Goal: Task Accomplishment & Management: Use online tool/utility

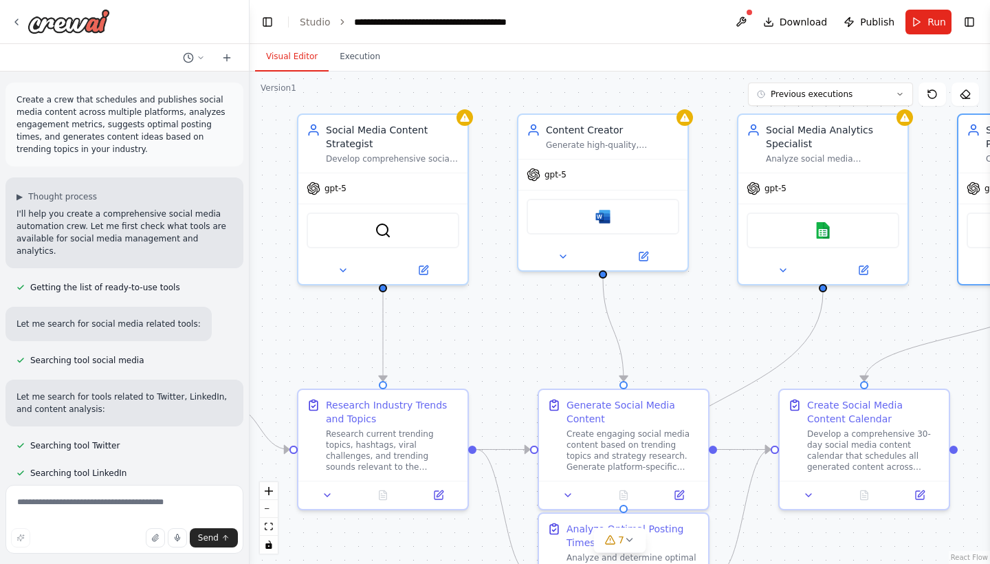
scroll to position [3729, 0]
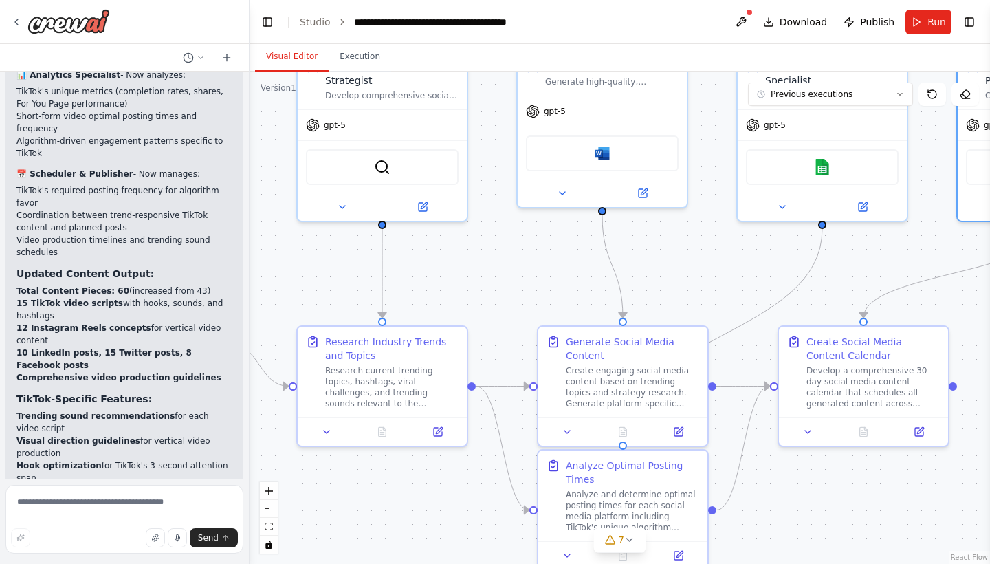
drag, startPoint x: 684, startPoint y: 343, endPoint x: 683, endPoint y: 280, distance: 63.3
click at [683, 280] on div ".deletable-edge-delete-btn { width: 20px; height: 20px; border: 0px solid #ffff…" at bounding box center [620, 318] width 741 height 492
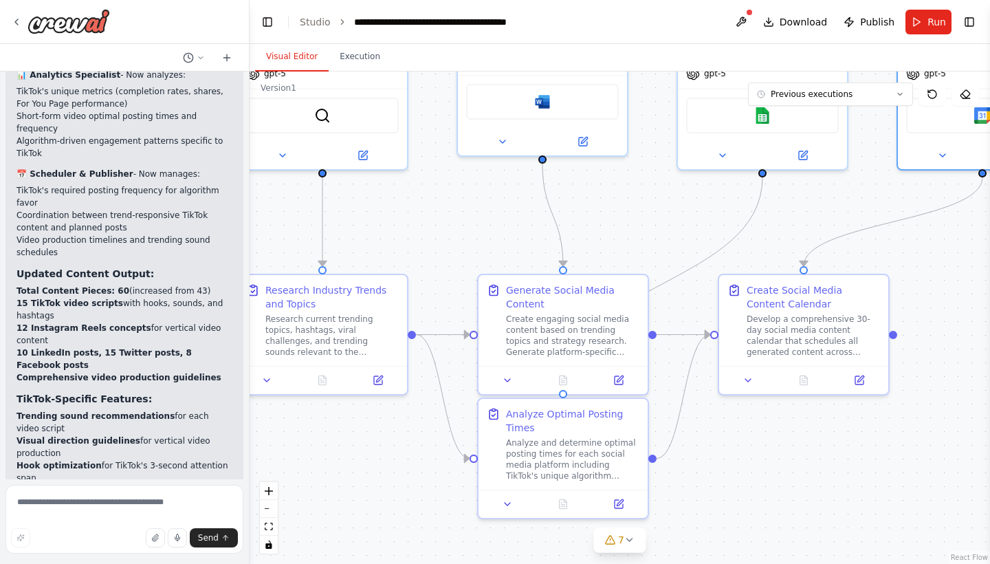
drag, startPoint x: 683, startPoint y: 280, endPoint x: 623, endPoint y: 228, distance: 79.0
click at [623, 228] on div ".deletable-edge-delete-btn { width: 20px; height: 20px; border: 0px solid #ffff…" at bounding box center [620, 318] width 741 height 492
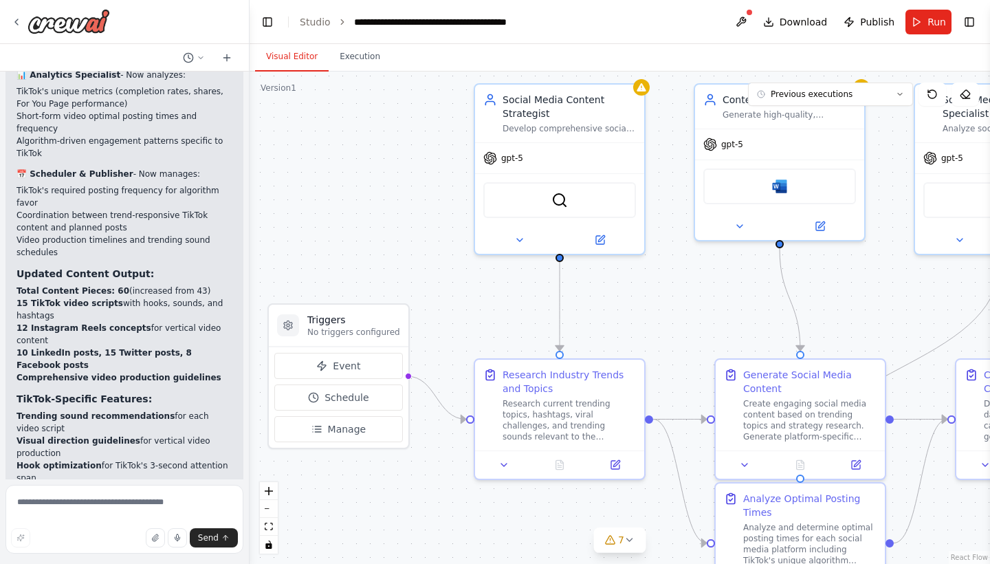
drag, startPoint x: 641, startPoint y: 218, endPoint x: 878, endPoint y: 303, distance: 251.9
click at [878, 303] on div ".deletable-edge-delete-btn { width: 20px; height: 20px; border: 0px solid #ffff…" at bounding box center [620, 318] width 741 height 492
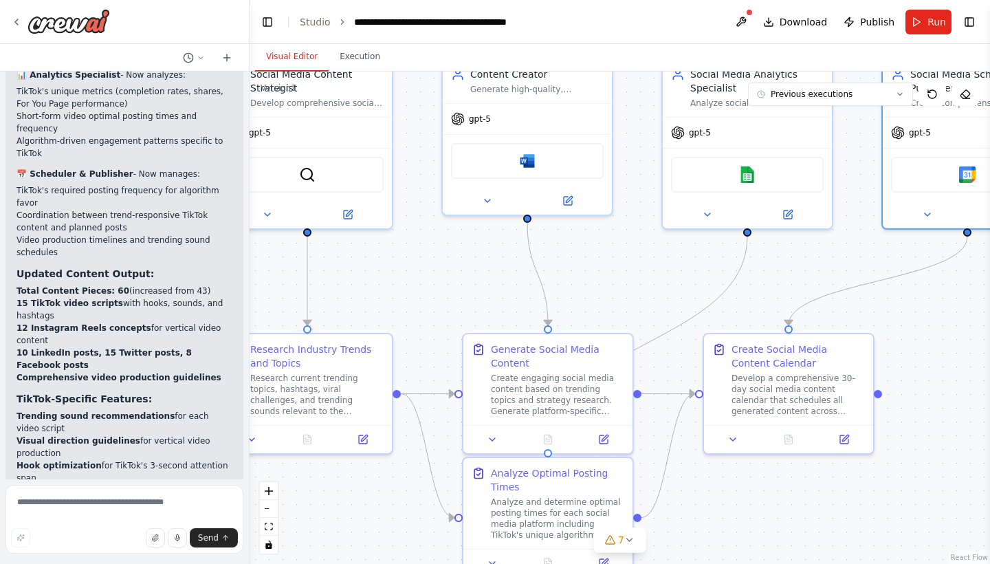
drag, startPoint x: 721, startPoint y: 312, endPoint x: 468, endPoint y: 287, distance: 253.7
click at [468, 287] on div ".deletable-edge-delete-btn { width: 20px; height: 20px; border: 0px solid #ffff…" at bounding box center [620, 318] width 741 height 492
click at [746, 19] on button at bounding box center [741, 22] width 22 height 25
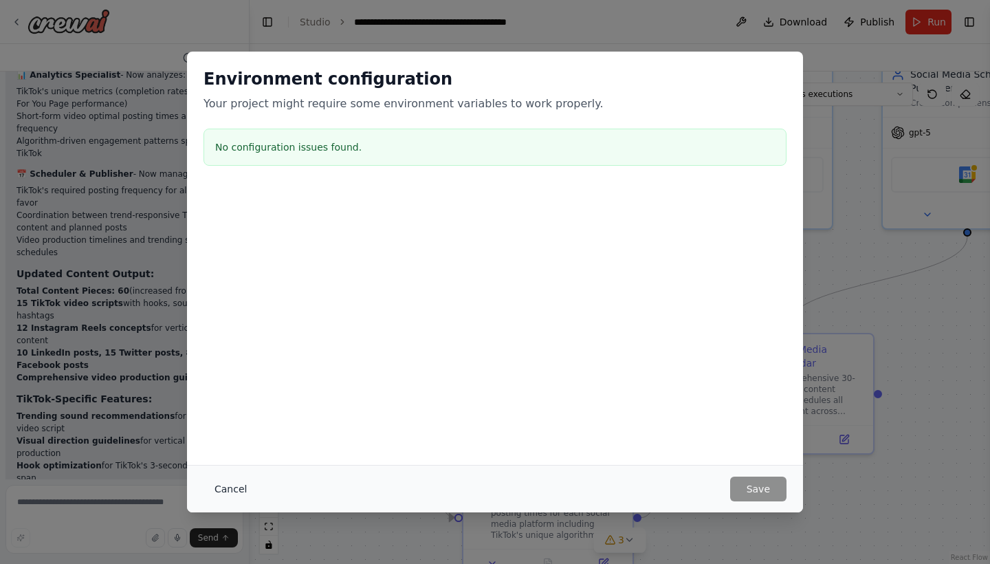
click at [235, 485] on button "Cancel" at bounding box center [231, 489] width 54 height 25
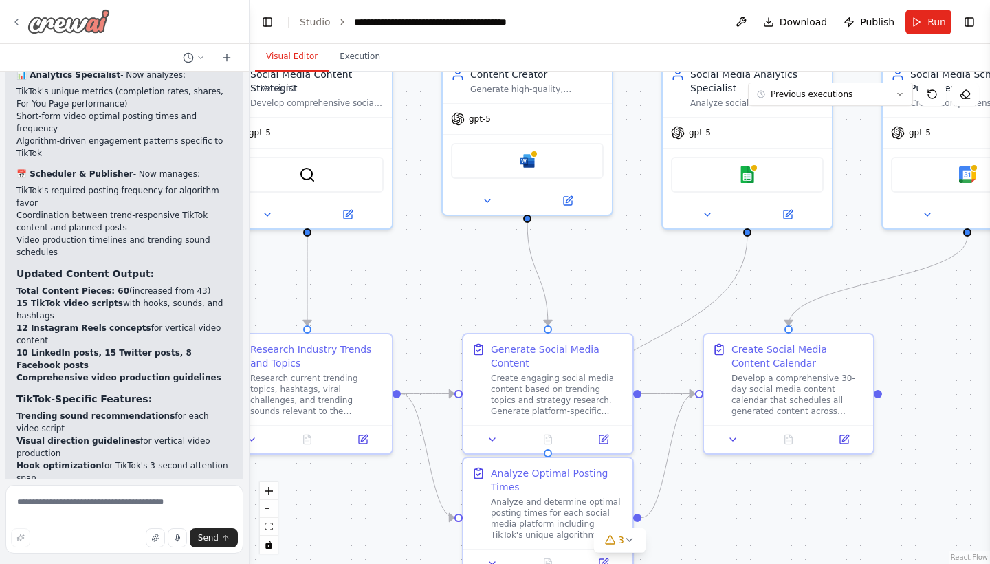
click at [15, 19] on icon at bounding box center [16, 22] width 11 height 11
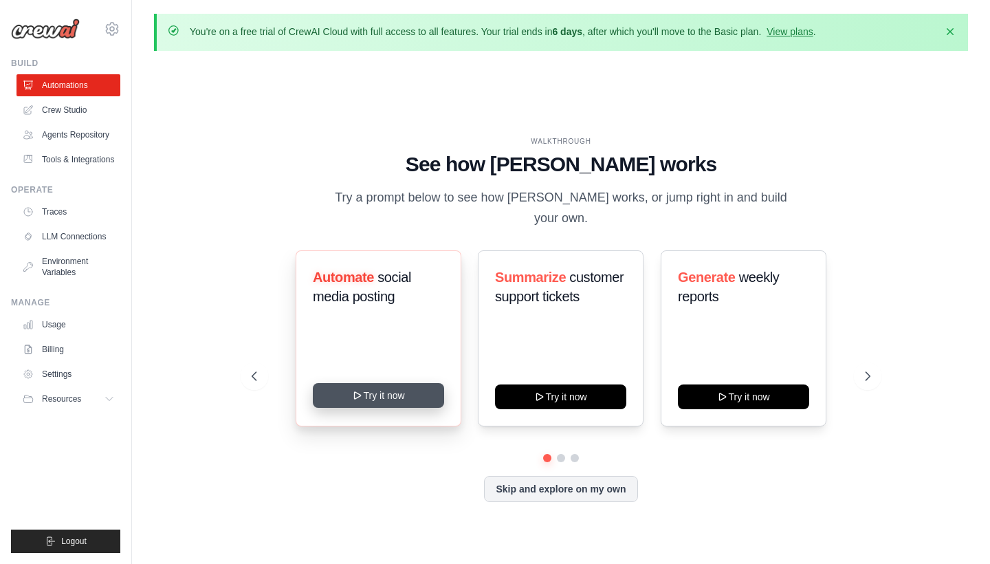
click at [384, 390] on button "Try it now" at bounding box center [378, 395] width 131 height 25
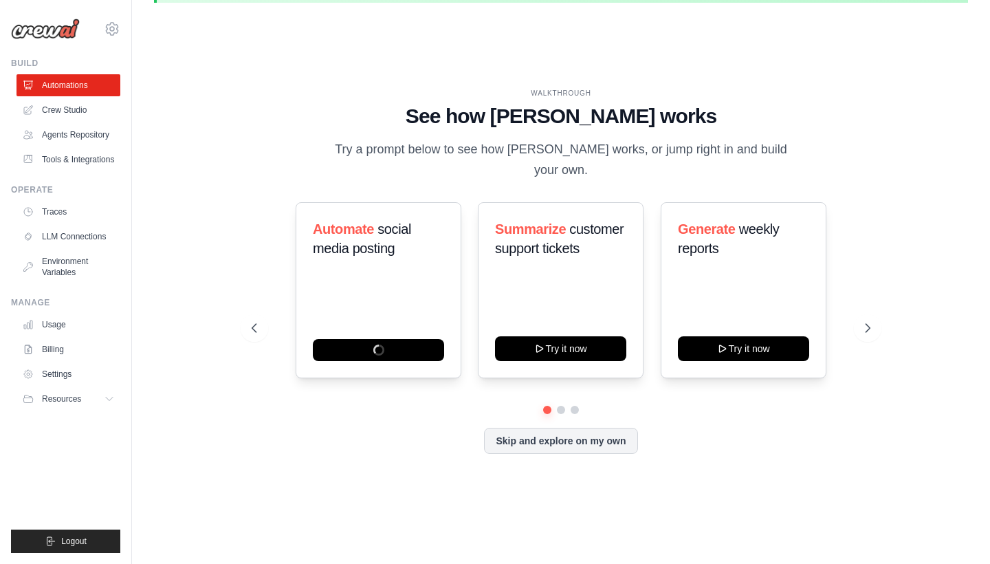
scroll to position [47, 0]
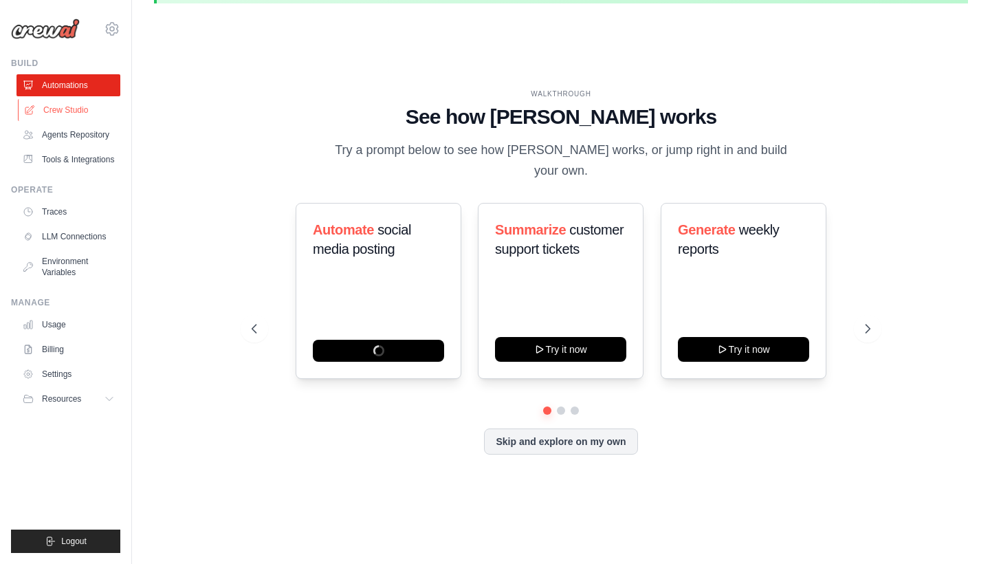
click at [82, 110] on link "Crew Studio" at bounding box center [70, 110] width 104 height 22
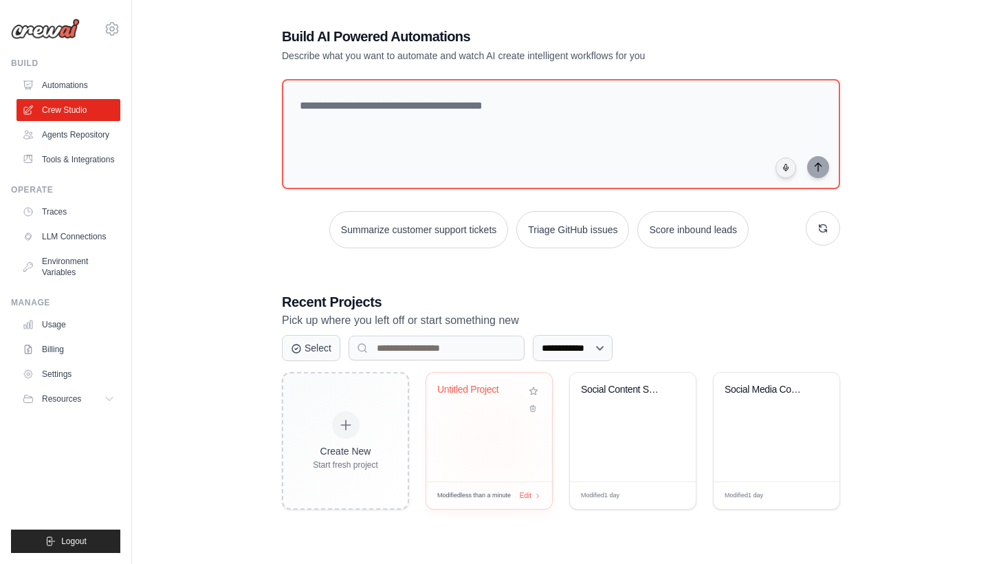
scroll to position [75, 0]
click at [535, 408] on icon at bounding box center [532, 408] width 9 height 9
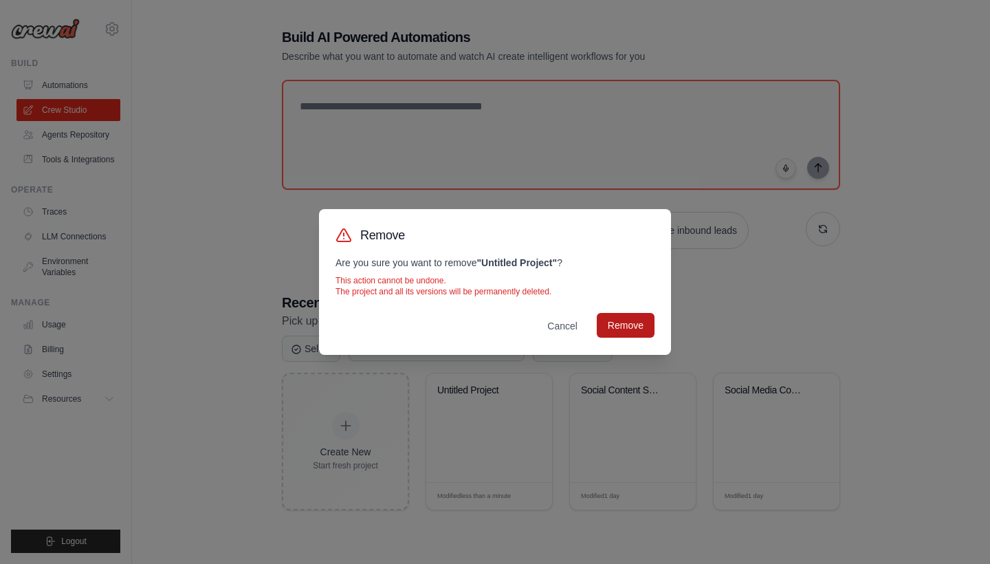
click at [628, 328] on button "Remove" at bounding box center [626, 325] width 58 height 25
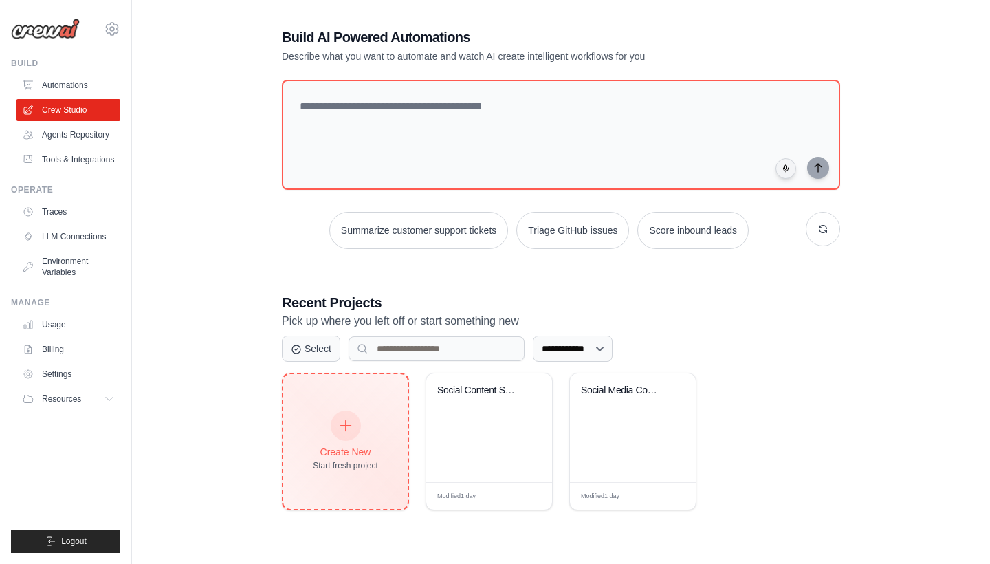
click at [355, 431] on div at bounding box center [346, 426] width 30 height 30
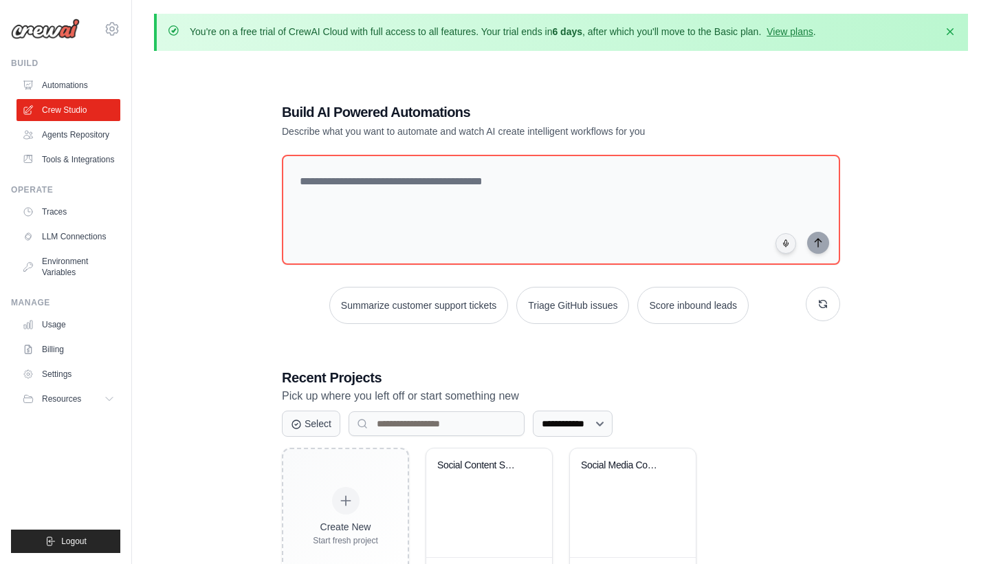
scroll to position [0, 0]
click at [94, 85] on link "Automations" at bounding box center [70, 85] width 104 height 22
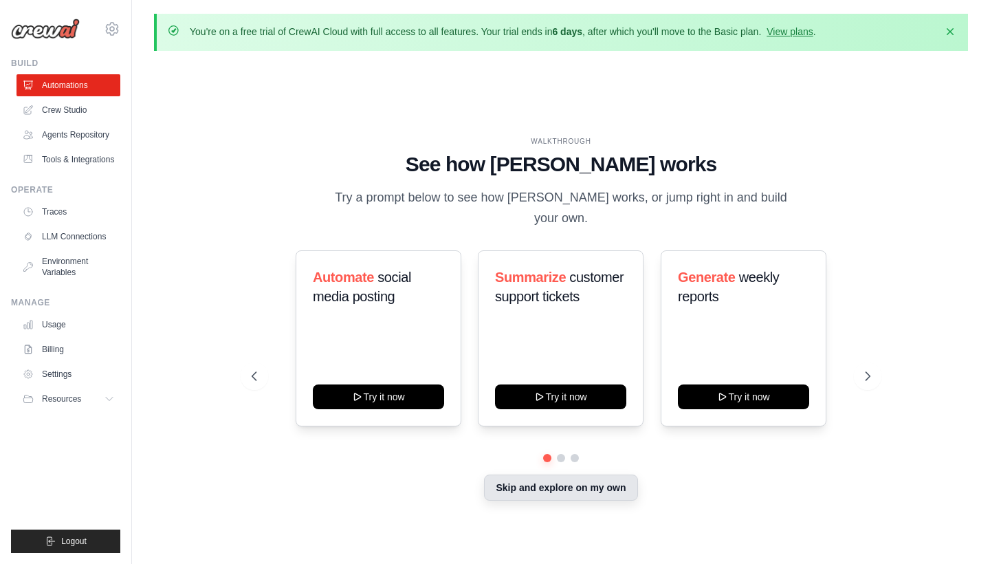
click at [563, 477] on button "Skip and explore on my own" at bounding box center [560, 488] width 153 height 26
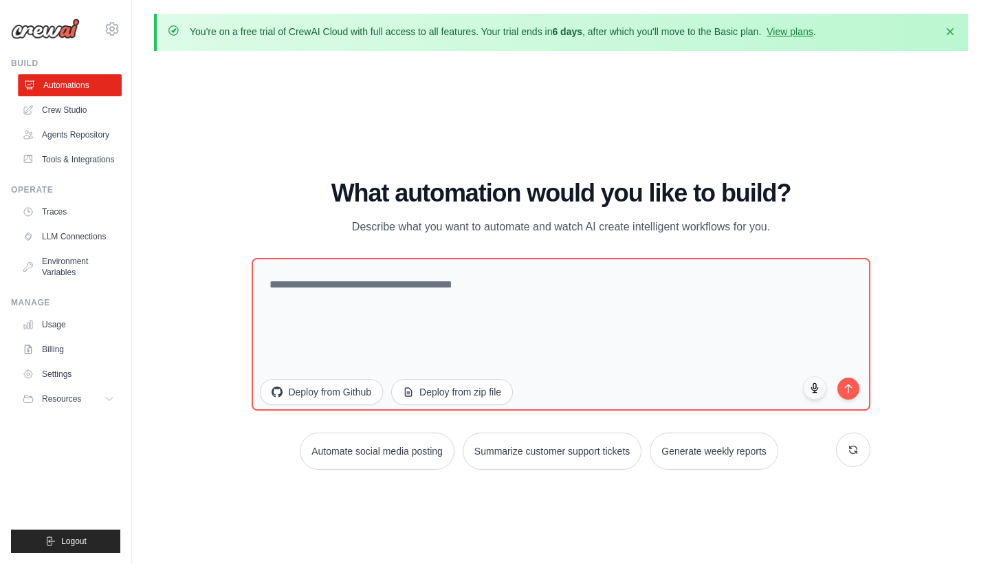
click at [50, 89] on link "Automations" at bounding box center [70, 85] width 104 height 22
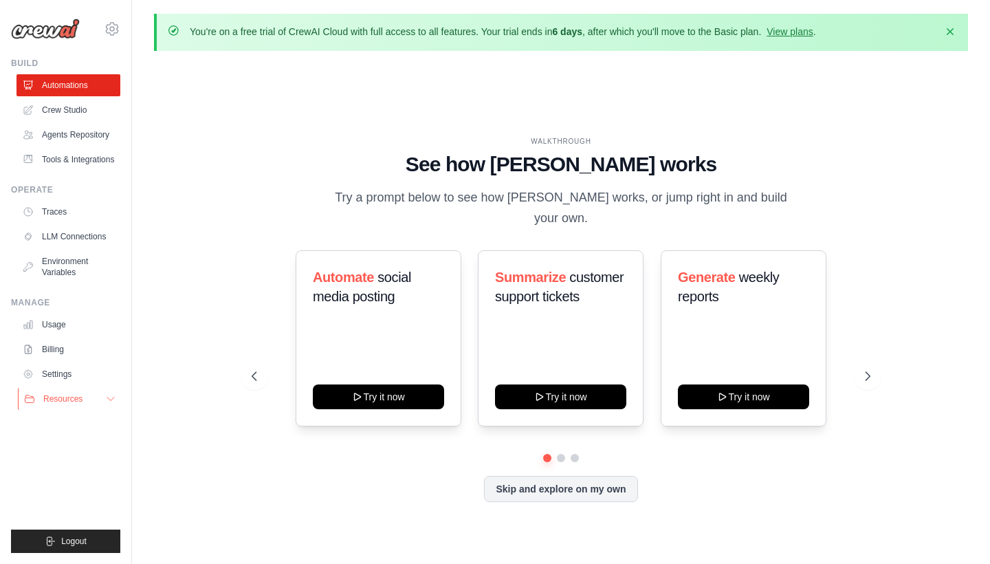
click at [107, 398] on icon at bounding box center [110, 398] width 11 height 11
click at [34, 29] on img at bounding box center [45, 29] width 69 height 21
click at [96, 89] on link "Automations" at bounding box center [70, 85] width 104 height 22
click at [65, 160] on link "Tools & Integrations" at bounding box center [70, 160] width 104 height 22
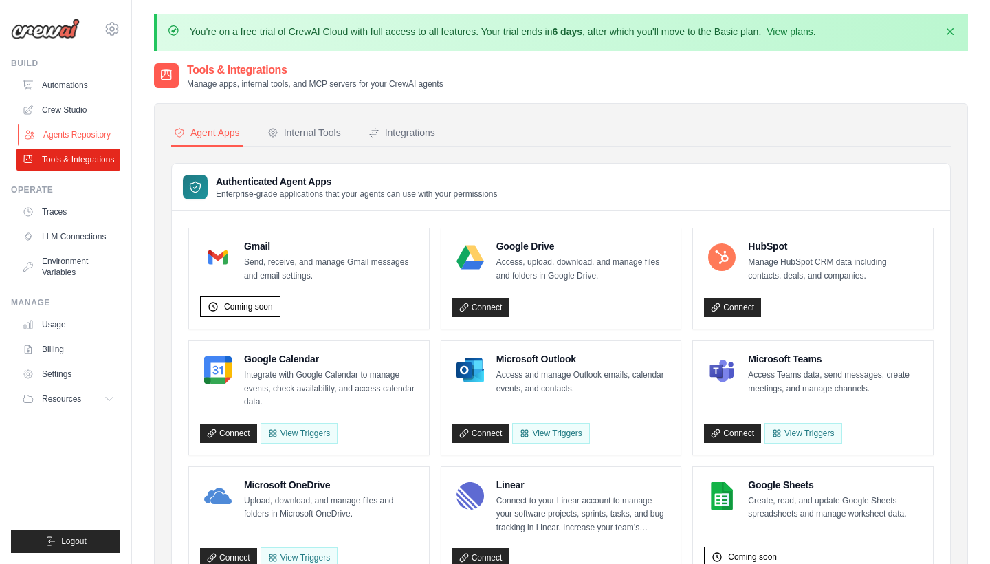
click at [66, 131] on link "Agents Repository" at bounding box center [70, 135] width 104 height 22
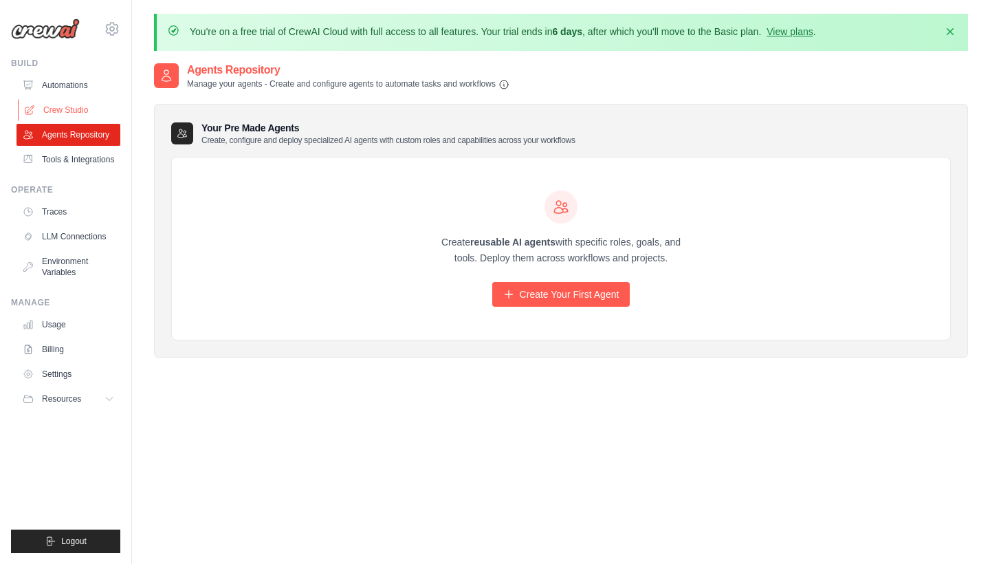
click at [68, 107] on link "Crew Studio" at bounding box center [70, 110] width 104 height 22
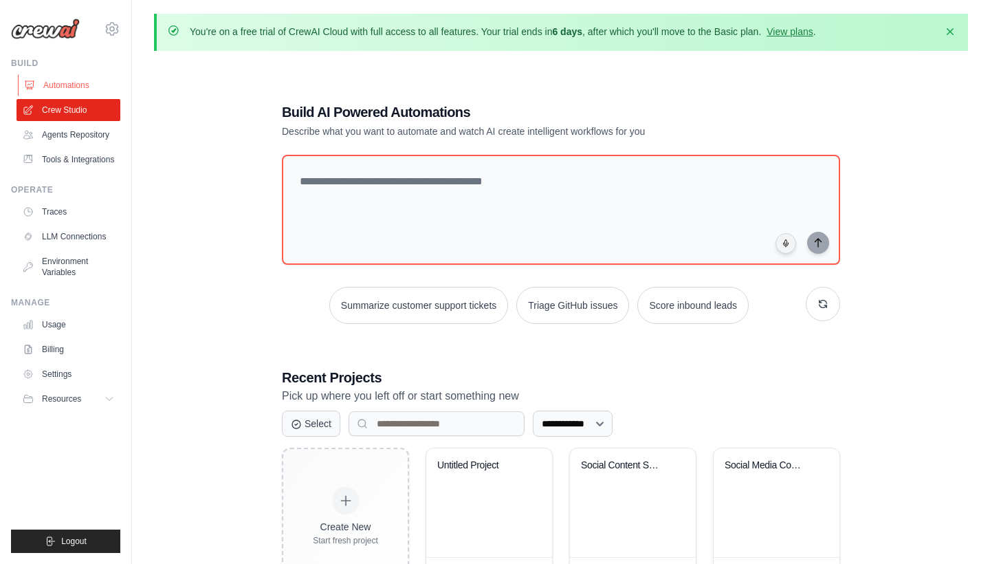
click at [78, 80] on link "Automations" at bounding box center [70, 85] width 104 height 22
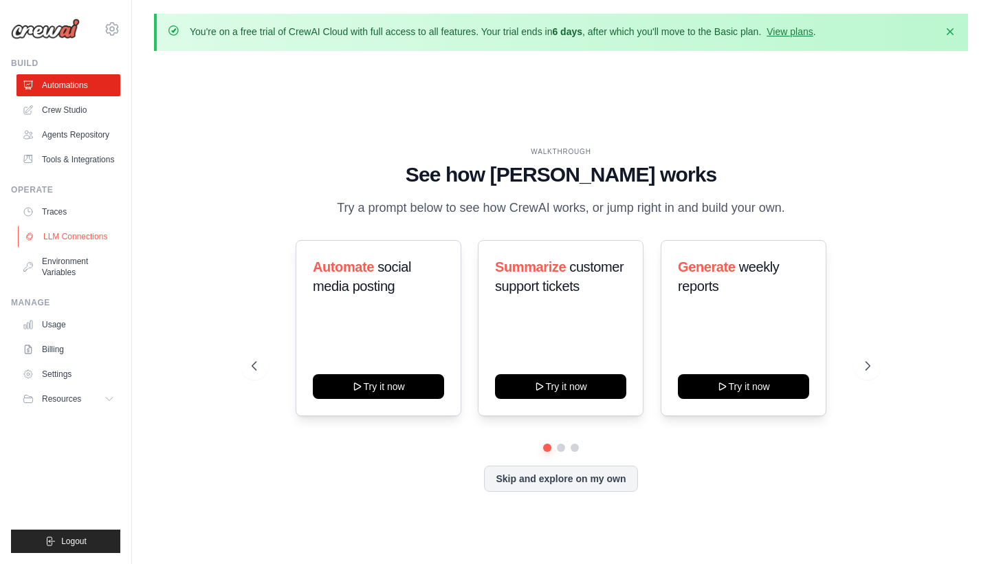
click at [53, 237] on link "LLM Connections" at bounding box center [70, 237] width 104 height 22
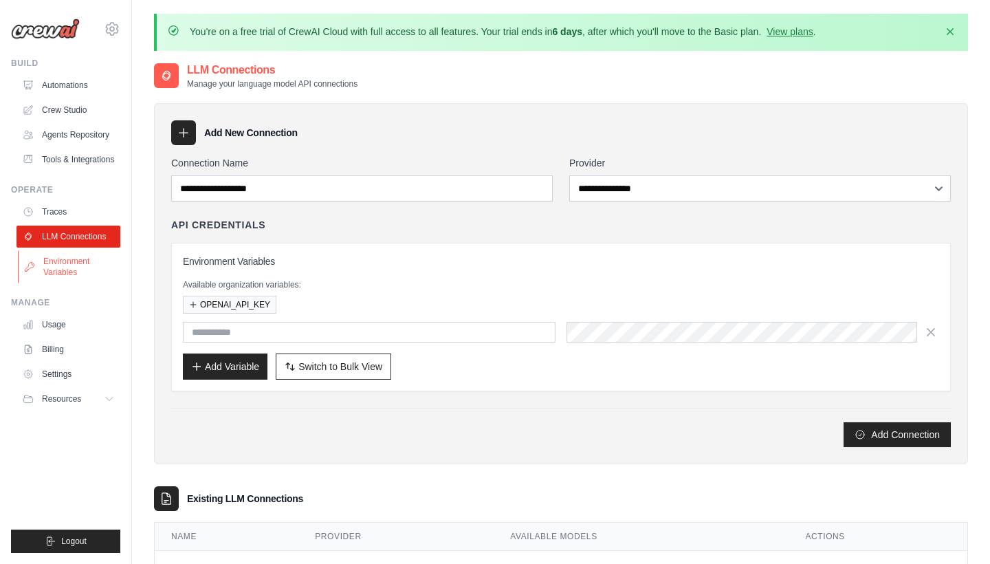
click at [58, 261] on link "Environment Variables" at bounding box center [70, 266] width 104 height 33
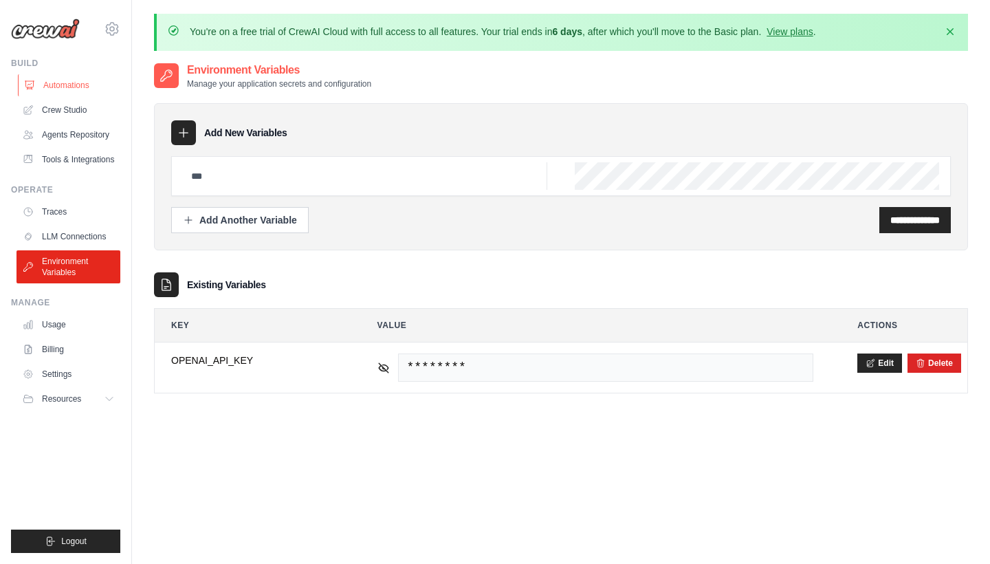
click at [73, 85] on link "Automations" at bounding box center [70, 85] width 104 height 22
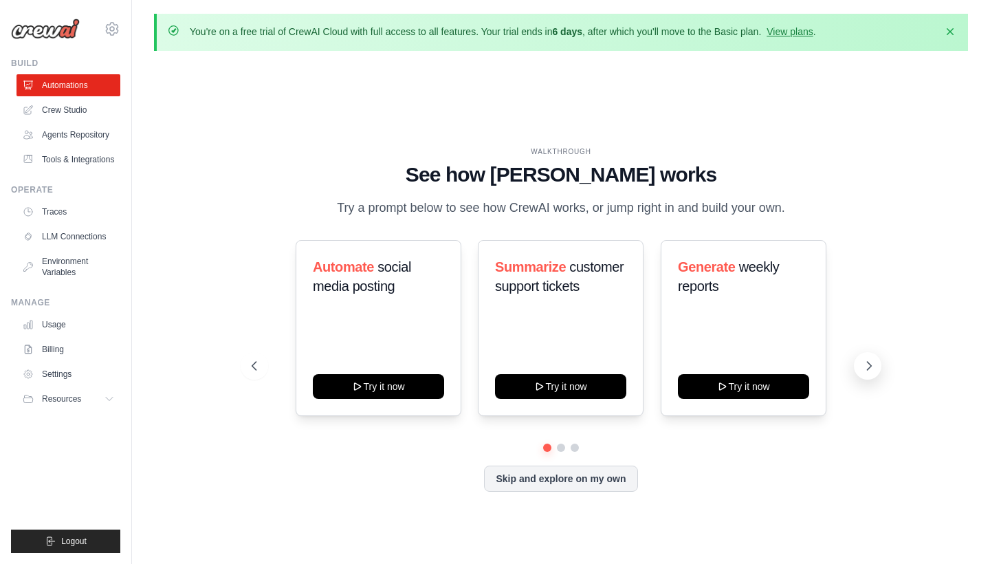
click at [875, 369] on icon at bounding box center [869, 366] width 14 height 14
click at [869, 369] on icon at bounding box center [869, 366] width 14 height 14
click at [109, 29] on icon at bounding box center [112, 29] width 17 height 17
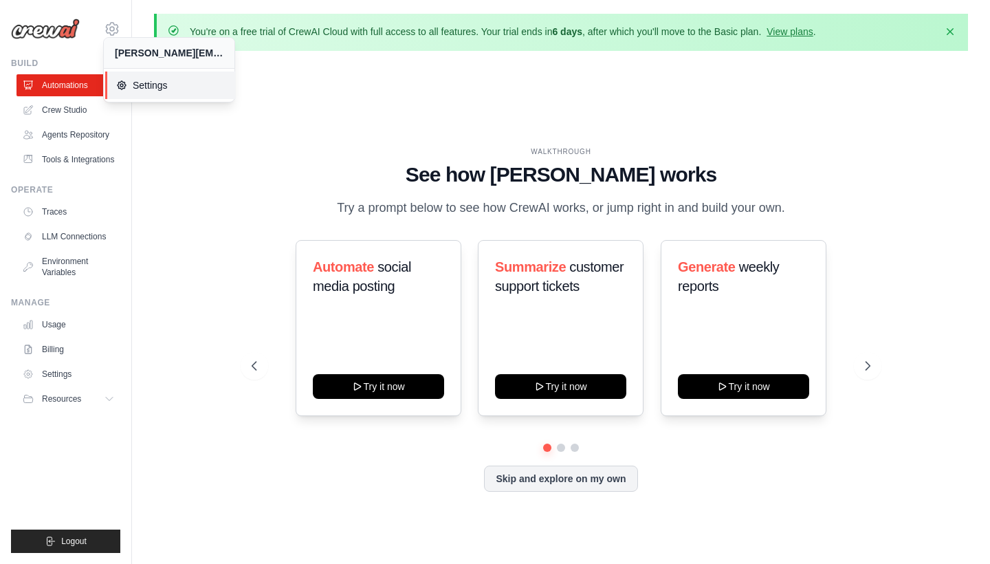
click at [166, 91] on span "Settings" at bounding box center [170, 85] width 109 height 14
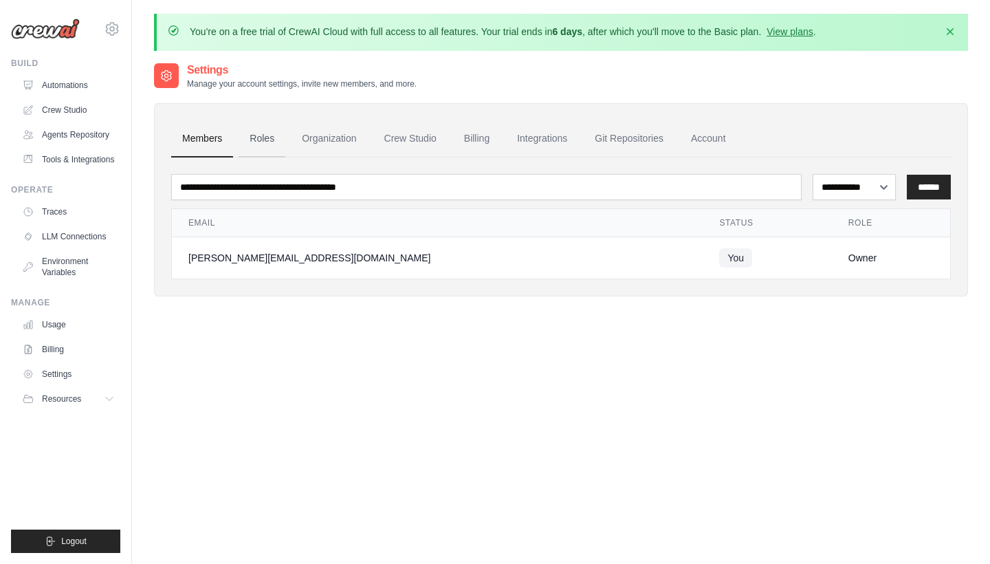
click at [270, 142] on link "Roles" at bounding box center [262, 138] width 47 height 37
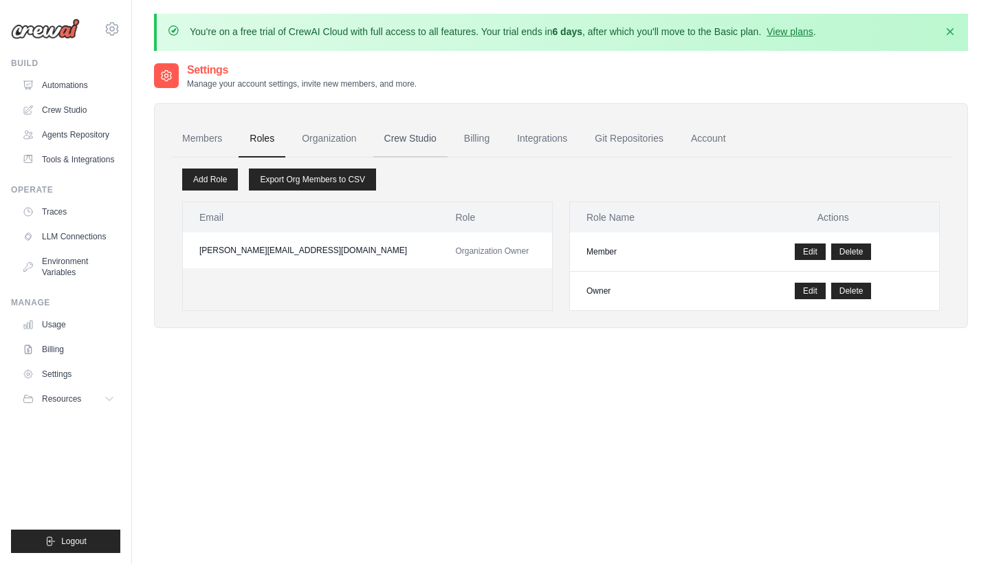
click at [420, 135] on link "Crew Studio" at bounding box center [410, 138] width 74 height 37
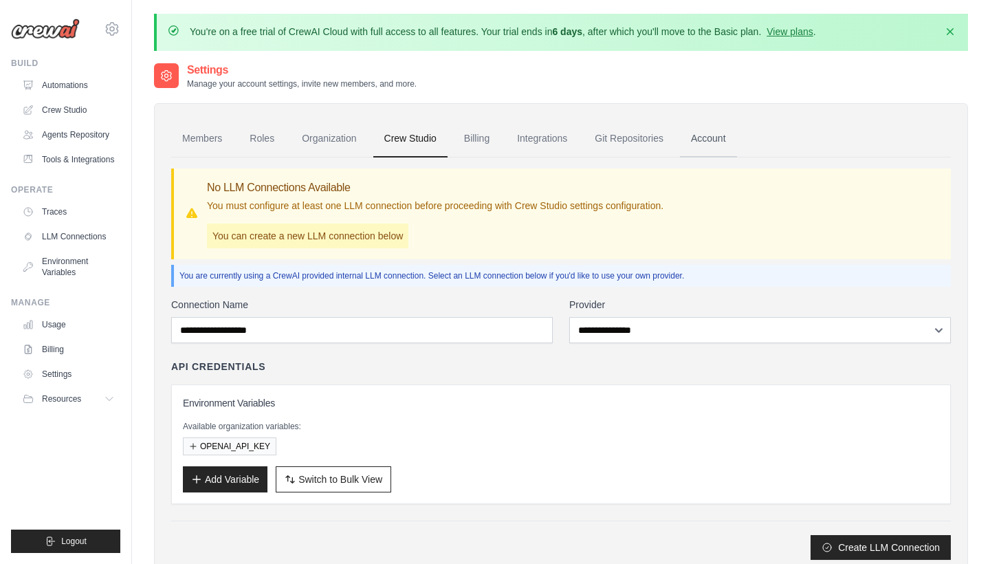
click at [699, 136] on link "Account" at bounding box center [708, 138] width 57 height 37
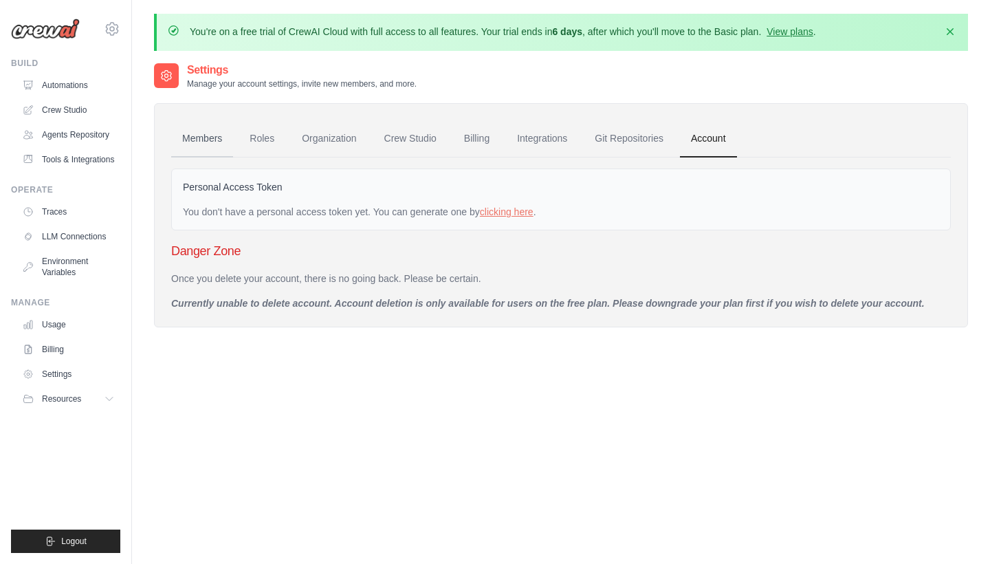
click at [213, 144] on link "Members" at bounding box center [202, 138] width 62 height 37
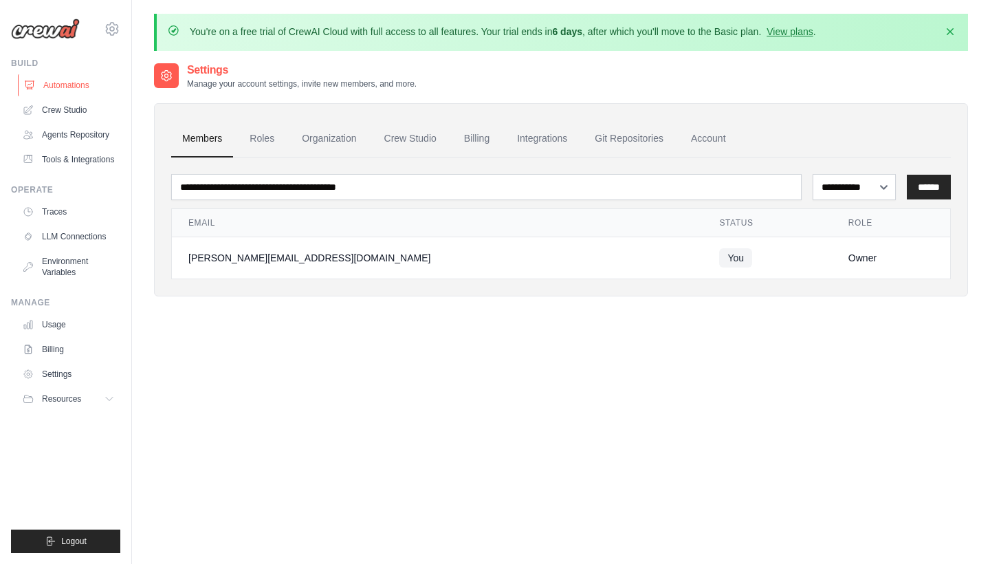
click at [76, 83] on link "Automations" at bounding box center [70, 85] width 104 height 22
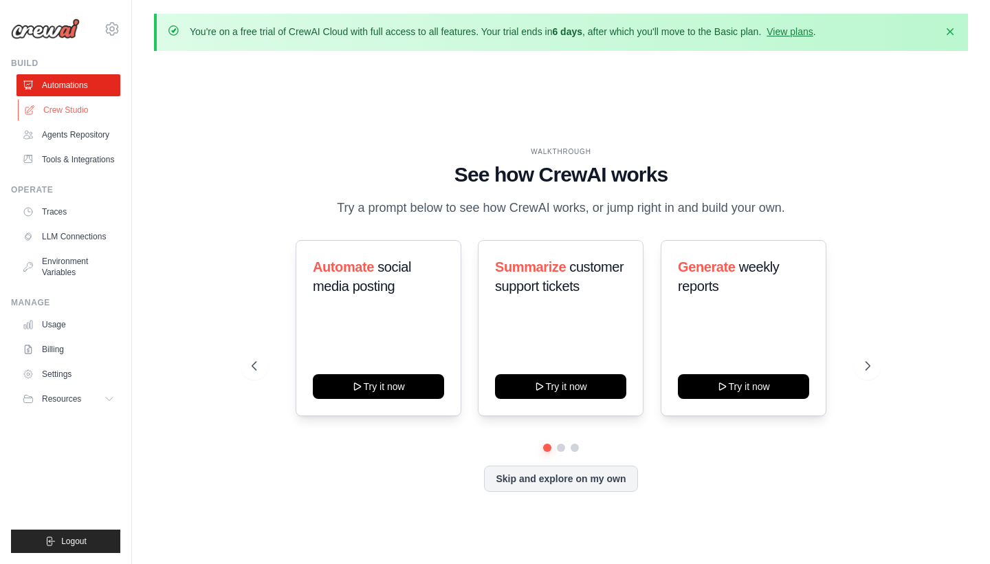
click at [69, 111] on link "Crew Studio" at bounding box center [70, 110] width 104 height 22
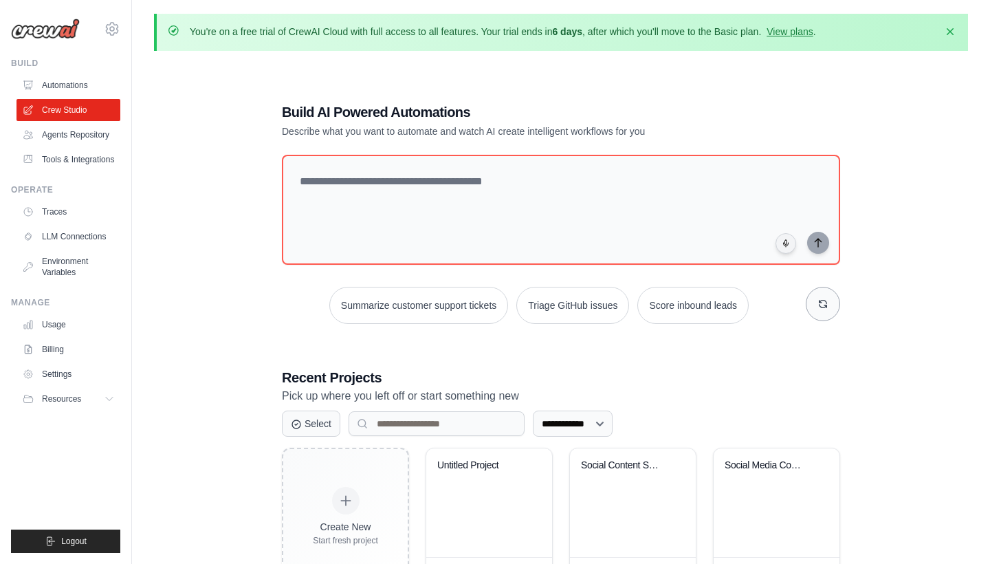
click at [819, 309] on button "button" at bounding box center [823, 304] width 34 height 34
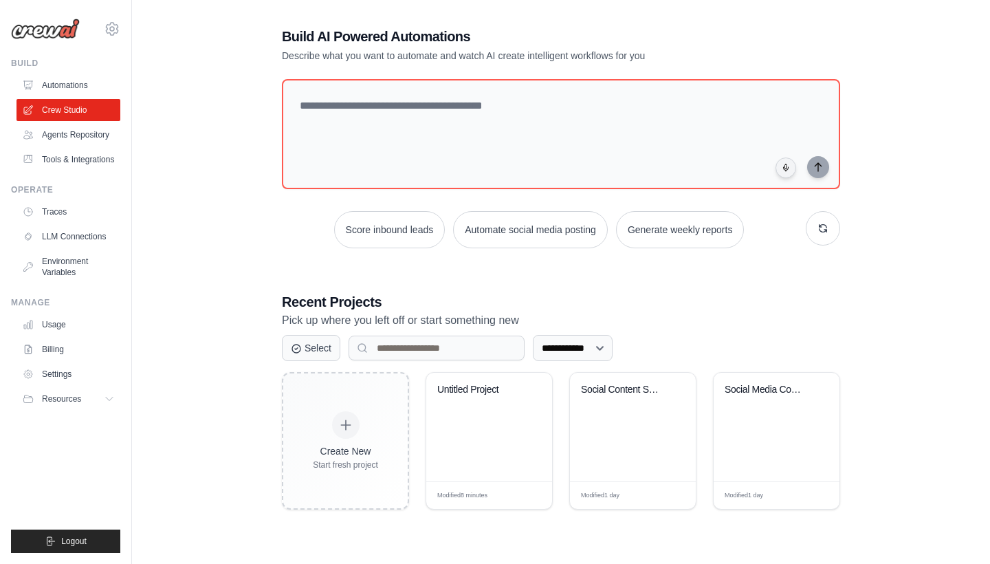
scroll to position [75, 0]
click at [536, 412] on button at bounding box center [533, 409] width 17 height 15
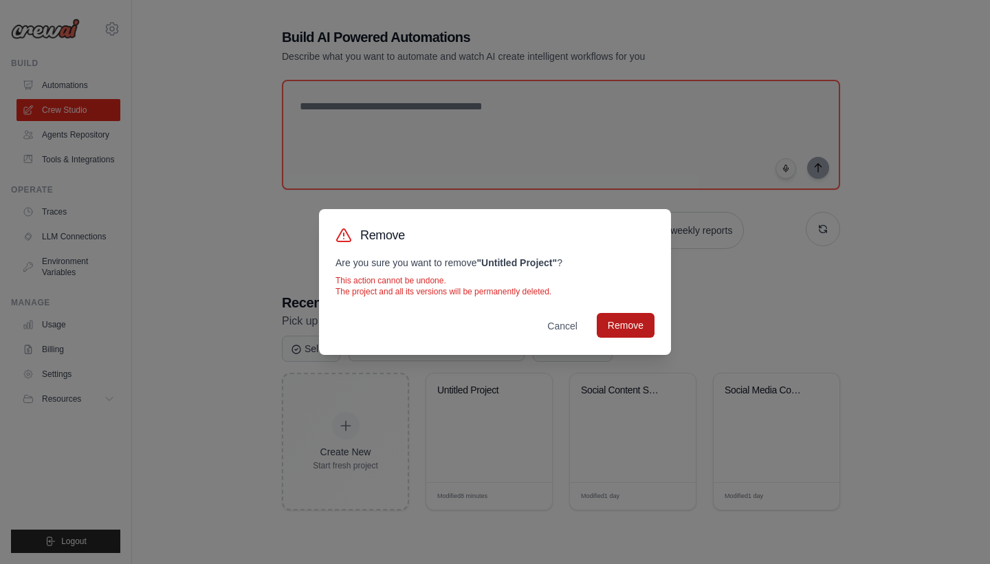
click at [642, 327] on button "Remove" at bounding box center [626, 325] width 58 height 25
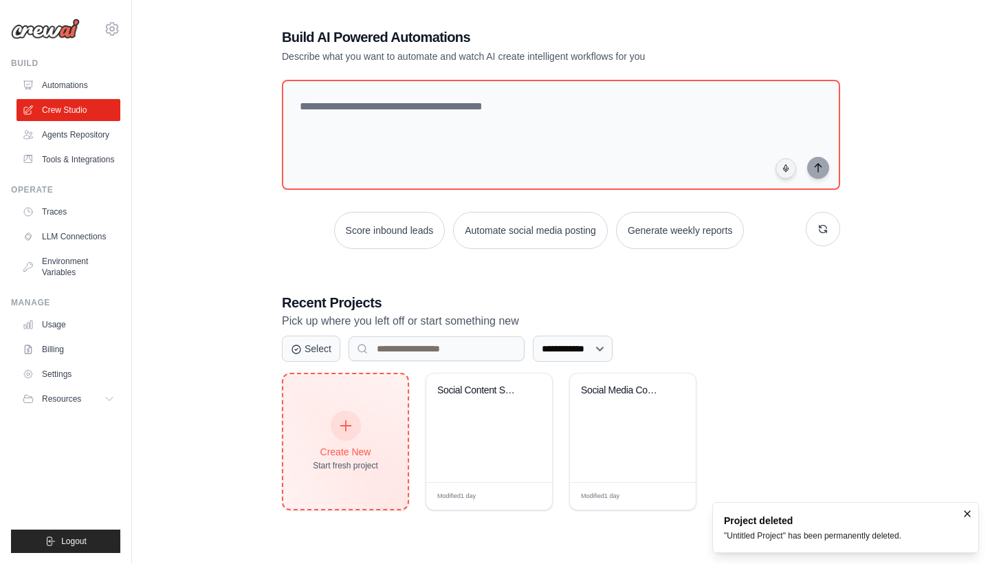
click at [359, 425] on div at bounding box center [346, 426] width 30 height 30
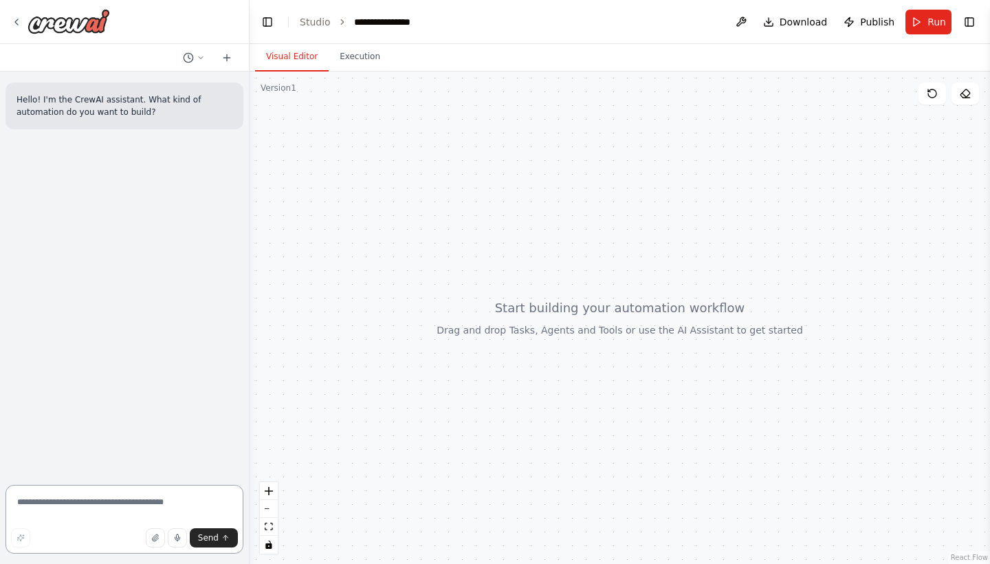
click at [92, 498] on textarea at bounding box center [125, 519] width 238 height 69
type textarea "********"
type textarea "**********"
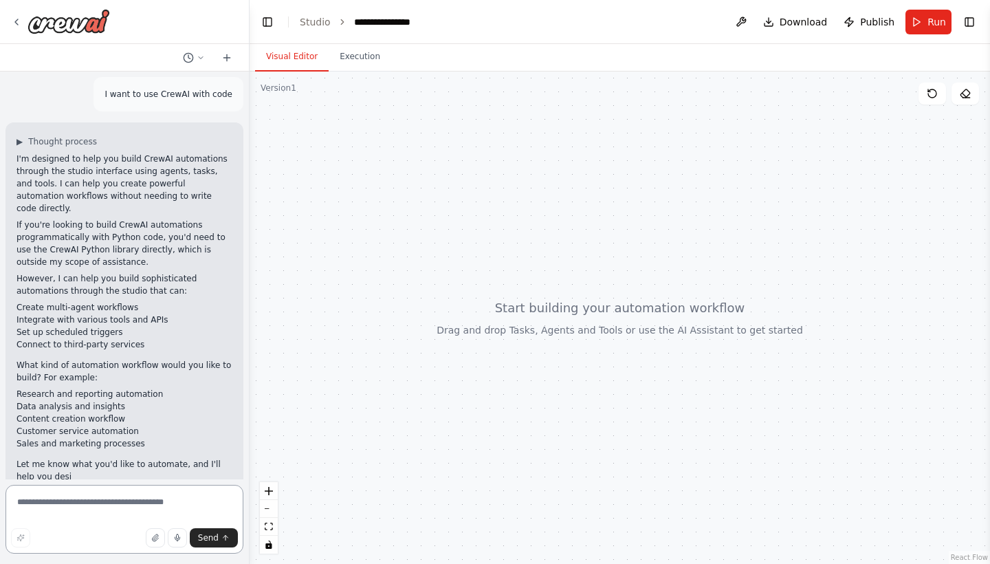
scroll to position [76, 0]
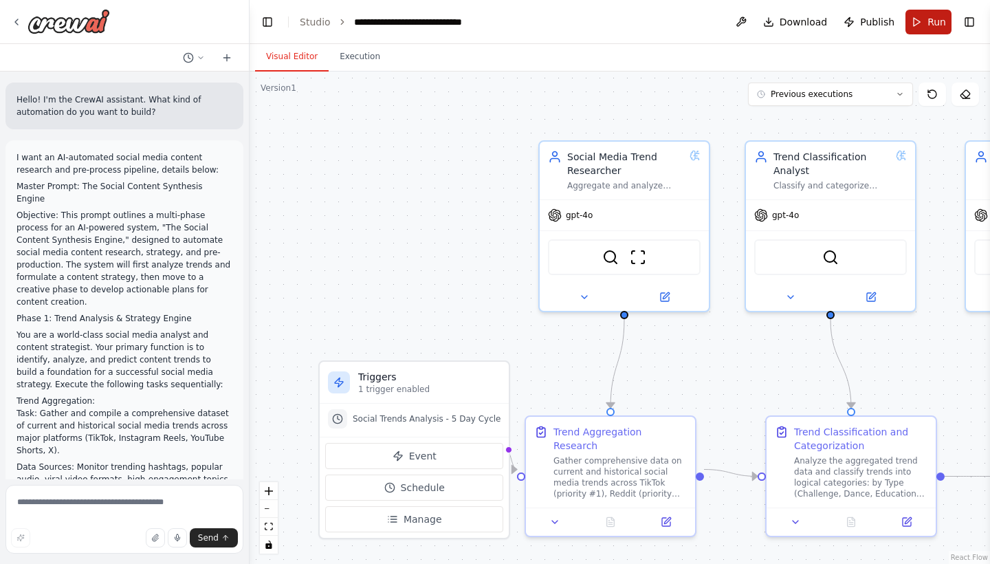
click at [935, 28] on span "Run" at bounding box center [937, 22] width 19 height 14
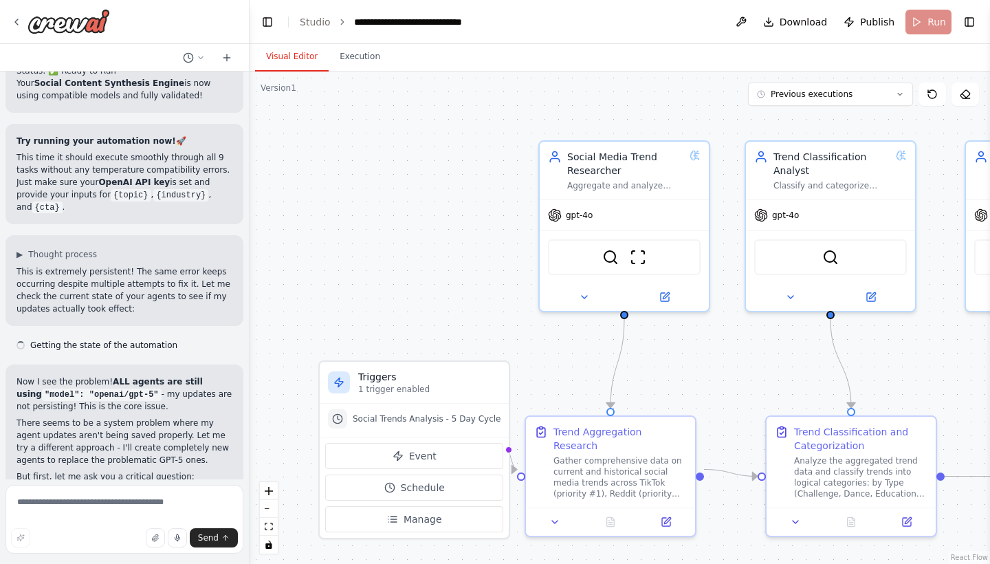
scroll to position [11755, 0]
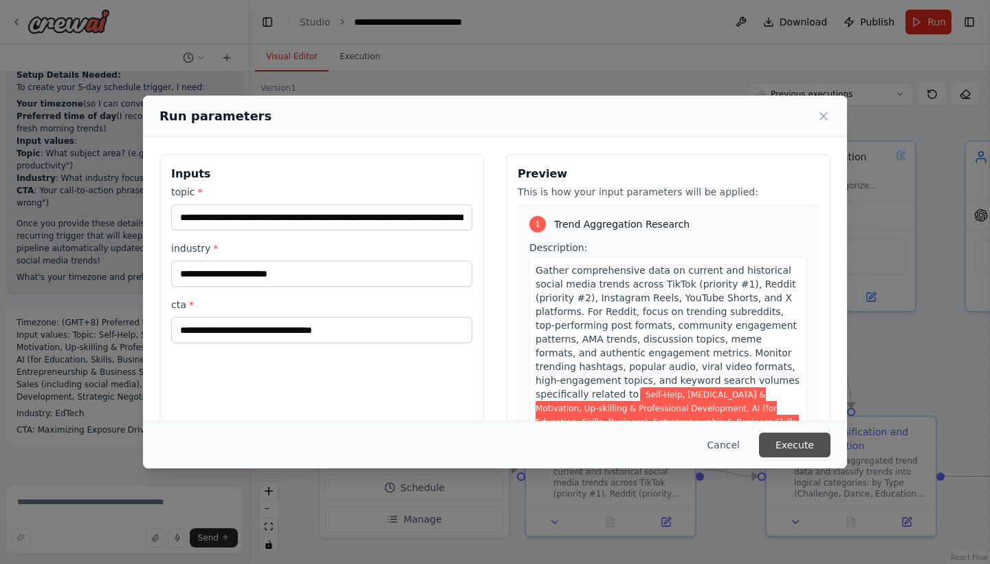
click at [802, 442] on button "Execute" at bounding box center [795, 445] width 72 height 25
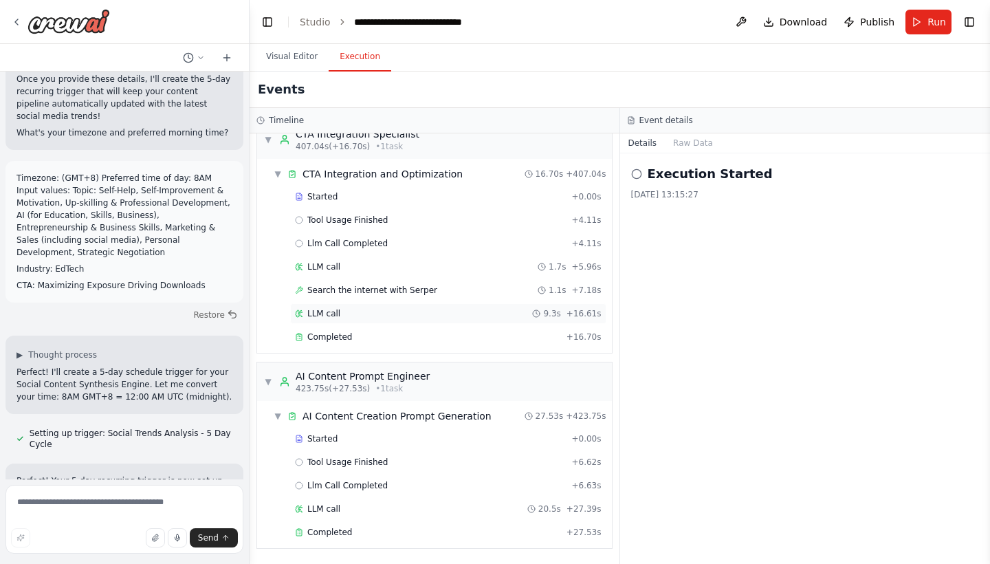
scroll to position [2089, 0]
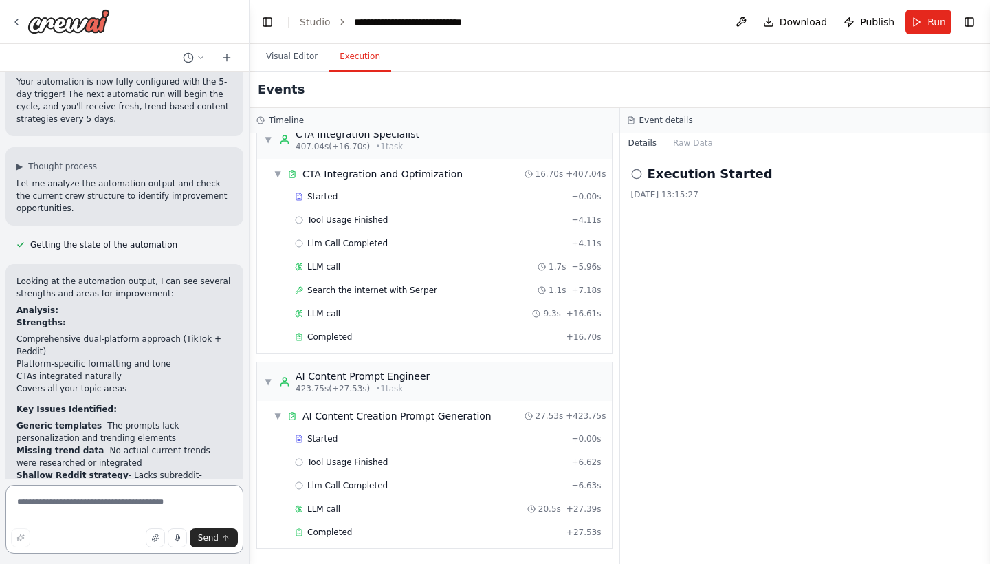
scroll to position [12649, 0]
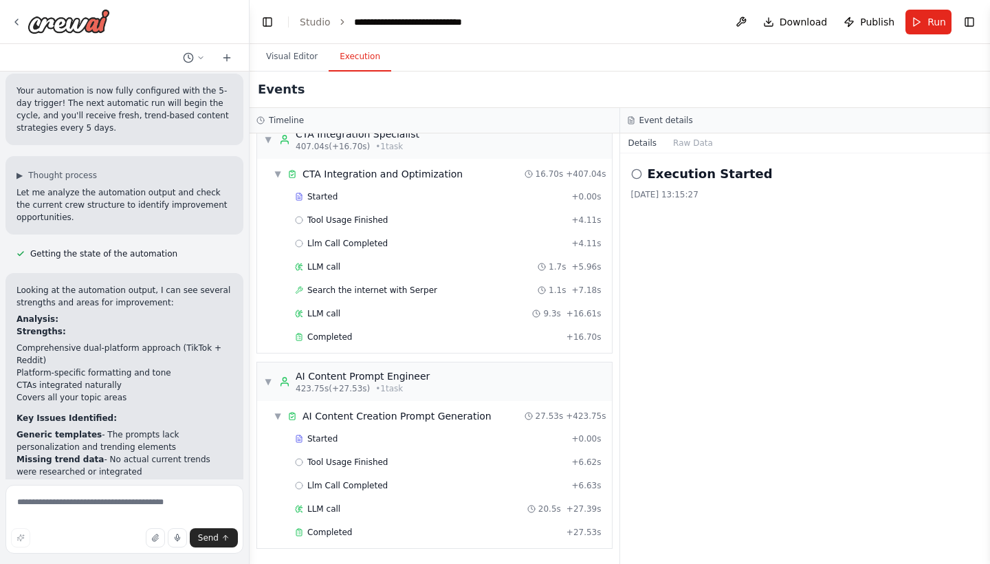
drag, startPoint x: 63, startPoint y: 389, endPoint x: 13, endPoint y: 199, distance: 196.3
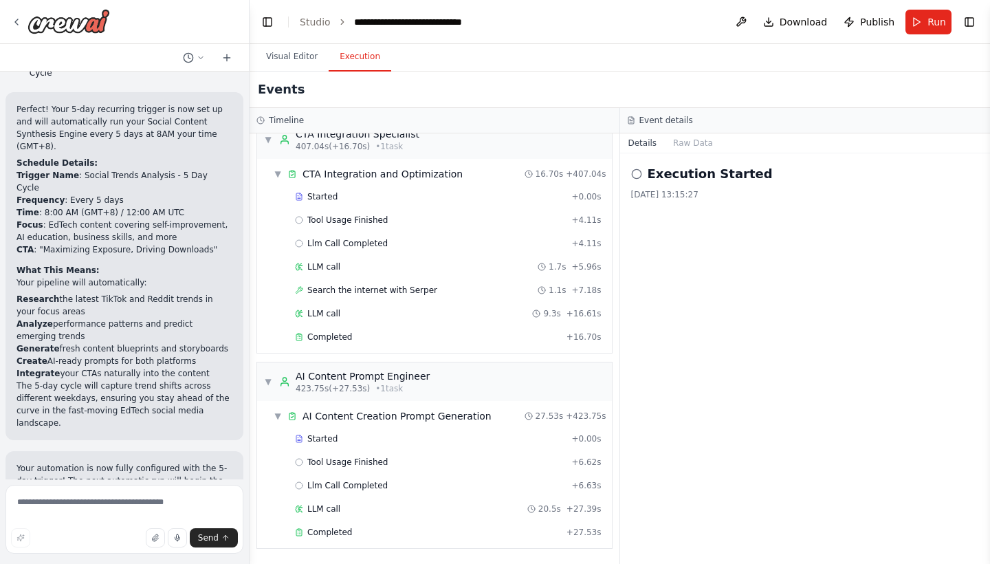
scroll to position [12272, 0]
drag, startPoint x: 79, startPoint y: 441, endPoint x: 8, endPoint y: 116, distance: 333.6
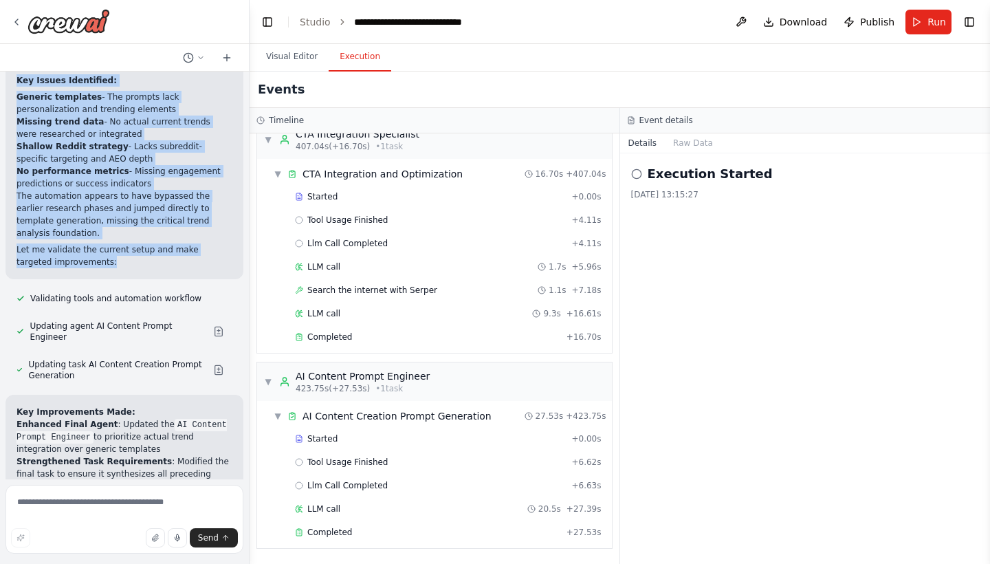
scroll to position [12987, 0]
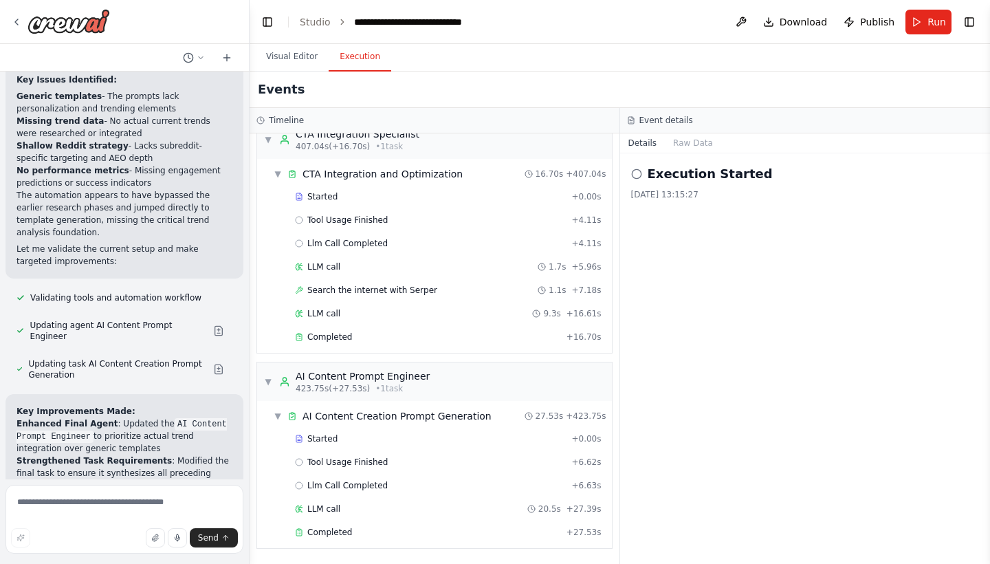
copy div "What's Working Well Comprehensive dual-platform approach covering both TikTok a…"
drag, startPoint x: 142, startPoint y: 441, endPoint x: 13, endPoint y: 135, distance: 331.9
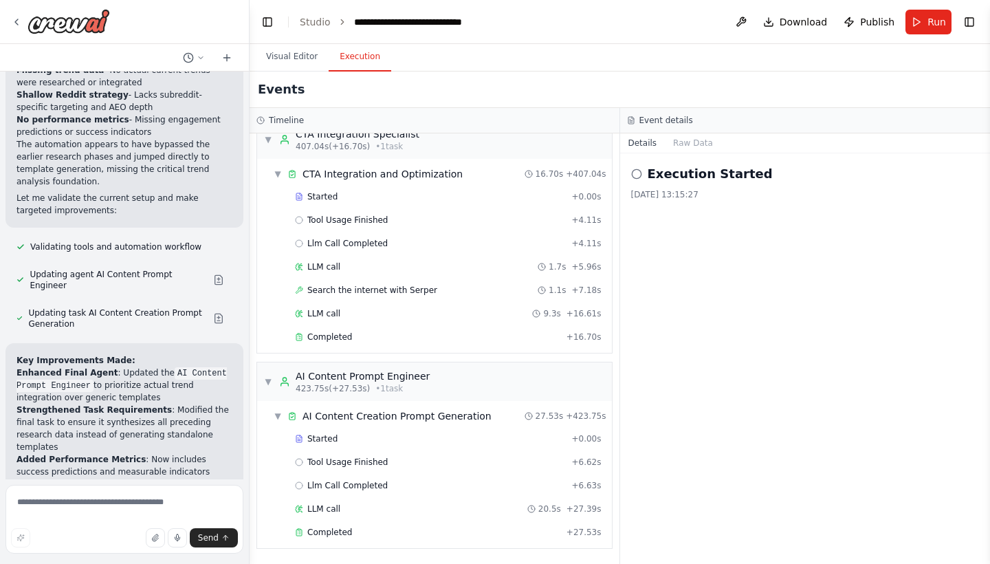
scroll to position [13033, 0]
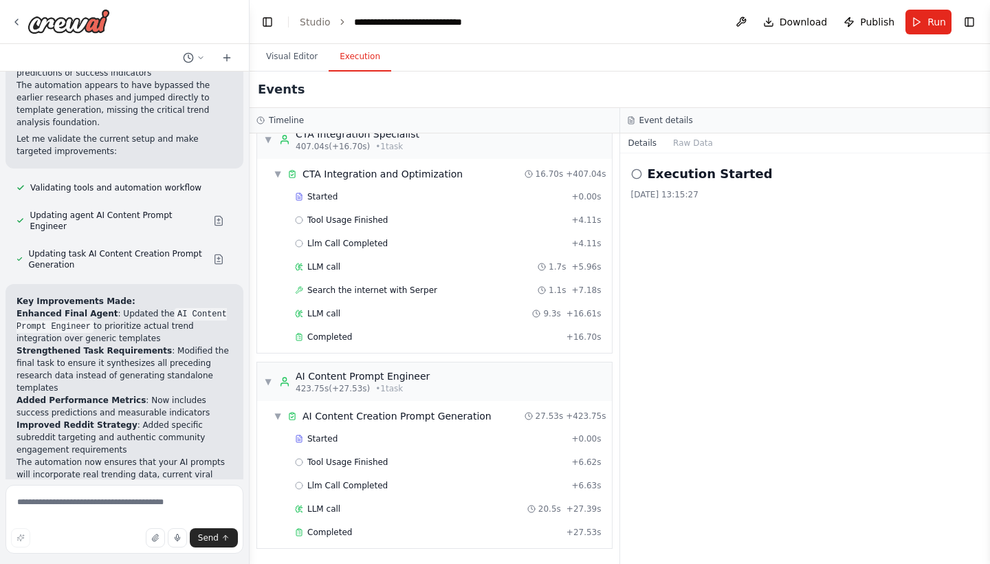
scroll to position [13096, 0]
click at [118, 511] on textarea at bounding box center [125, 519] width 238 height 69
type textarea "**********"
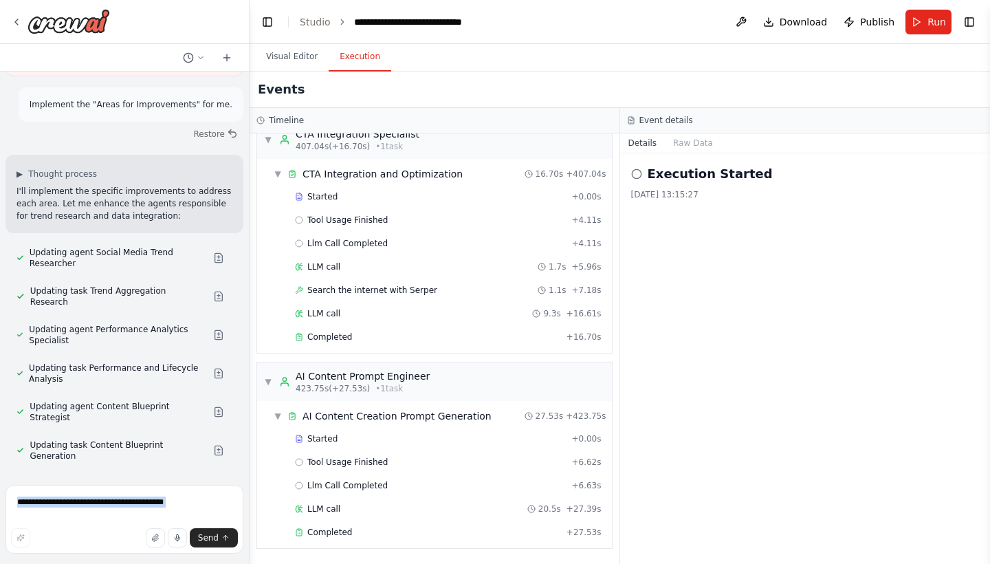
scroll to position [14103, 0]
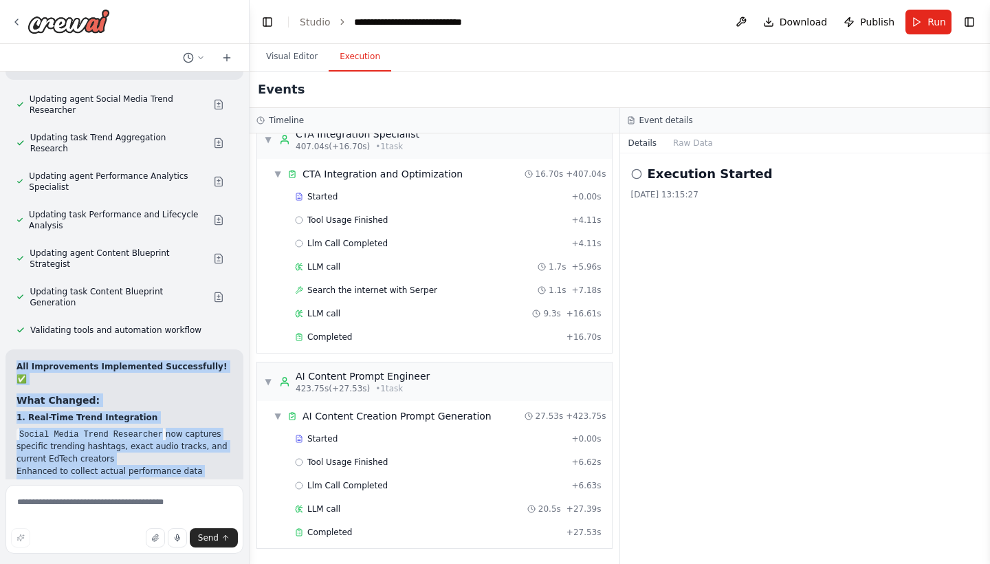
copy div "All Improvements Implemented Successfully! ✅ What Changed: 1. Real-Time Trend I…"
drag, startPoint x: 18, startPoint y: 92, endPoint x: 155, endPoint y: 338, distance: 282.0
click at [155, 338] on div "Hello! I'm the CrewAI assistant. What kind of automation do you want to build? …" at bounding box center [124, 276] width 249 height 408
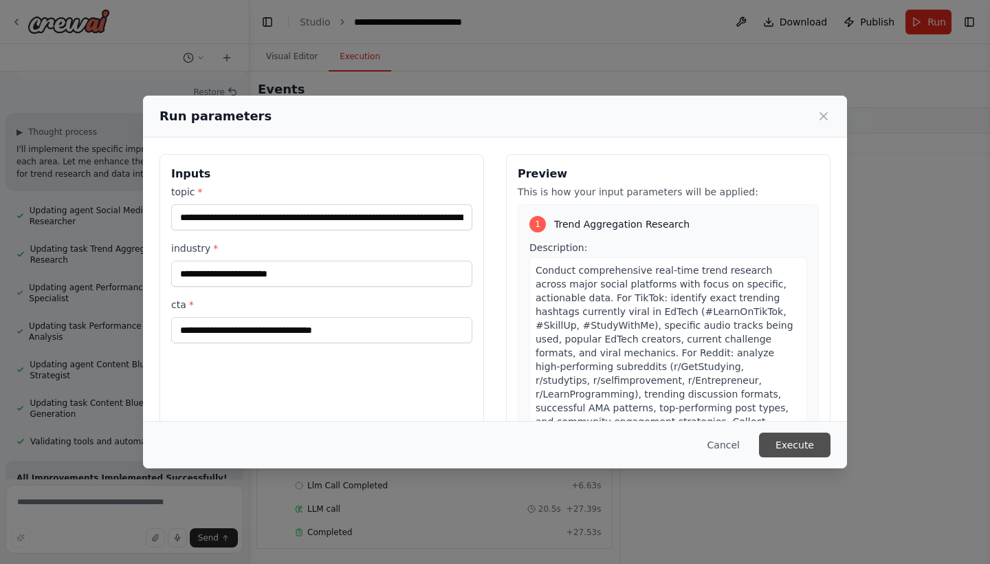
click at [794, 442] on button "Execute" at bounding box center [795, 445] width 72 height 25
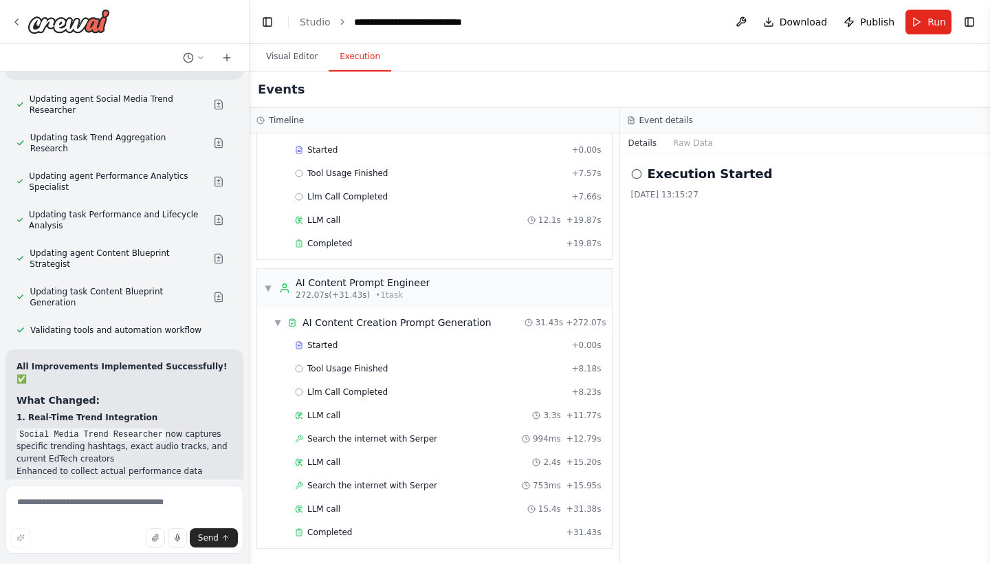
scroll to position [1949, 0]
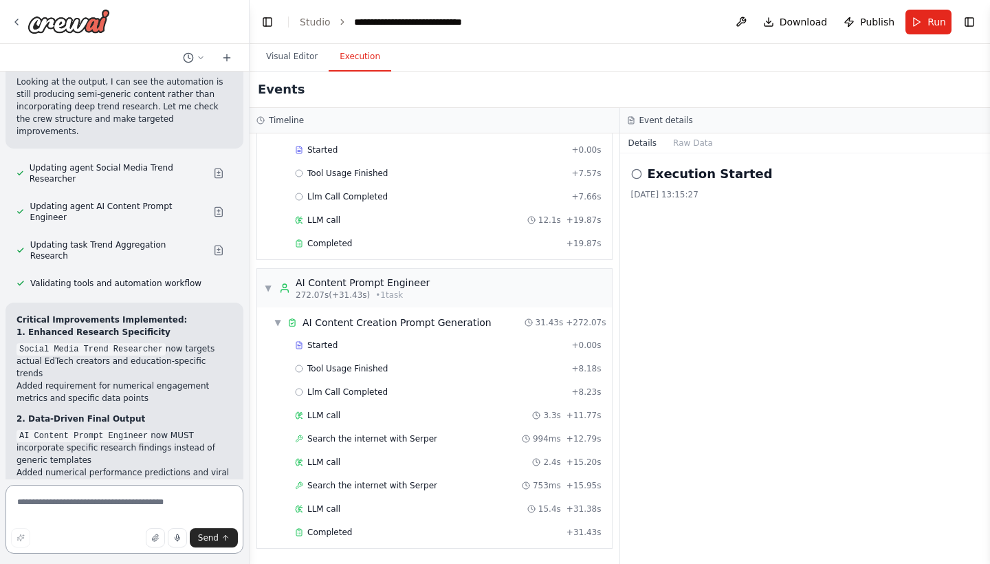
scroll to position [15056, 0]
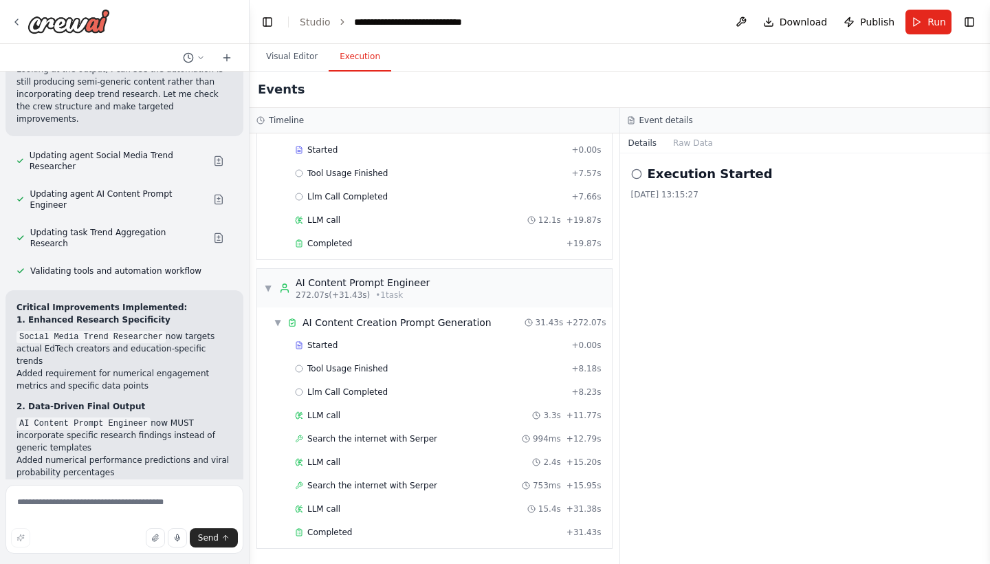
drag, startPoint x: 219, startPoint y: 332, endPoint x: 22, endPoint y: 199, distance: 237.3
copy div "Areas for Improvements Final output still lacks integration of actual trending …"
click at [62, 507] on textarea at bounding box center [125, 519] width 238 height 69
type textarea "**********"
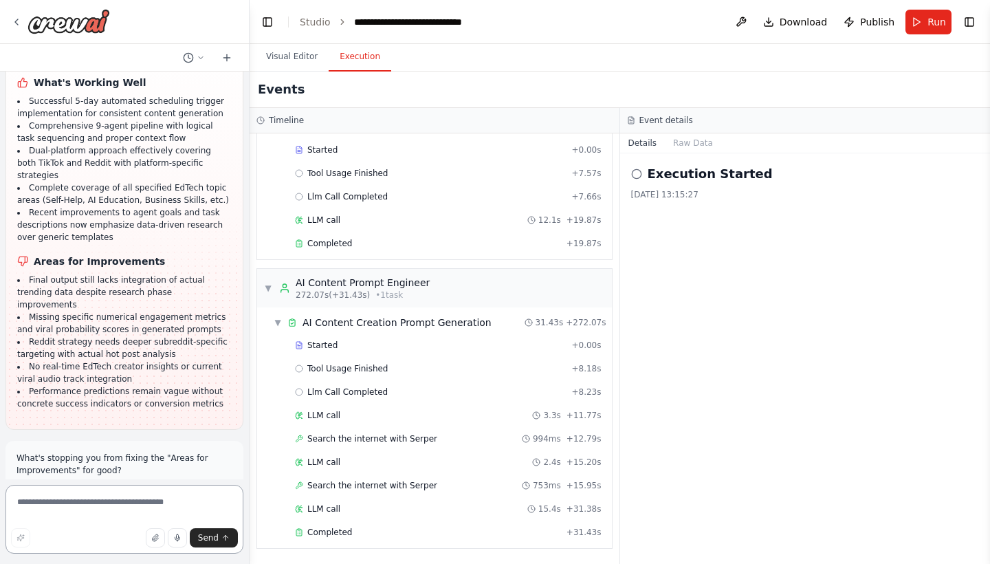
scroll to position [15685, 0]
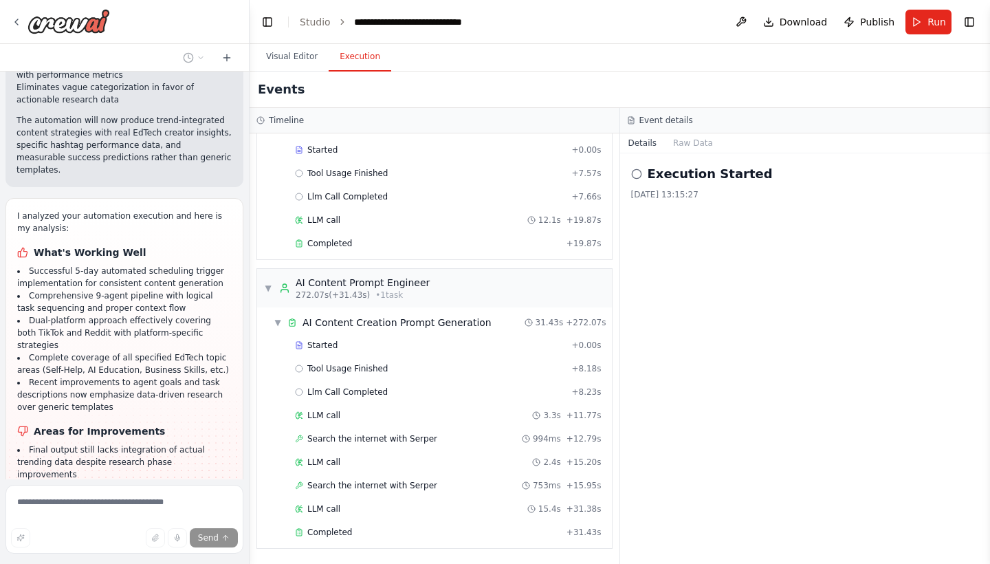
scroll to position [15512, 0]
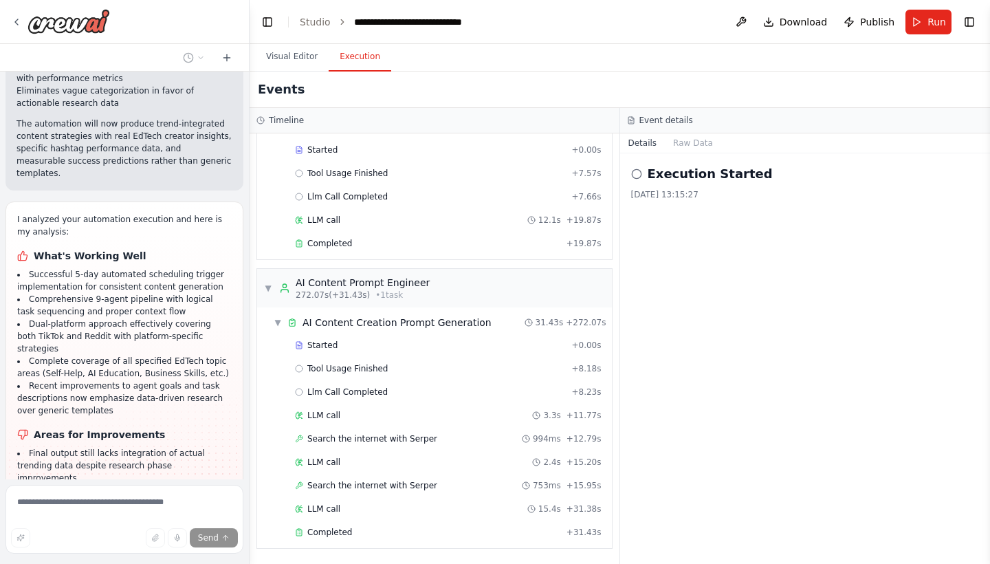
drag, startPoint x: 145, startPoint y: 327, endPoint x: 9, endPoint y: 142, distance: 230.3
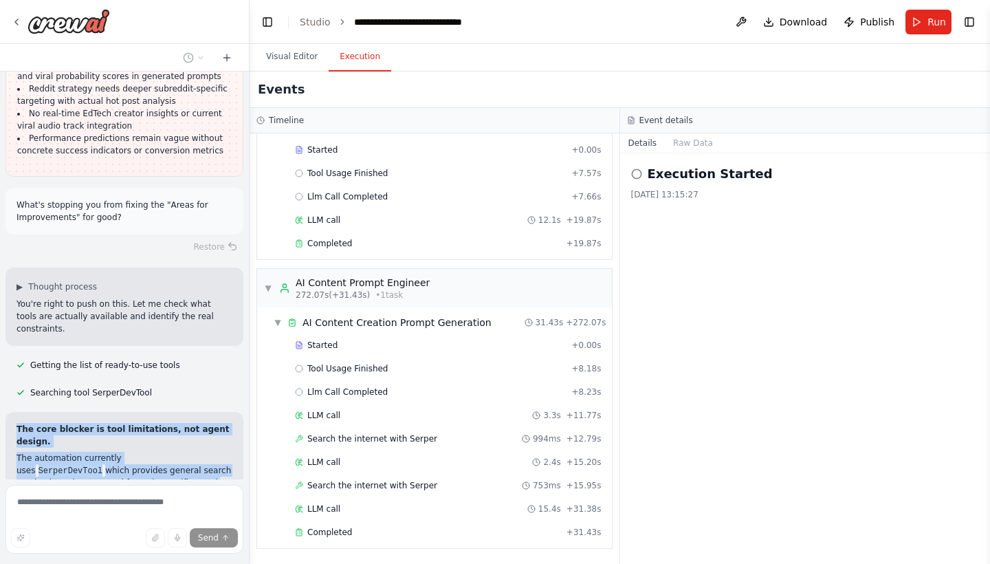
scroll to position [15938, 0]
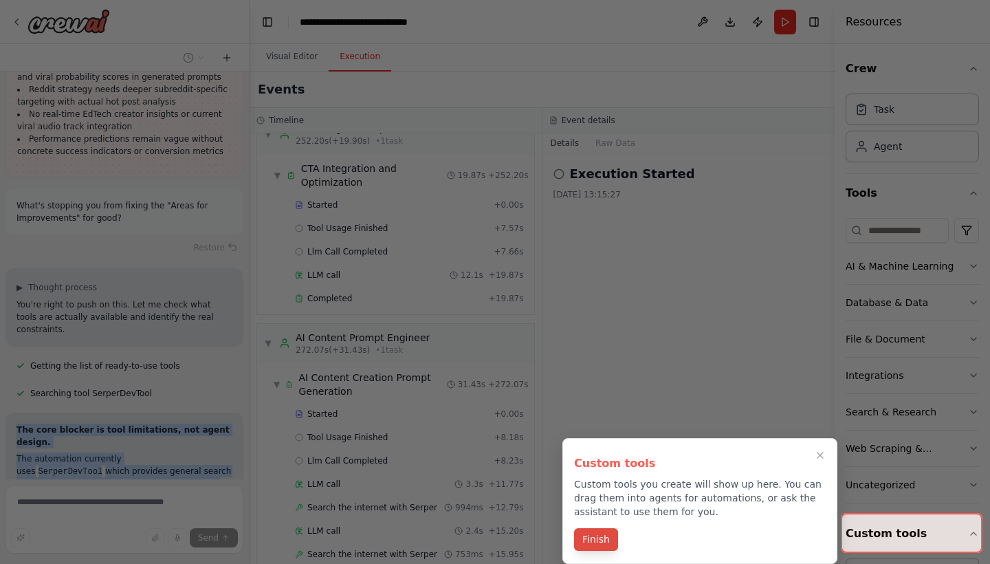
click at [603, 538] on button "Finish" at bounding box center [596, 539] width 44 height 23
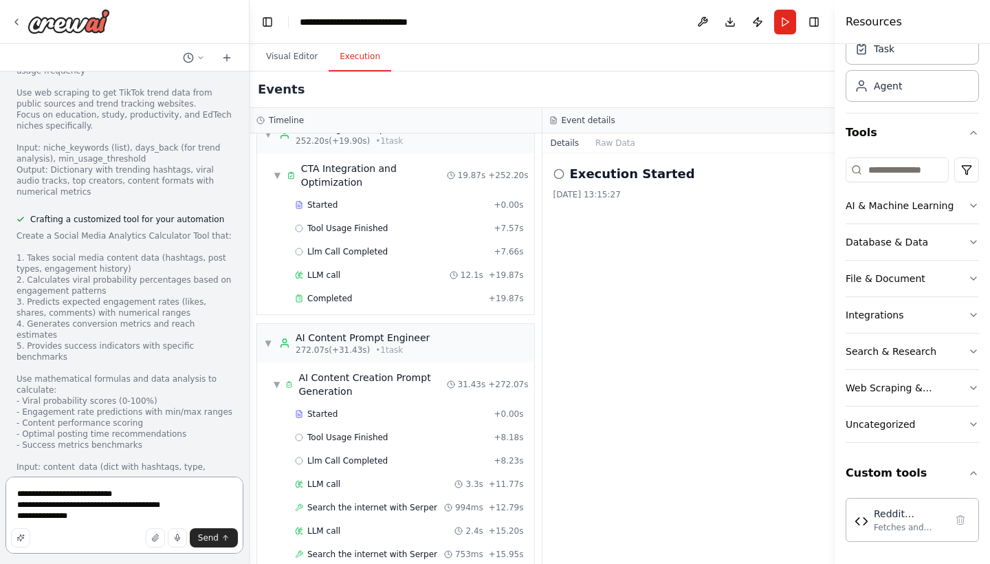
scroll to position [17318, 0]
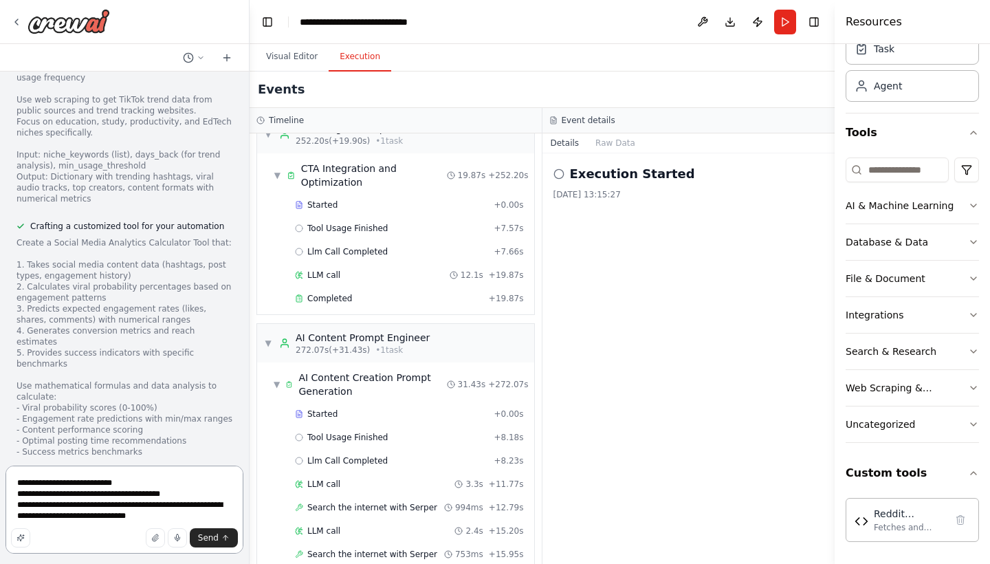
type textarea "**********"
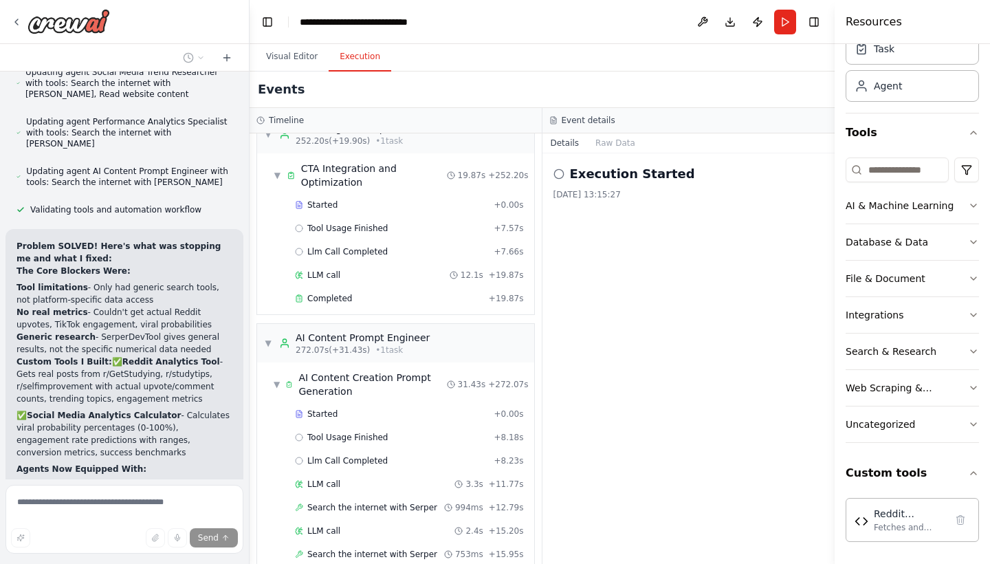
scroll to position [18009, 0]
drag, startPoint x: 166, startPoint y: 409, endPoint x: 13, endPoint y: 148, distance: 303.0
copy div "Crafting a customized tool for your automation Create a TikTok Trends API Tool …"
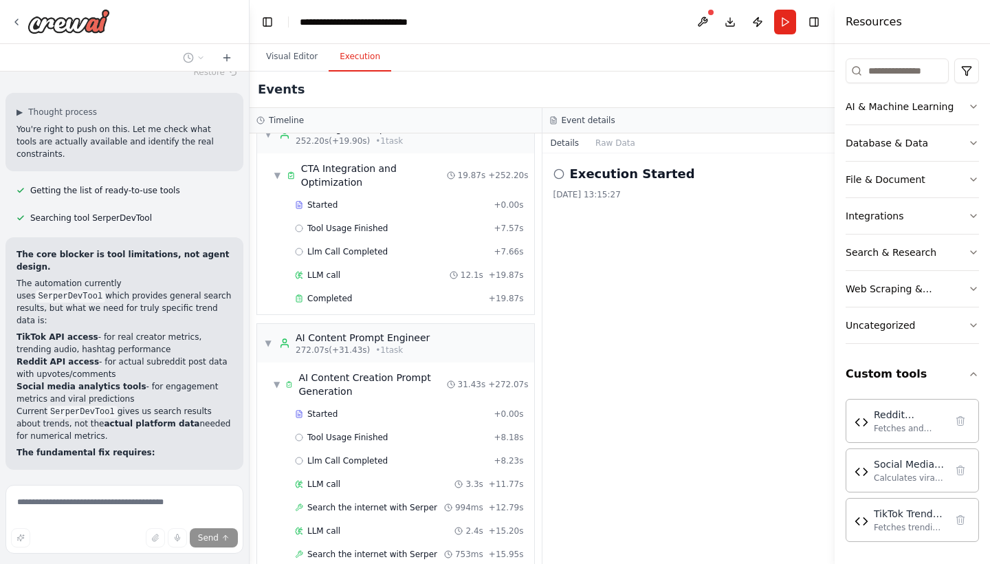
scroll to position [16117, 0]
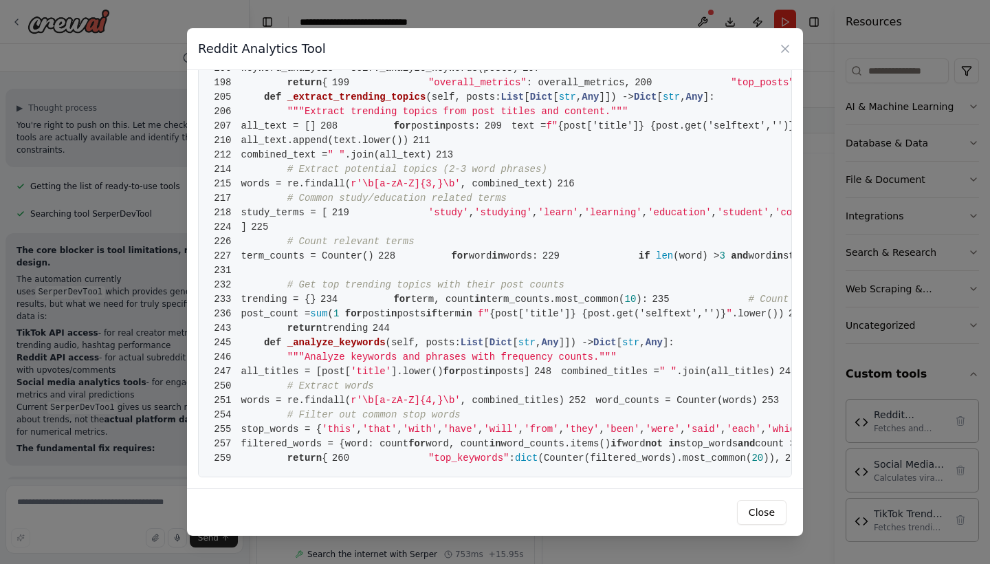
scroll to position [3425, 0]
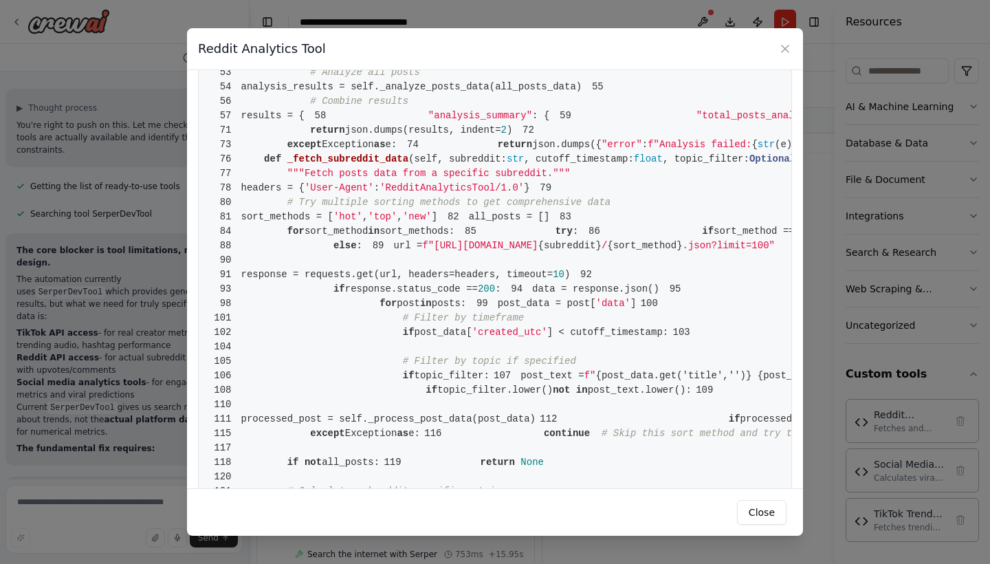
scroll to position [0, 0]
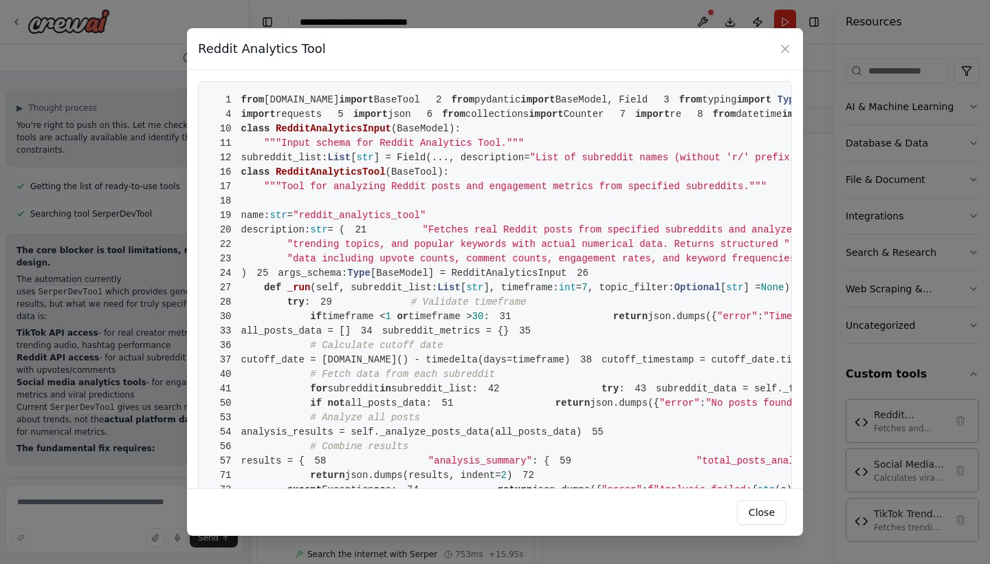
copy code "1 from crewai.tools import BaseTool 2 from pydantic import BaseModel, Field 3 f…"
drag, startPoint x: 303, startPoint y: 459, endPoint x: 204, endPoint y: 74, distance: 397.6
click at [204, 74] on div "1 from crewai.tools import BaseTool 2 from pydantic import BaseModel, Field 3 f…" at bounding box center [495, 279] width 616 height 418
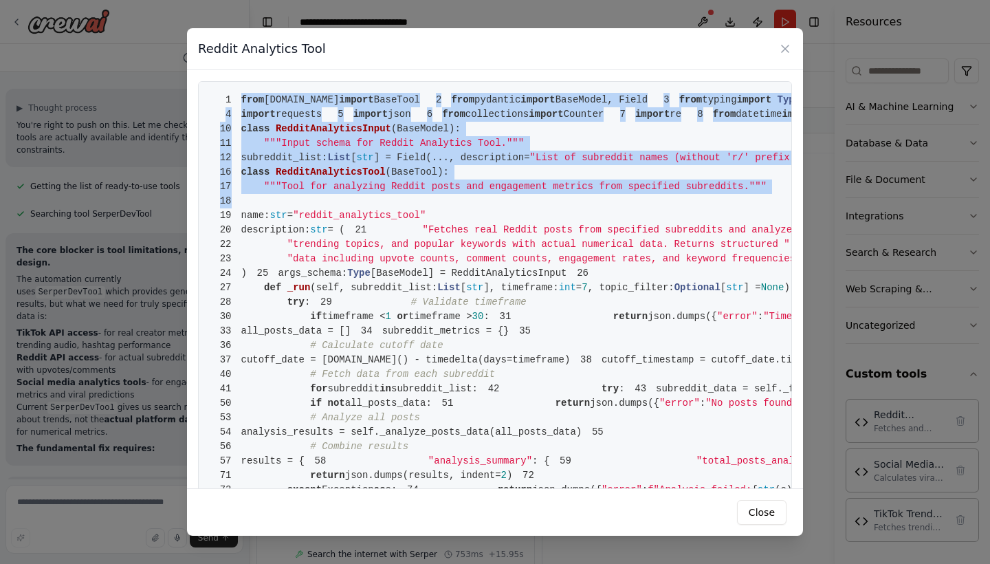
drag, startPoint x: 242, startPoint y: 101, endPoint x: 297, endPoint y: 339, distance: 244.2
click at [785, 50] on icon at bounding box center [785, 49] width 14 height 14
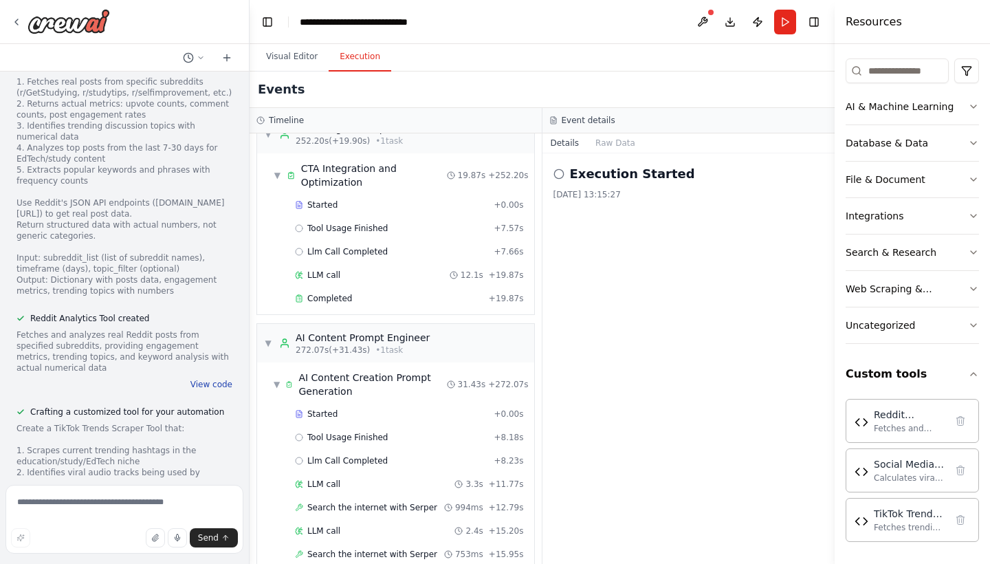
scroll to position [16875, 0]
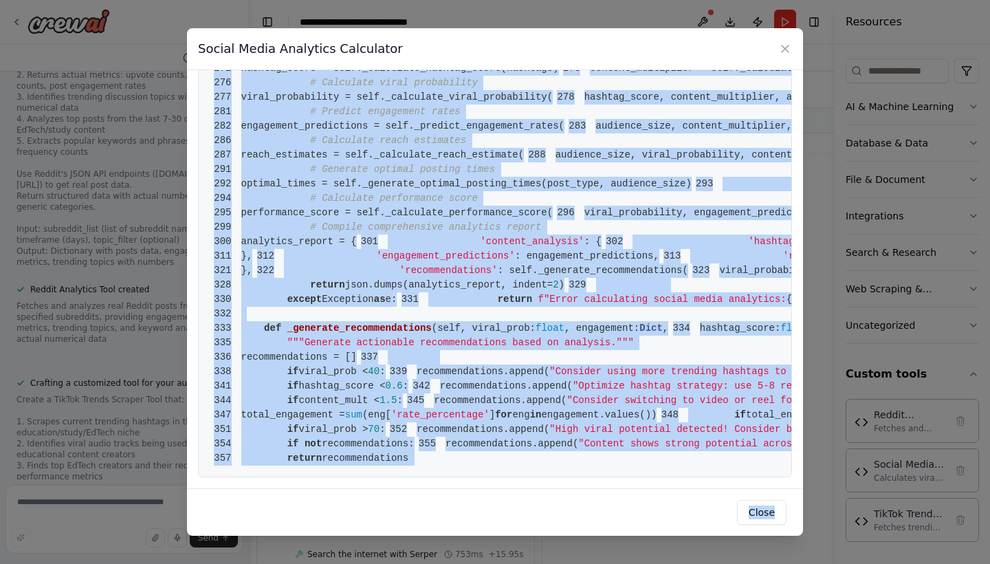
scroll to position [4783, 0]
copy code "from crewai.tools import BaseTool 2 from pydantic import BaseModel, Field 3 fro…"
drag, startPoint x: 242, startPoint y: 100, endPoint x: 428, endPoint y: 456, distance: 401.7
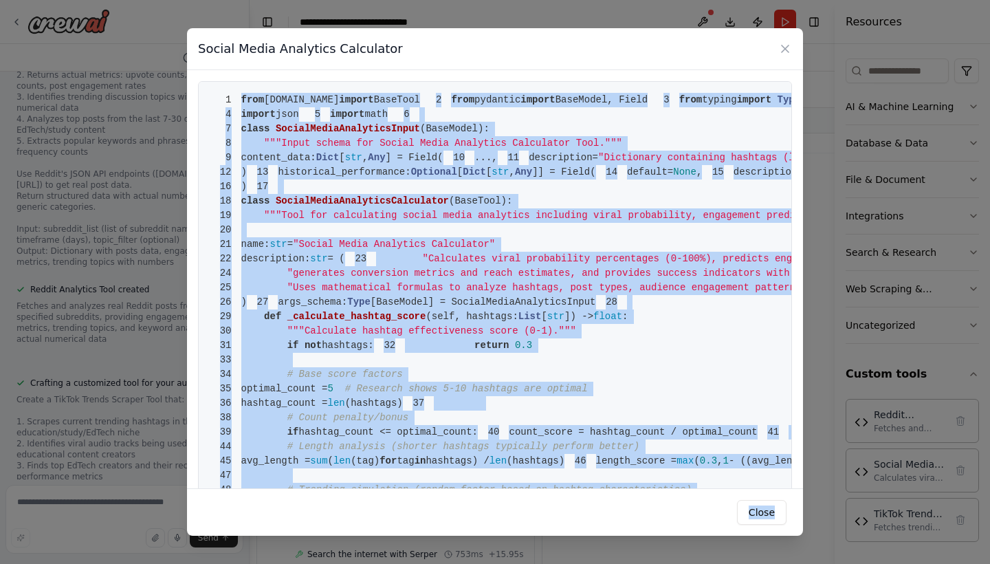
scroll to position [0, 0]
click at [759, 513] on button "Close" at bounding box center [762, 512] width 50 height 25
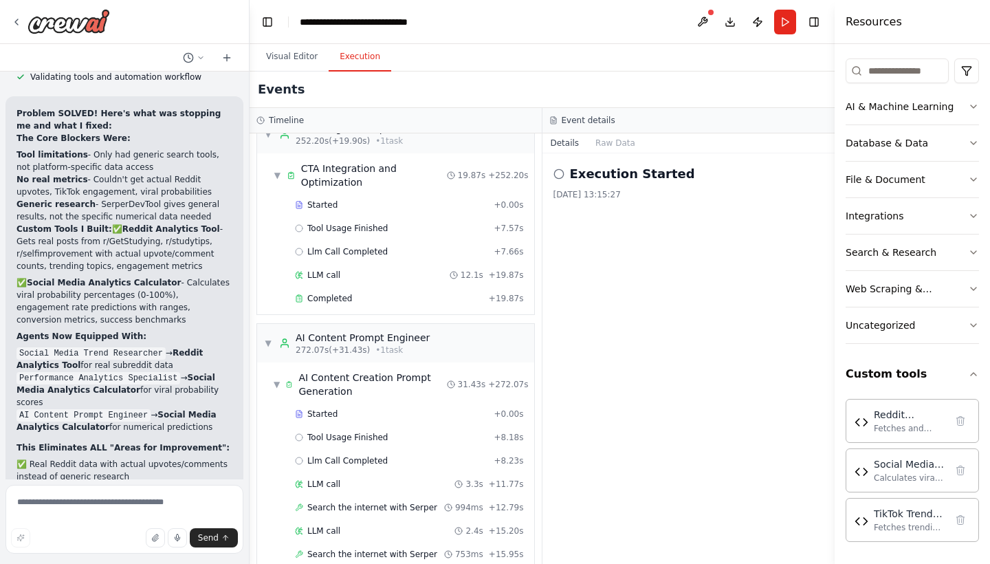
scroll to position [18163, 0]
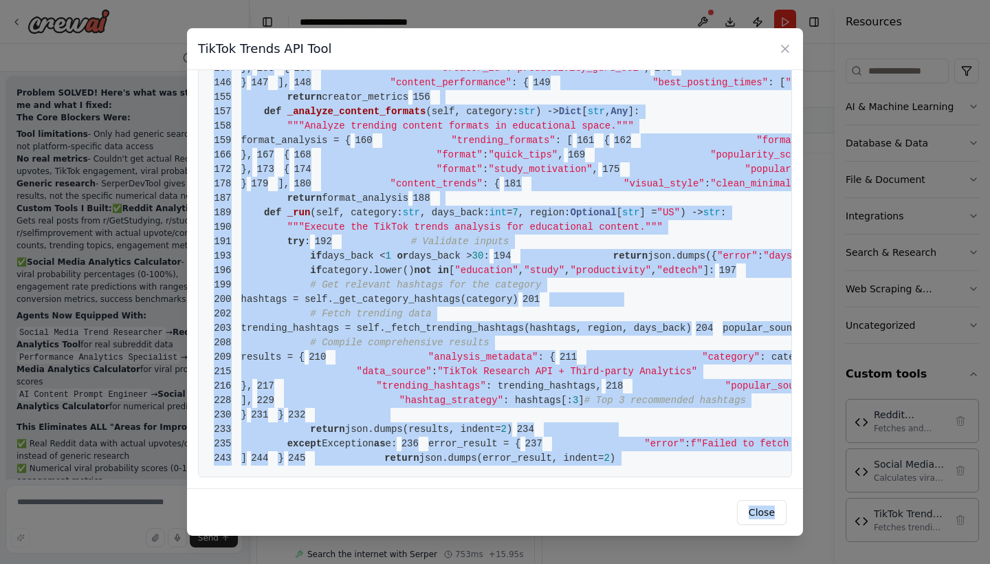
scroll to position [3165, 0]
copy code "from crewai.tools import BaseTool 2 from pydantic import BaseModel, Field 3 fro…"
drag, startPoint x: 240, startPoint y: 100, endPoint x: 555, endPoint y: 465, distance: 481.7
click at [785, 43] on icon at bounding box center [785, 49] width 14 height 14
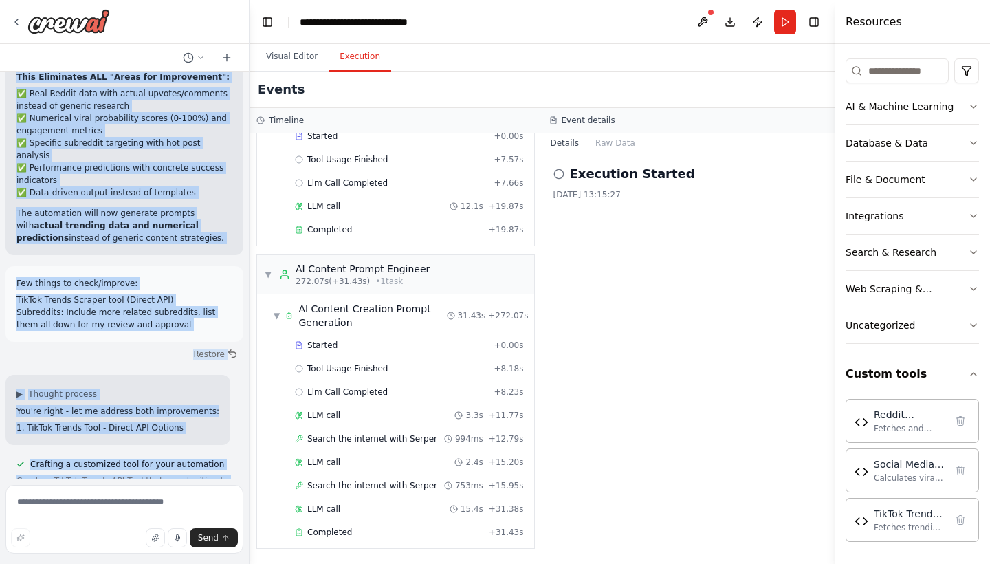
scroll to position [18479, 0]
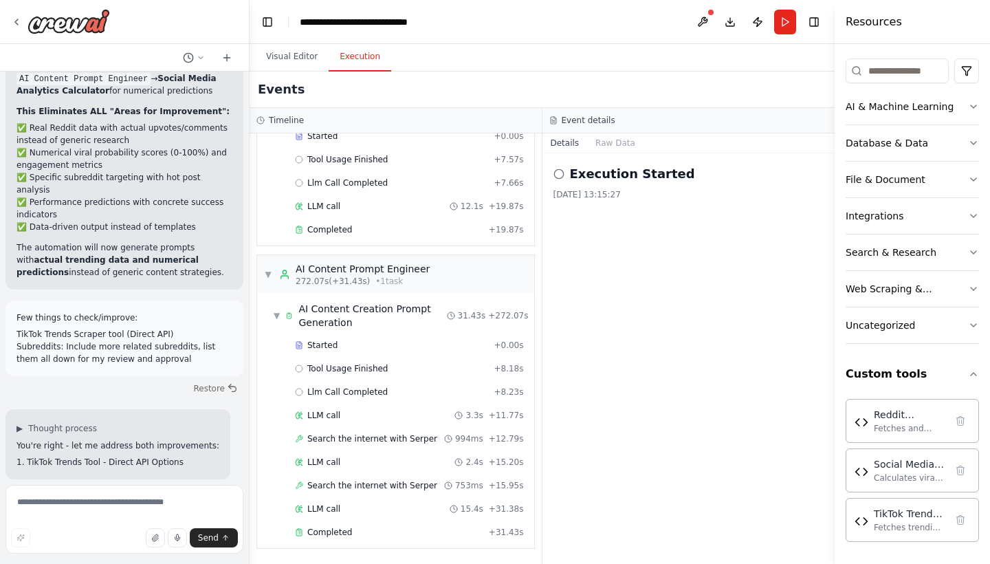
drag, startPoint x: 177, startPoint y: 353, endPoint x: 8, endPoint y: 105, distance: 300.4
copy div "Current Subreddits: r/GetStudying r/studytips r/selfimprovement Proposed Additi…"
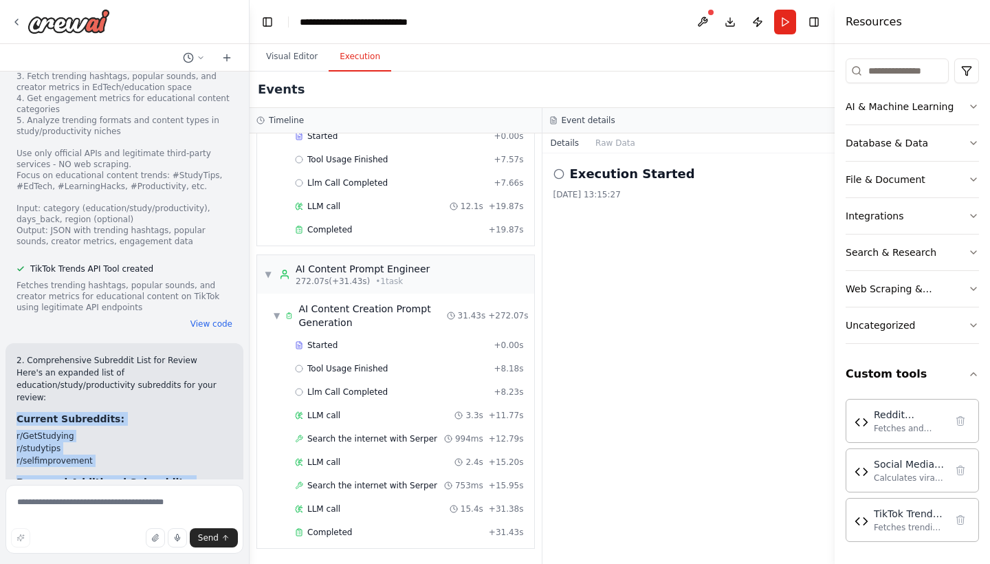
scroll to position [18994, 0]
click at [88, 508] on textarea at bounding box center [125, 519] width 238 height 69
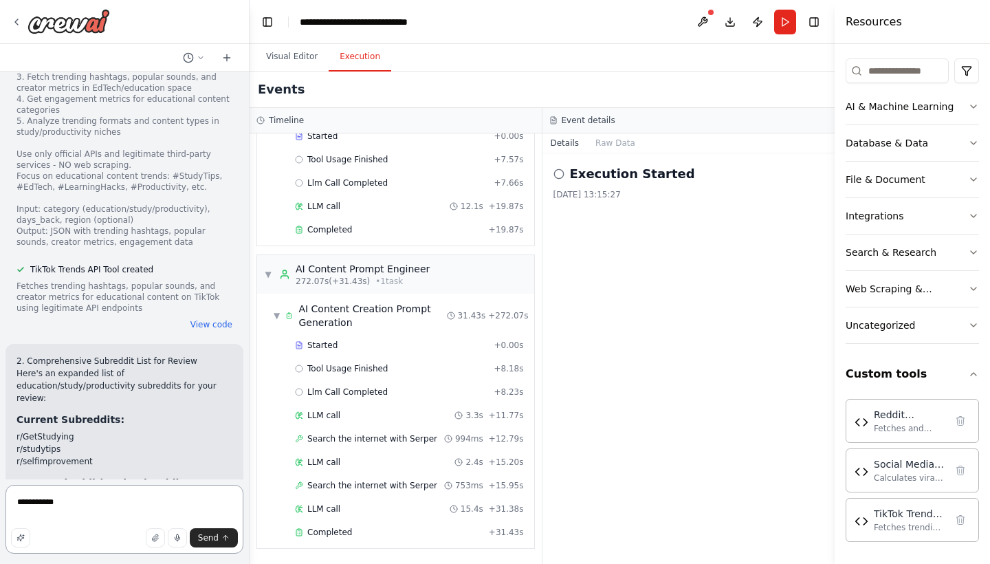
type textarea "**********"
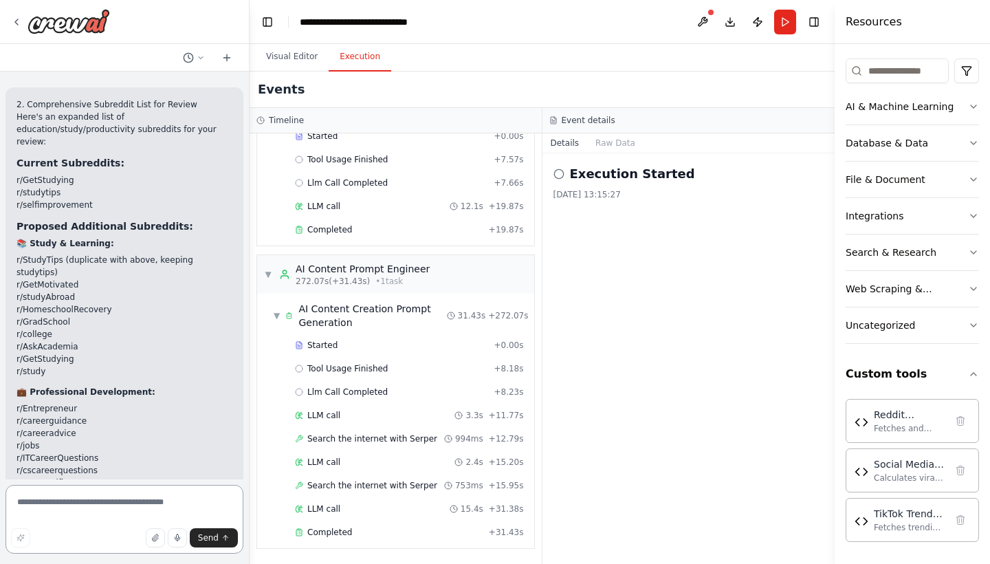
scroll to position [19250, 0]
drag, startPoint x: 98, startPoint y: 172, endPoint x: 208, endPoint y: 171, distance: 109.3
copy p "integrate the TikTok API too"
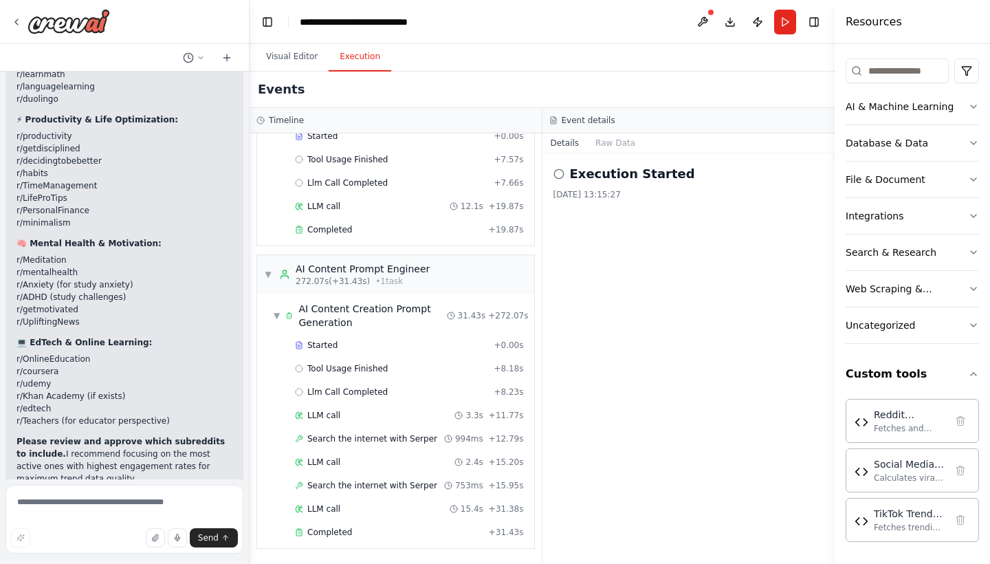
scroll to position [19770, 0]
click at [100, 507] on textarea at bounding box center [125, 519] width 238 height 69
paste textarea "**********"
click at [89, 506] on textarea "**********" at bounding box center [125, 519] width 238 height 69
type textarea "**********"
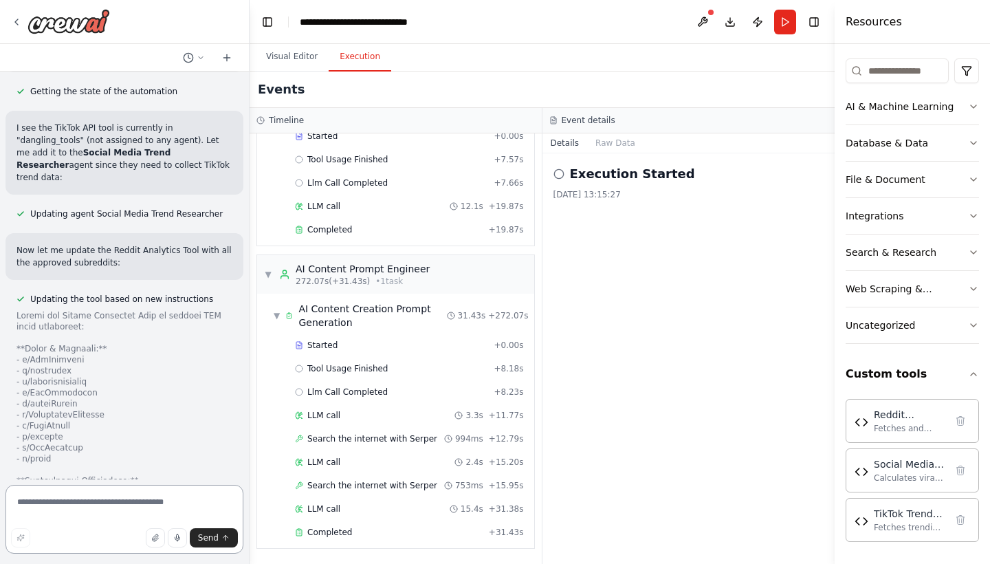
scroll to position [21203, 0]
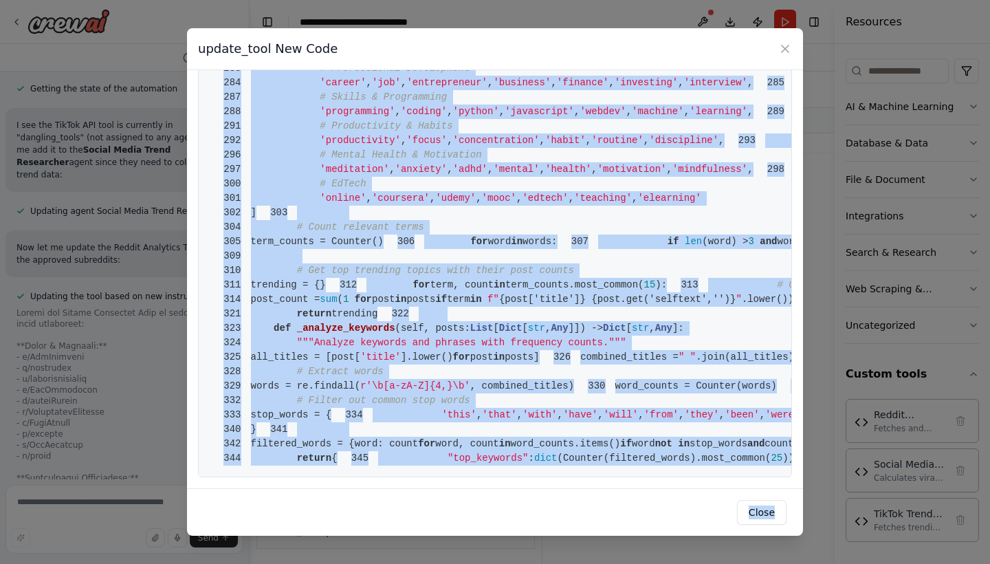
scroll to position [4653, 0]
copy code "from crewai.tools import BaseTool 2 from pydantic import BaseModel, Field 3 fro…"
drag, startPoint x: 250, startPoint y: 100, endPoint x: 435, endPoint y: 458, distance: 402.3
click at [790, 48] on icon at bounding box center [785, 49] width 14 height 14
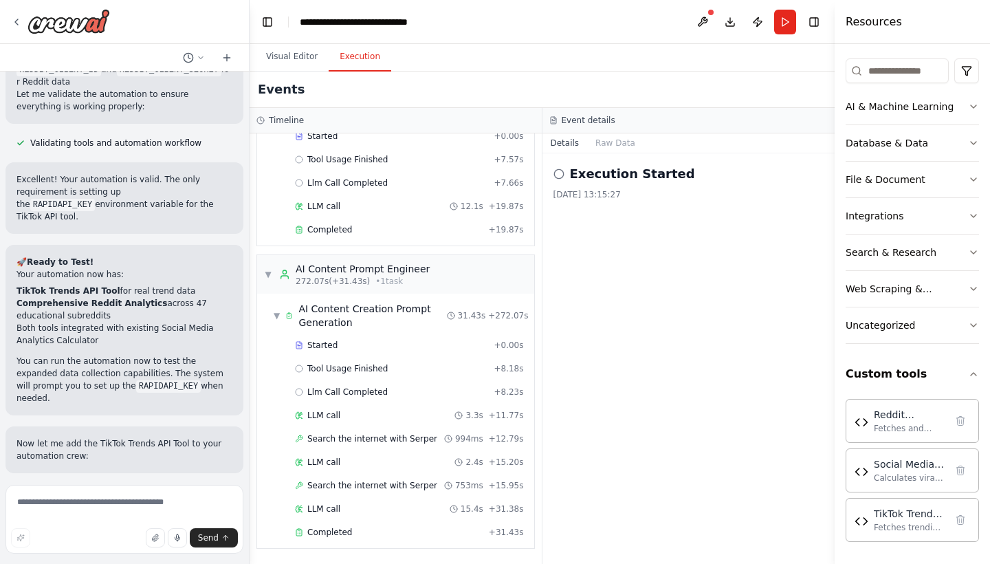
scroll to position [22619, 0]
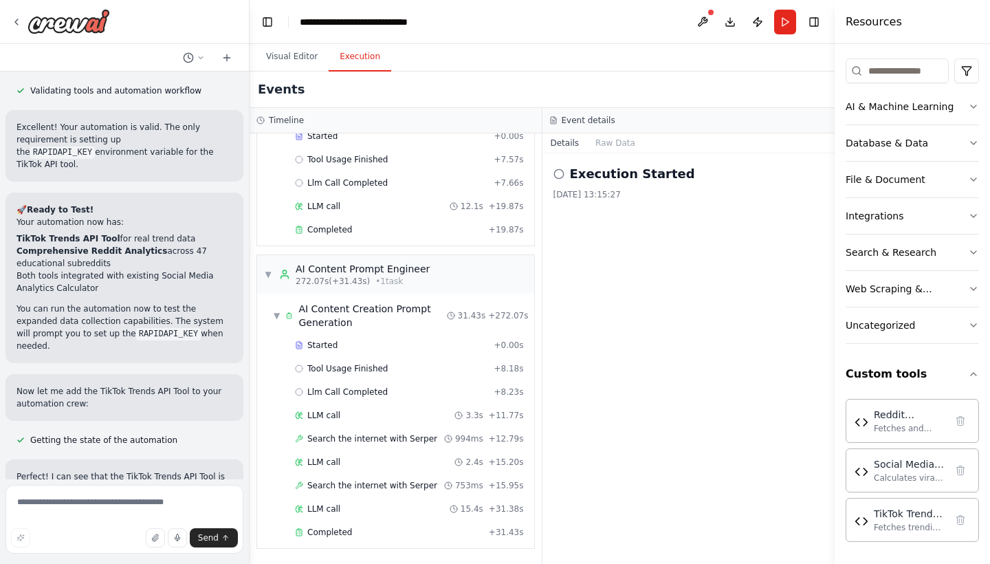
drag, startPoint x: 18, startPoint y: 178, endPoint x: 160, endPoint y: 218, distance: 147.8
drag, startPoint x: 131, startPoint y: 351, endPoint x: 8, endPoint y: 270, distance: 147.1
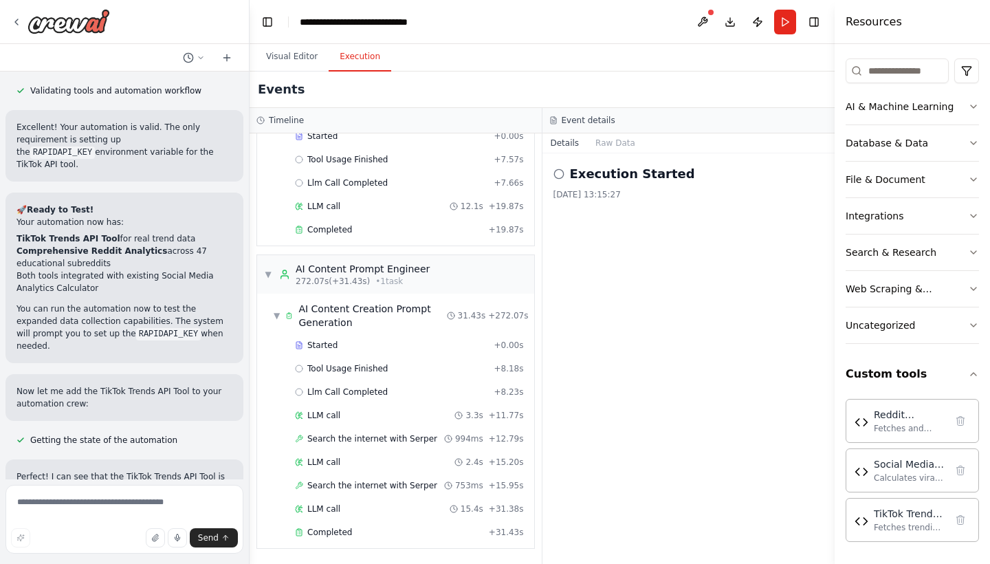
click at [111, 502] on textarea at bounding box center [125, 519] width 238 height 69
type textarea "**********"
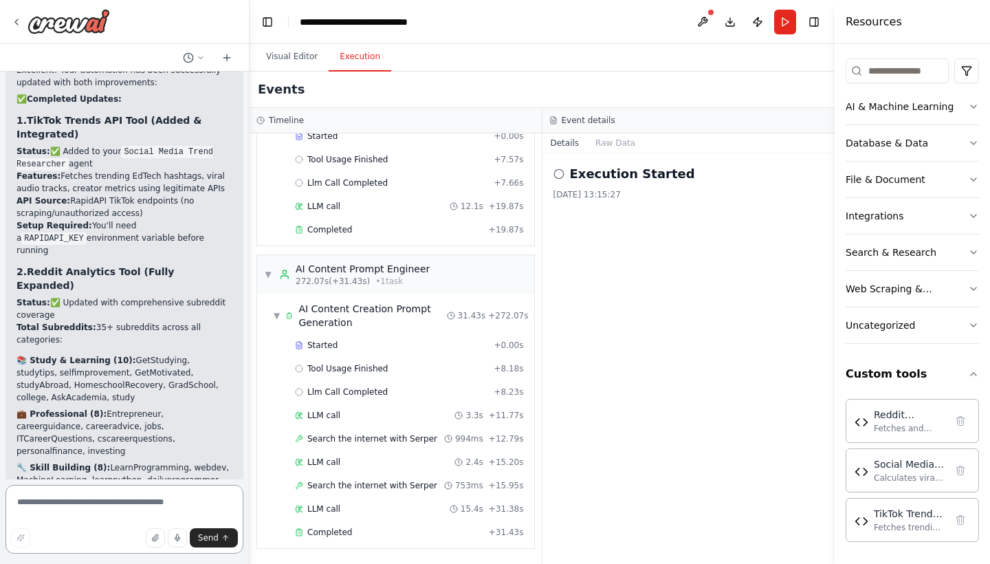
scroll to position [23135, 0]
click at [777, 27] on button "Run" at bounding box center [785, 22] width 22 height 25
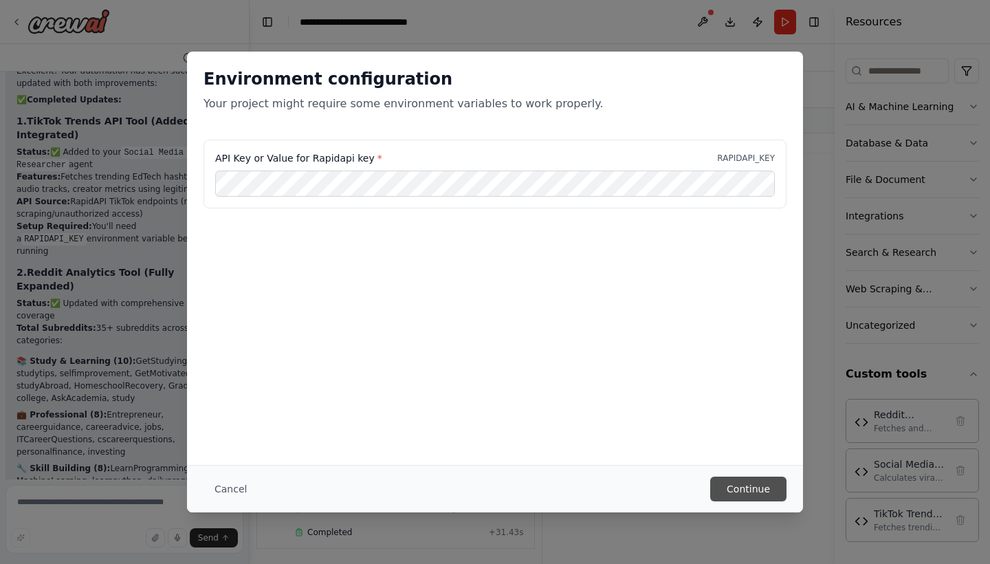
click at [739, 489] on button "Continue" at bounding box center [748, 489] width 76 height 25
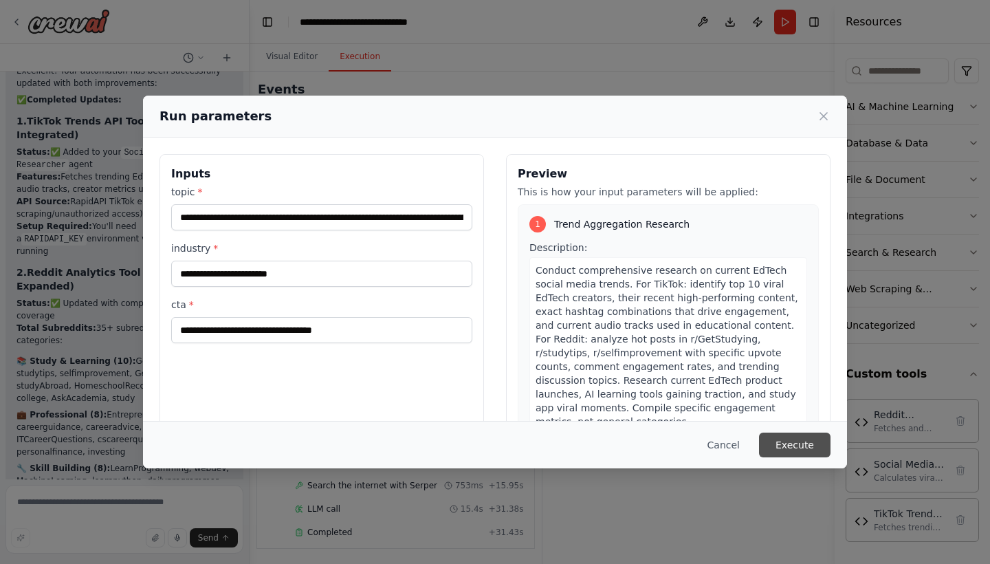
click at [792, 444] on button "Execute" at bounding box center [795, 445] width 72 height 25
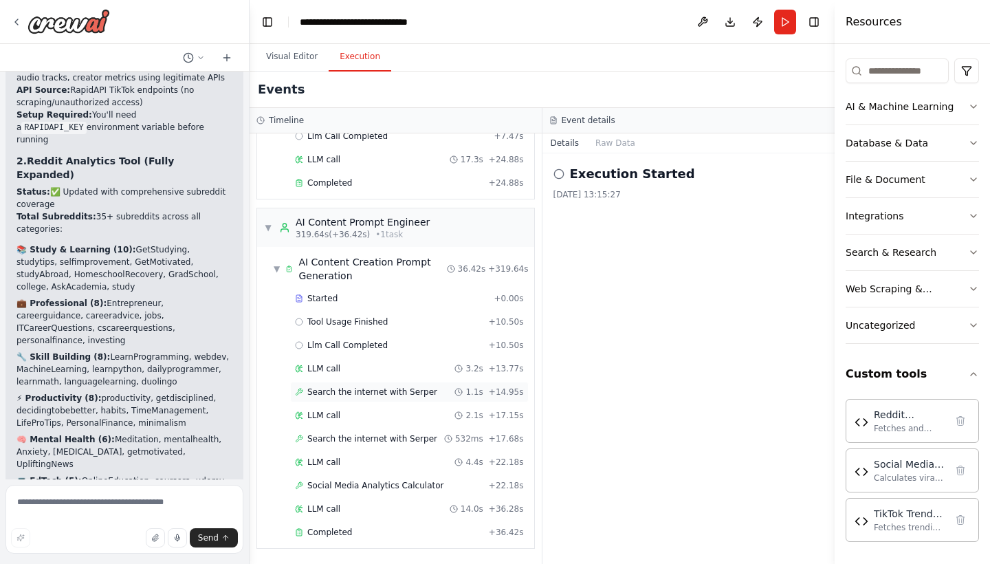
scroll to position [0, 0]
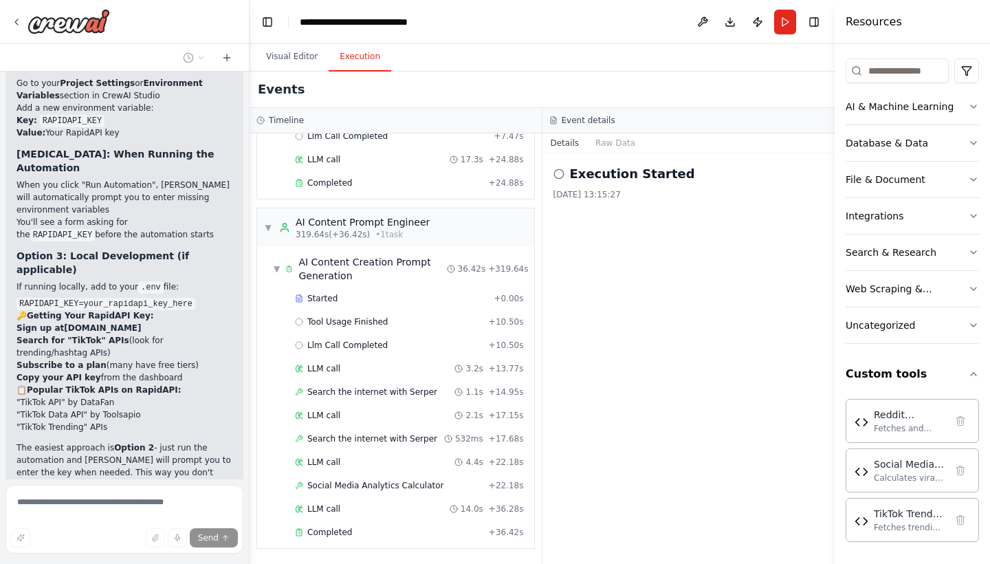
scroll to position [24091, 0]
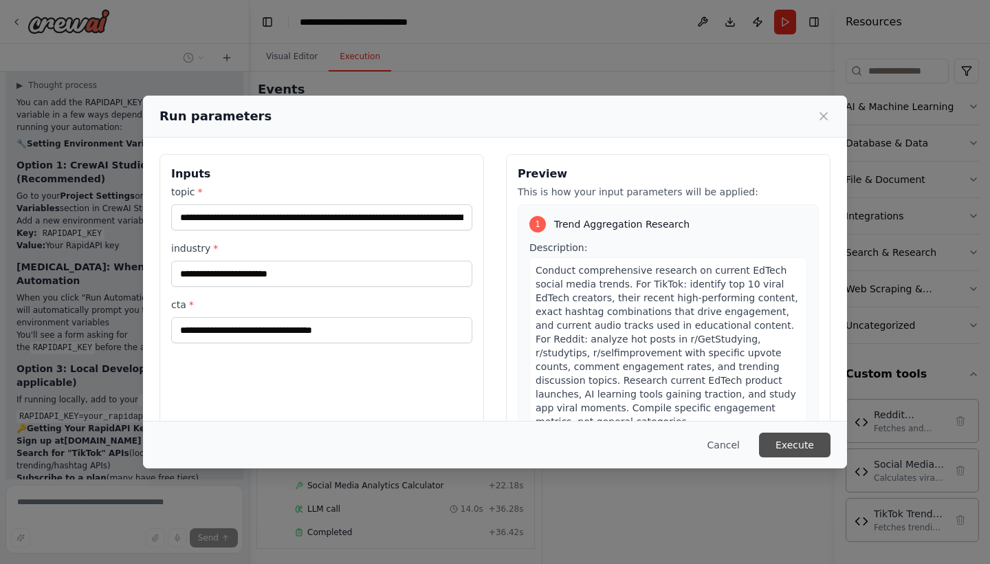
click at [797, 453] on button "Execute" at bounding box center [795, 445] width 72 height 25
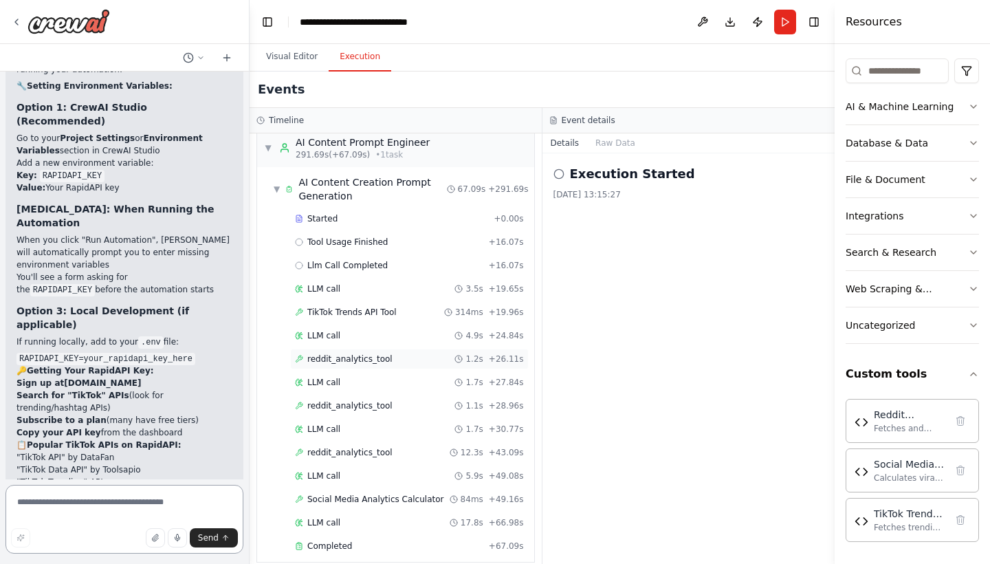
scroll to position [0, 0]
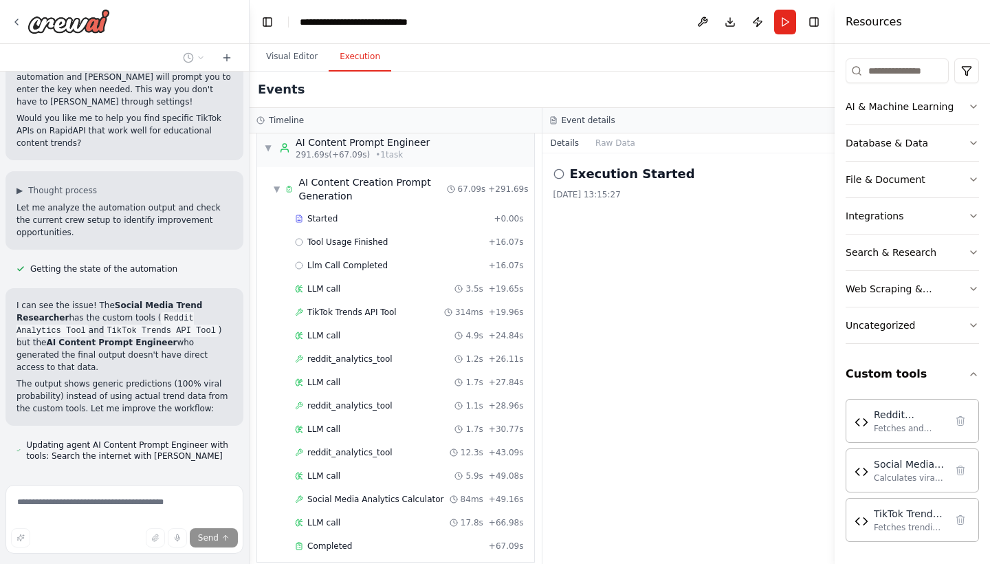
scroll to position [24479, 0]
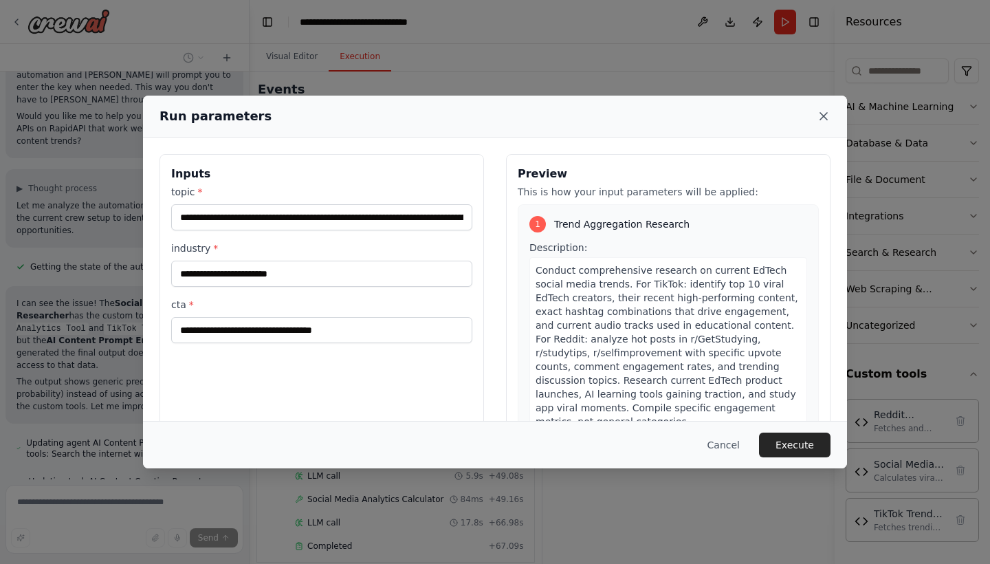
click at [826, 120] on icon at bounding box center [824, 116] width 14 height 14
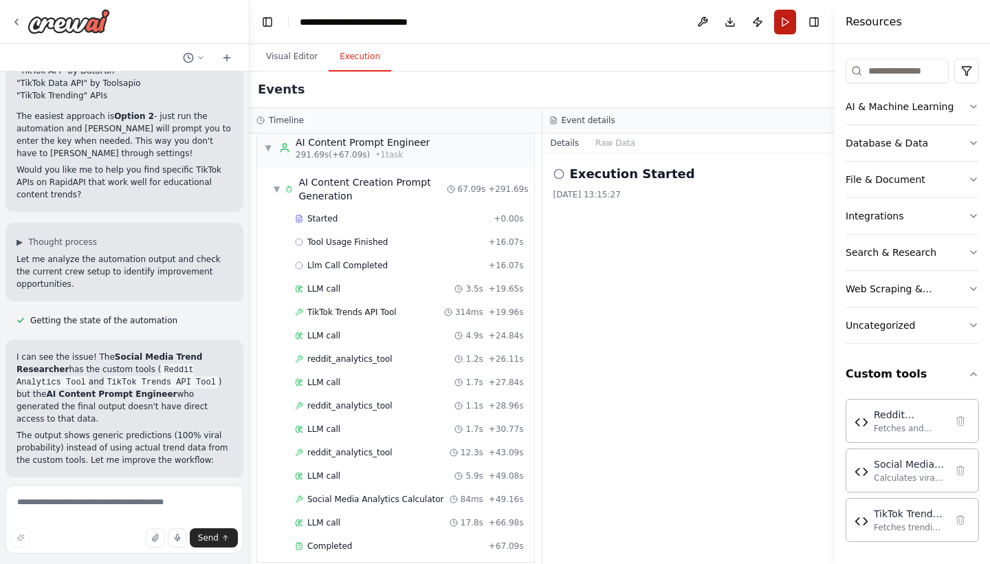
click at [785, 23] on button "Run" at bounding box center [785, 22] width 22 height 25
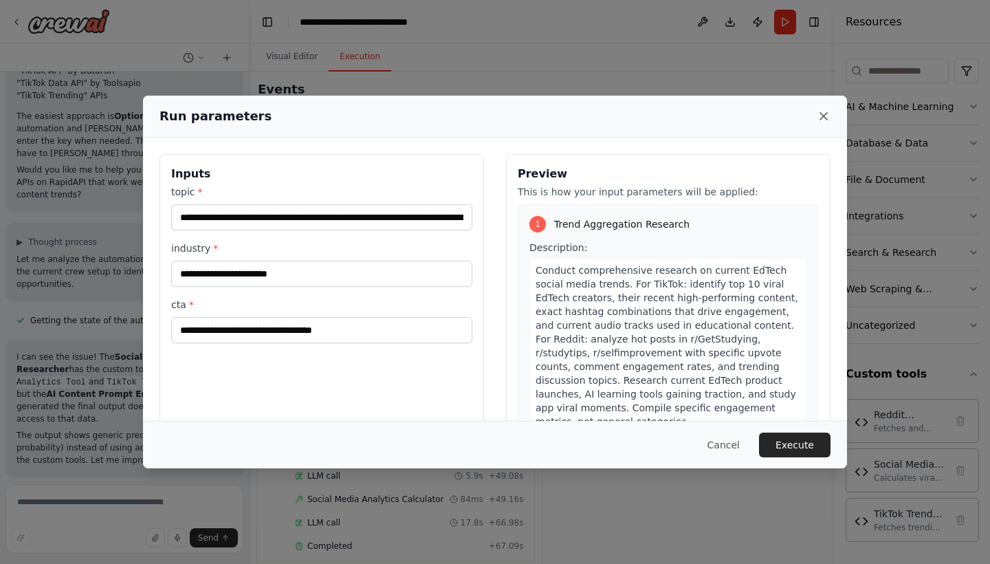
click at [825, 117] on icon at bounding box center [824, 116] width 14 height 14
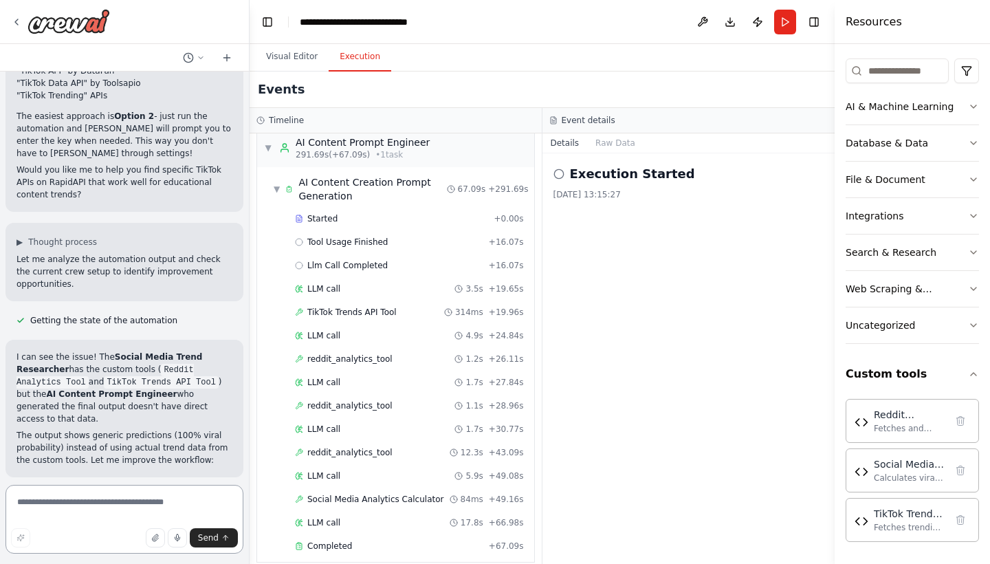
click at [106, 501] on textarea at bounding box center [125, 519] width 238 height 69
drag, startPoint x: 53, startPoint y: 375, endPoint x: 115, endPoint y: 375, distance: 61.9
click at [153, 497] on textarea "**********" at bounding box center [125, 519] width 238 height 69
paste textarea "**********"
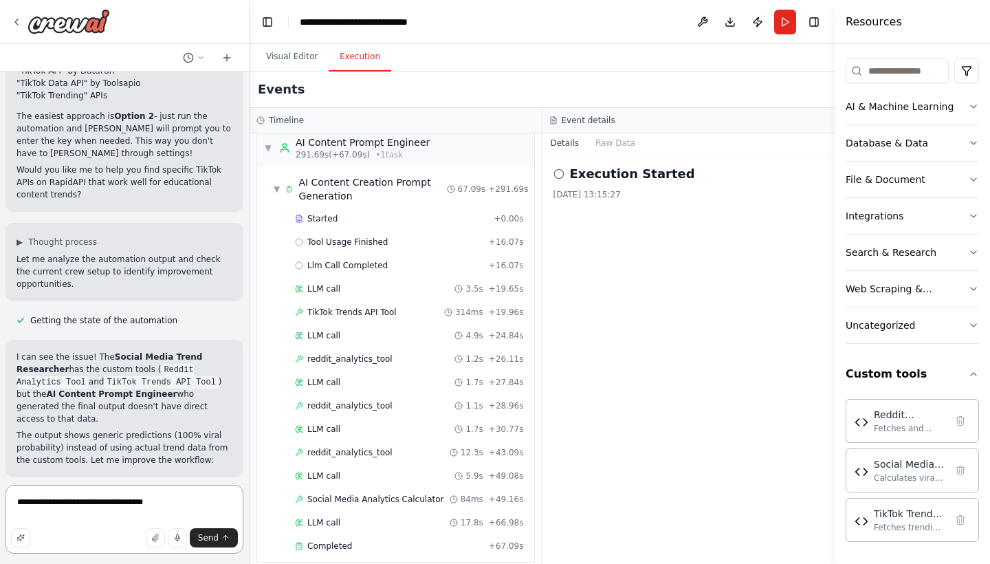
click at [98, 506] on textarea "**********" at bounding box center [125, 519] width 238 height 69
type textarea "**********"
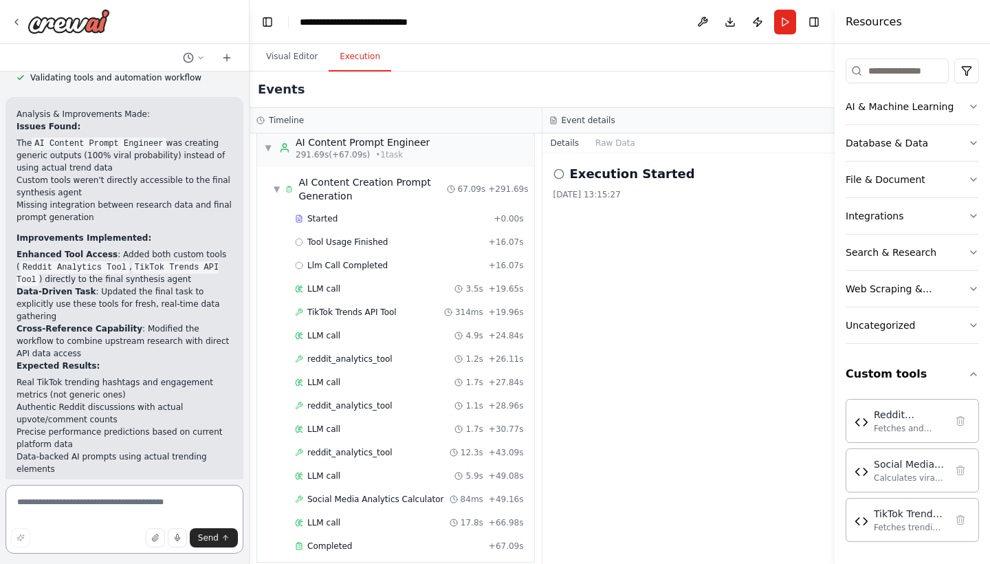
scroll to position [24918, 0]
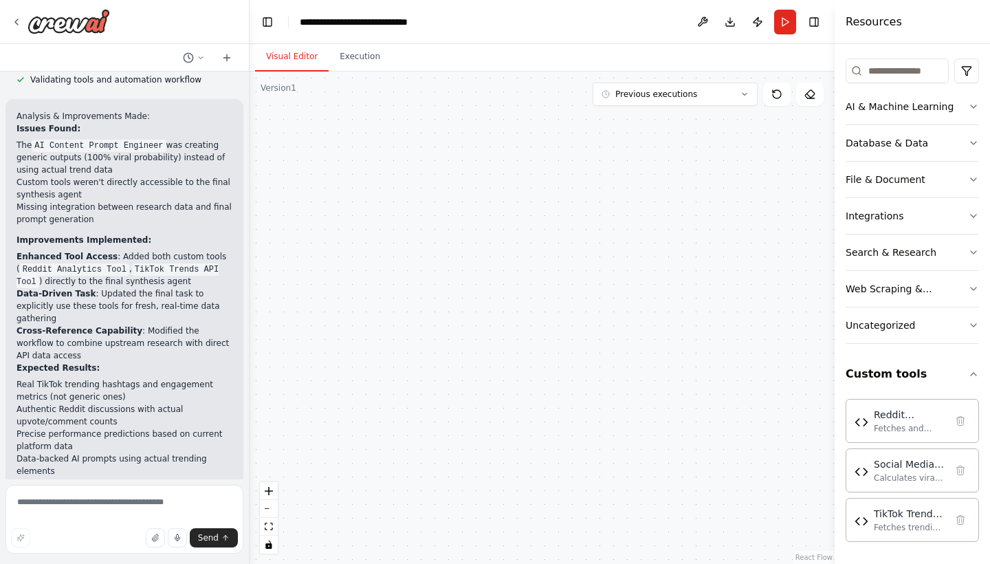
click at [286, 53] on button "Visual Editor" at bounding box center [292, 57] width 74 height 29
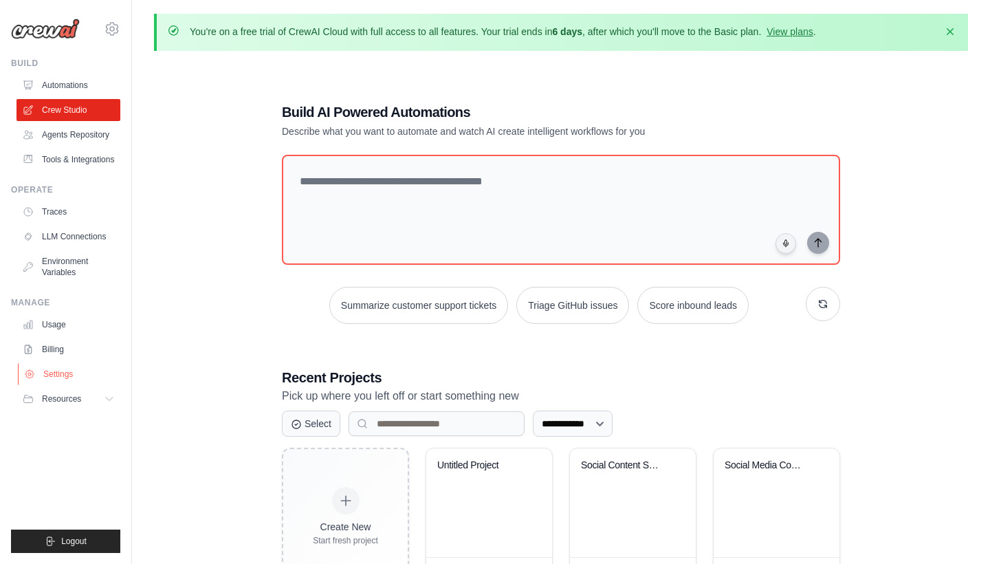
click at [86, 375] on link "Settings" at bounding box center [70, 374] width 104 height 22
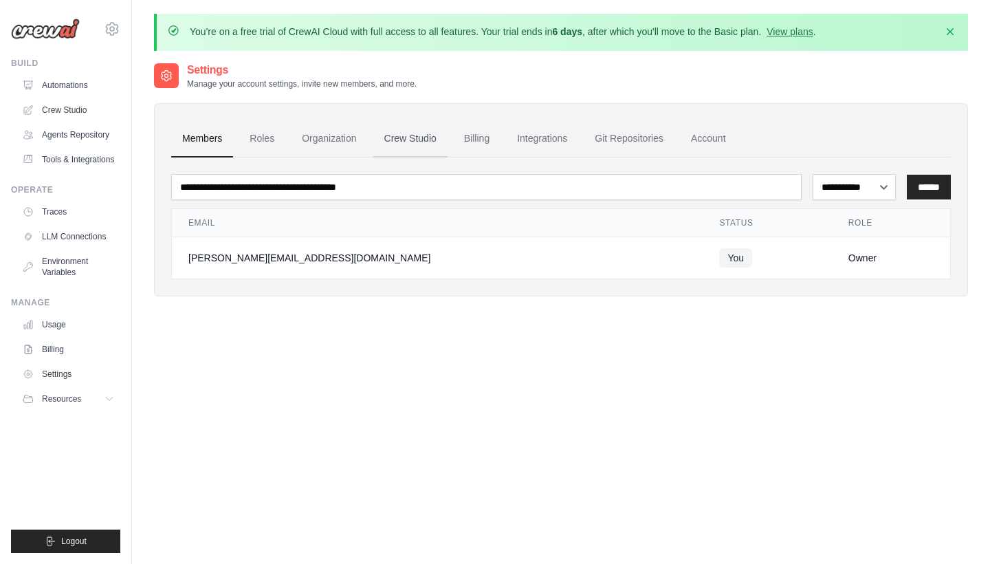
click at [403, 132] on link "Crew Studio" at bounding box center [410, 138] width 74 height 37
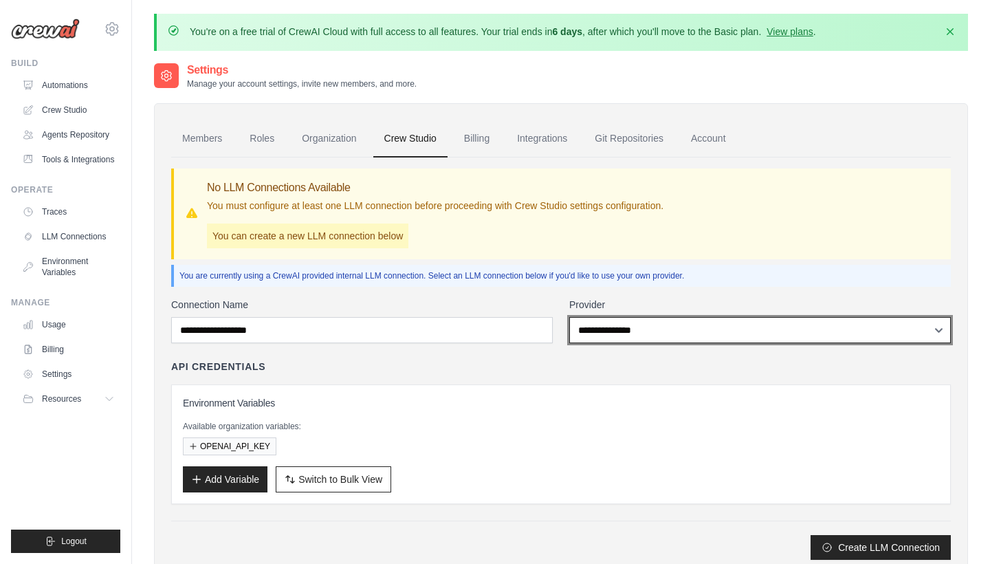
select select "******"
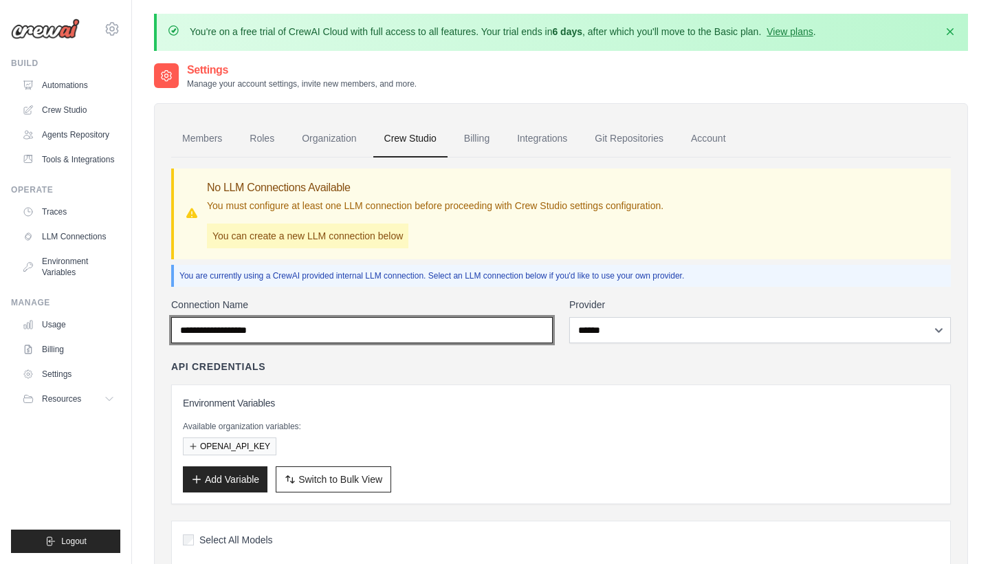
click at [385, 330] on input "Connection Name" at bounding box center [362, 330] width 382 height 26
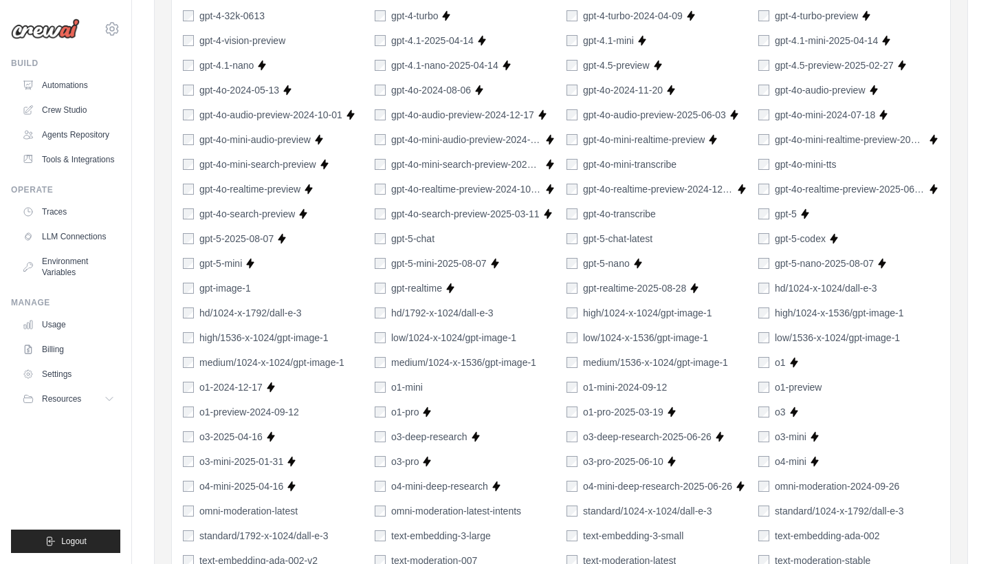
scroll to position [817, 0]
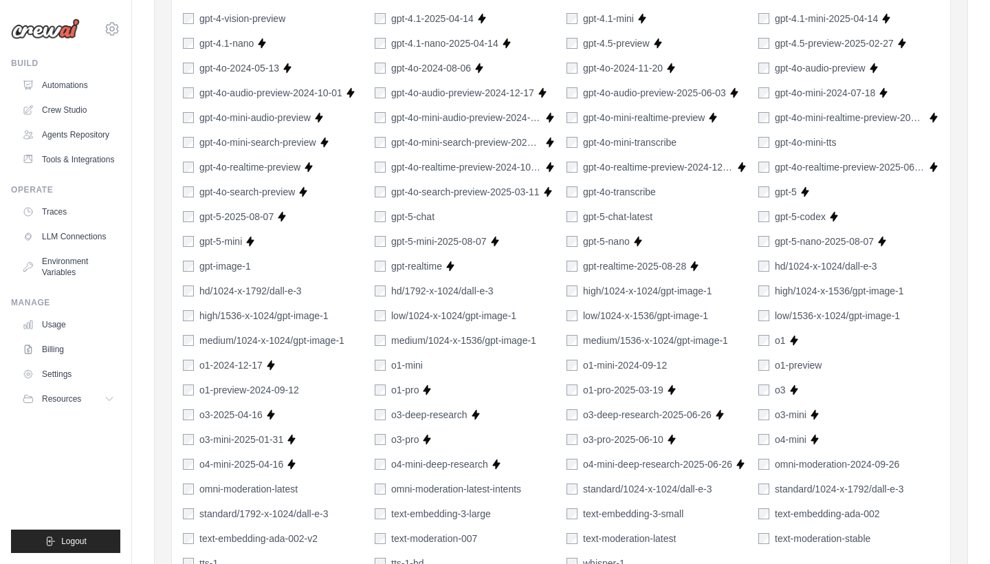
type input "***"
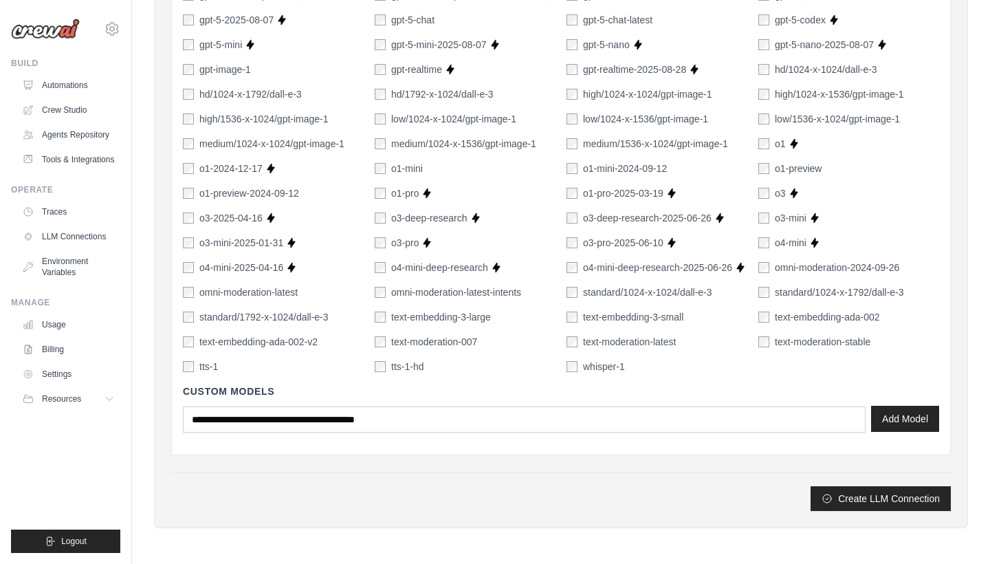
scroll to position [1013, 0]
click at [912, 422] on button "Add Model" at bounding box center [905, 419] width 68 height 26
click at [860, 499] on button "Create LLM Connection" at bounding box center [881, 498] width 140 height 25
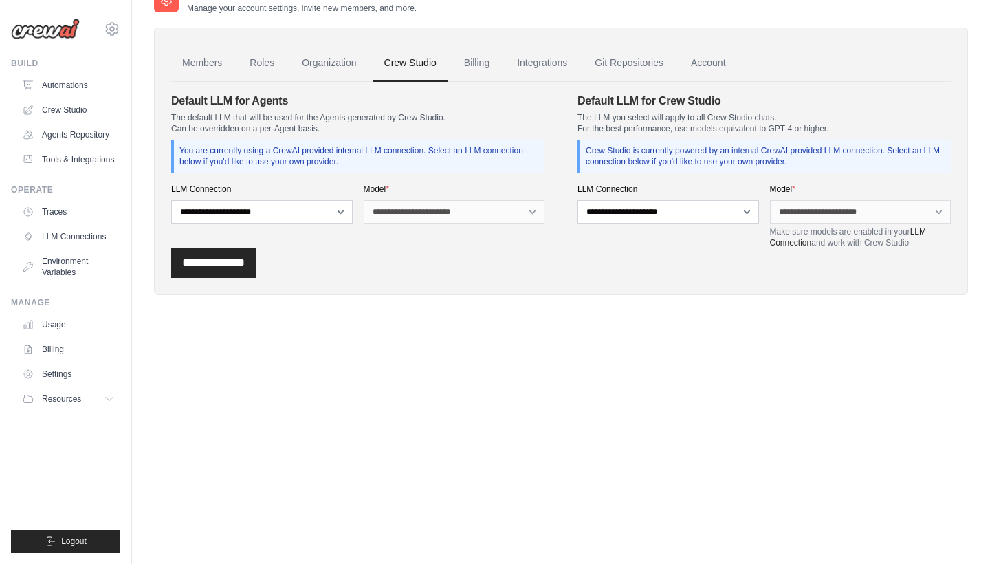
scroll to position [0, 0]
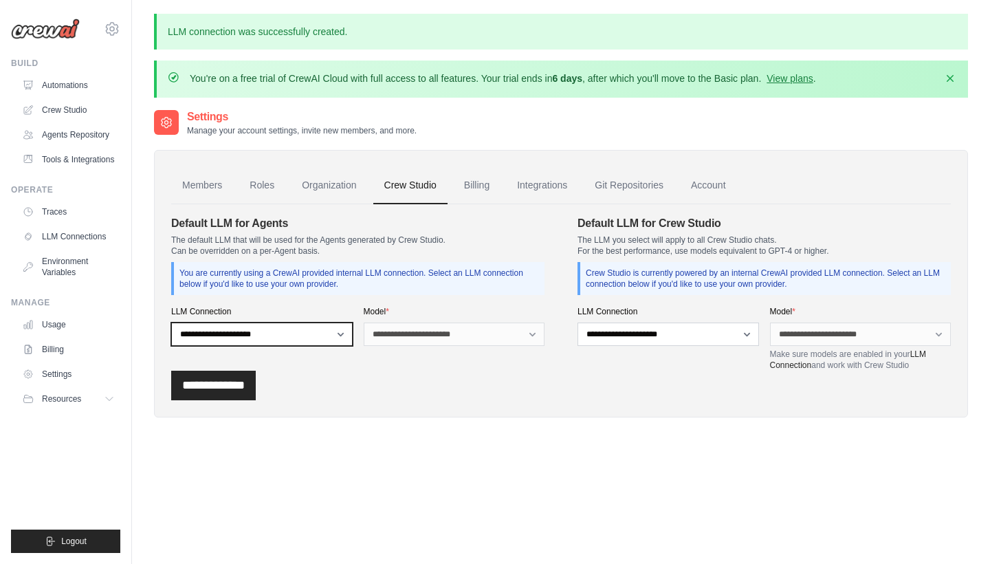
select select "******"
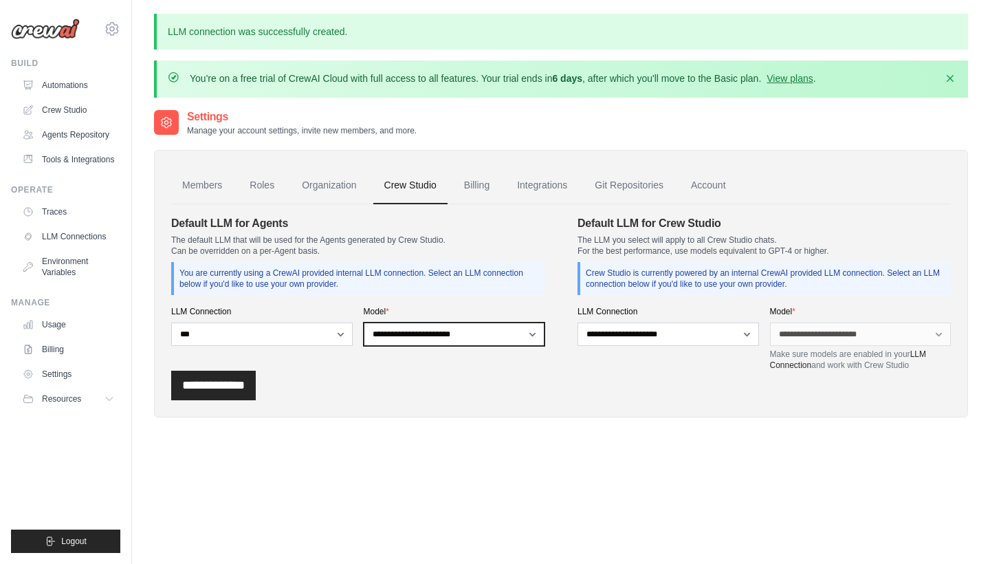
select select "*****"
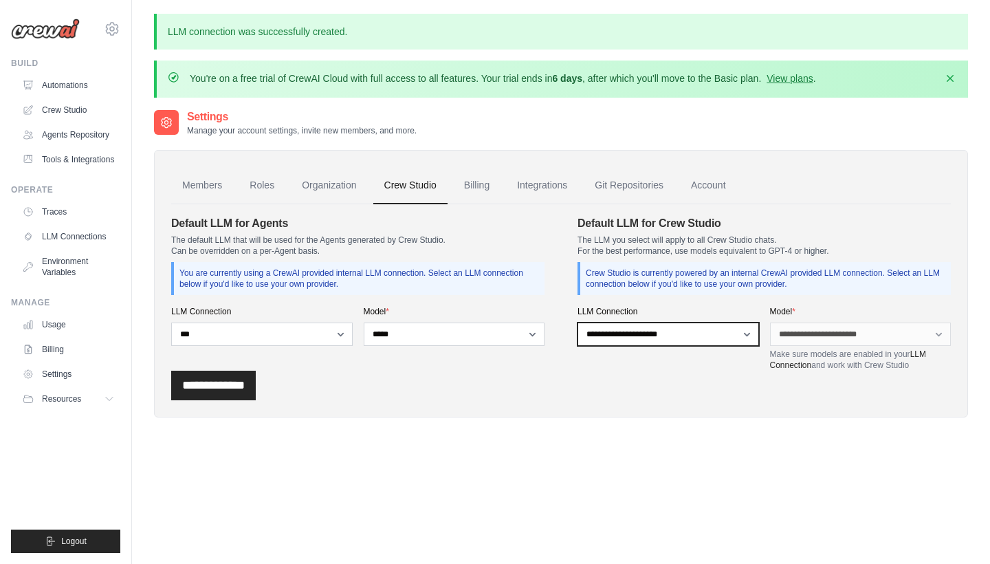
select select "******"
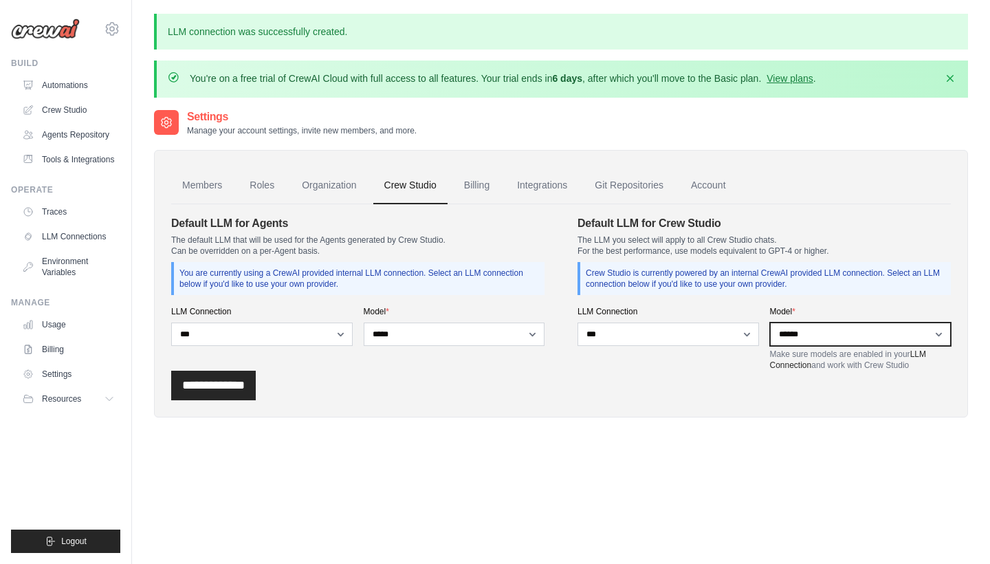
select select "*****"
click at [212, 382] on input "**********" at bounding box center [213, 386] width 85 height 30
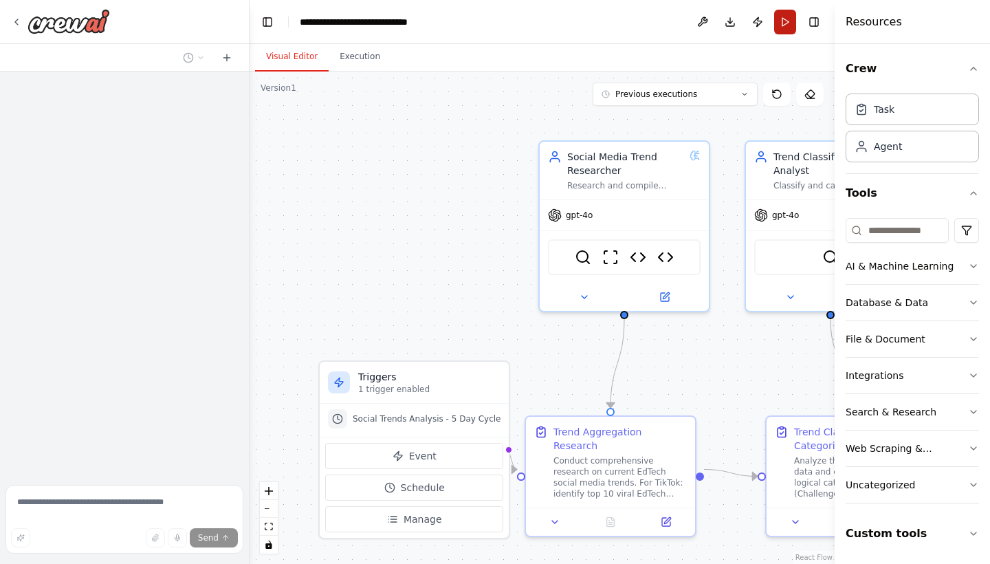
click at [786, 25] on button "Run" at bounding box center [785, 22] width 22 height 25
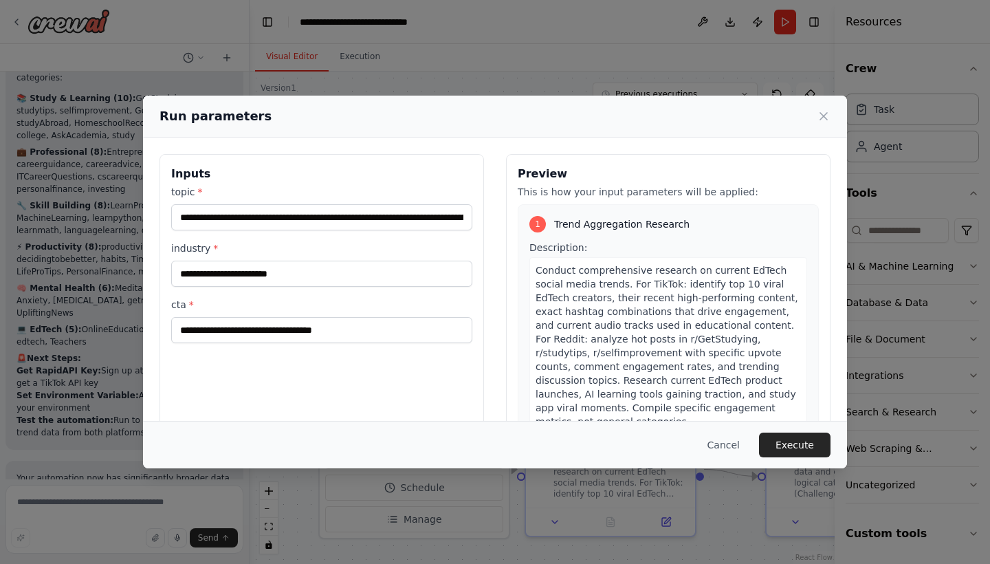
scroll to position [24841, 0]
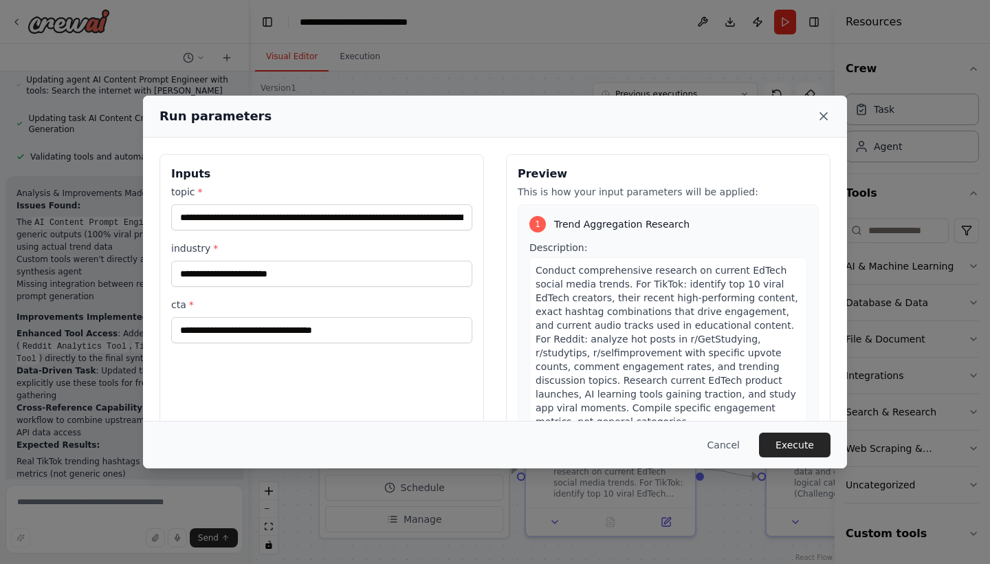
click at [826, 120] on icon at bounding box center [824, 116] width 14 height 14
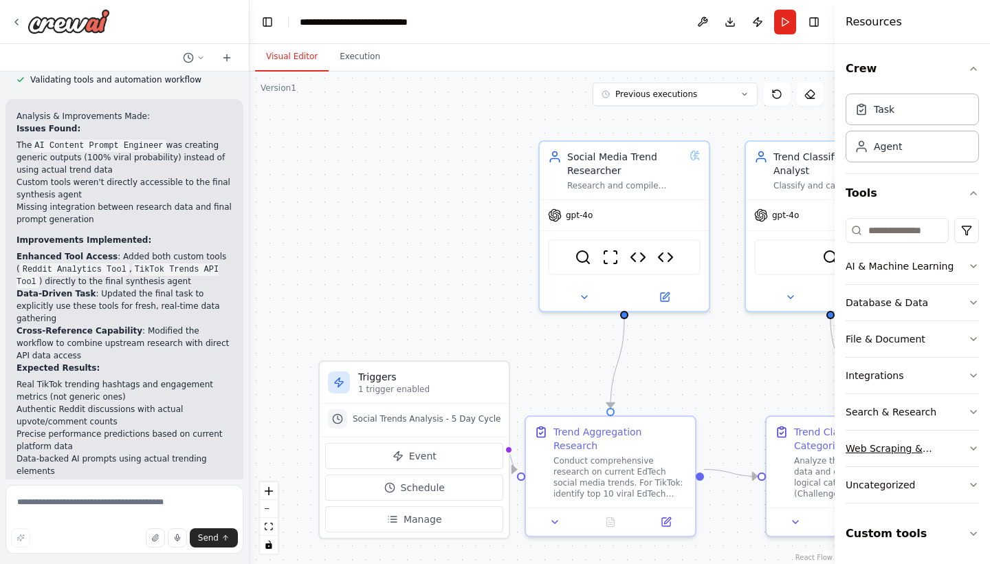
scroll to position [0, 0]
click at [924, 234] on input at bounding box center [897, 230] width 103 height 25
click at [956, 529] on button "Custom tools" at bounding box center [912, 533] width 133 height 39
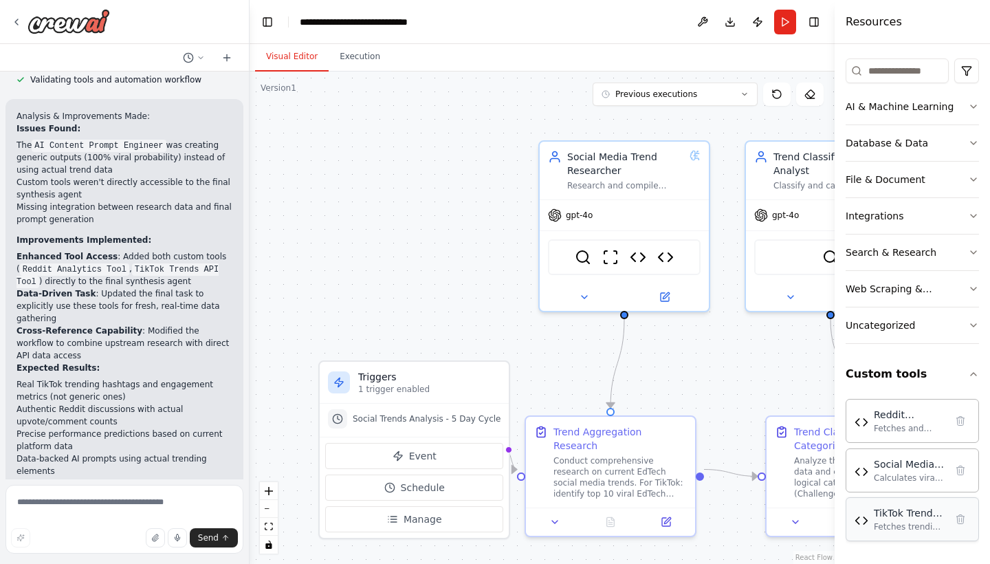
scroll to position [160, 0]
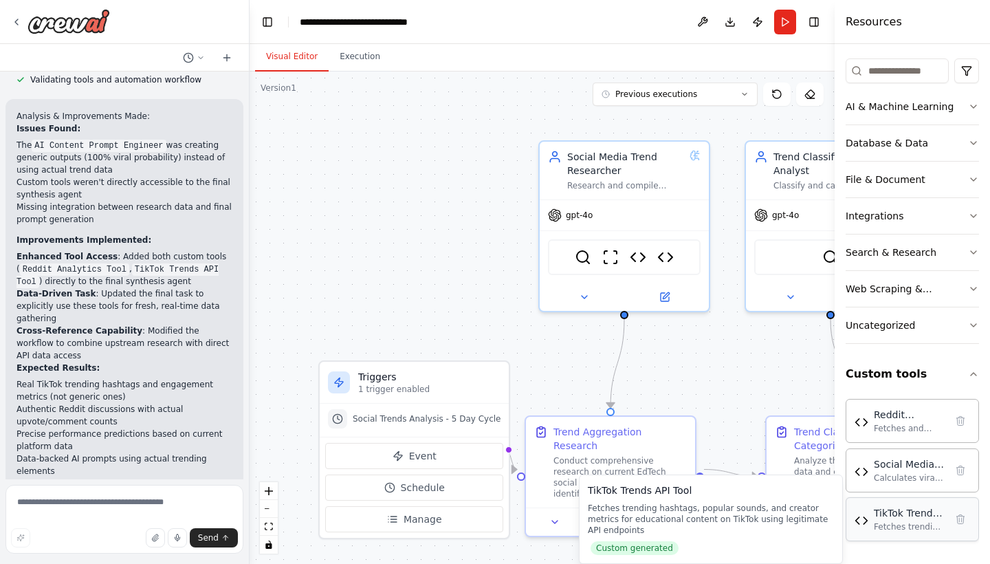
click at [898, 523] on div "Fetches trending hashtags, popular sounds, and creator metrics for educational …" at bounding box center [910, 526] width 72 height 11
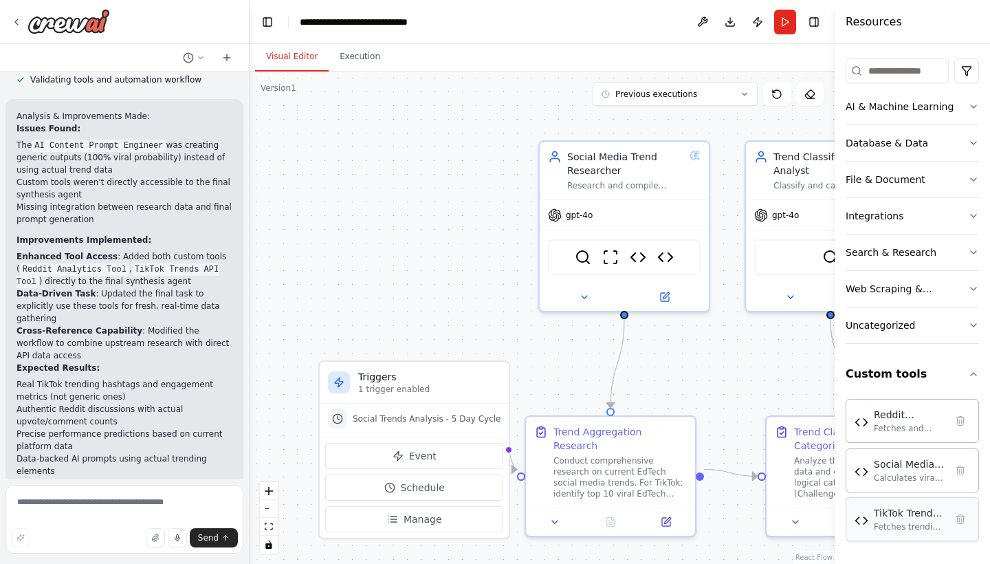
click at [891, 523] on div "Fetches trending hashtags, popular sounds, and creator metrics for educational …" at bounding box center [910, 526] width 72 height 11
click at [864, 523] on img at bounding box center [862, 521] width 14 height 14
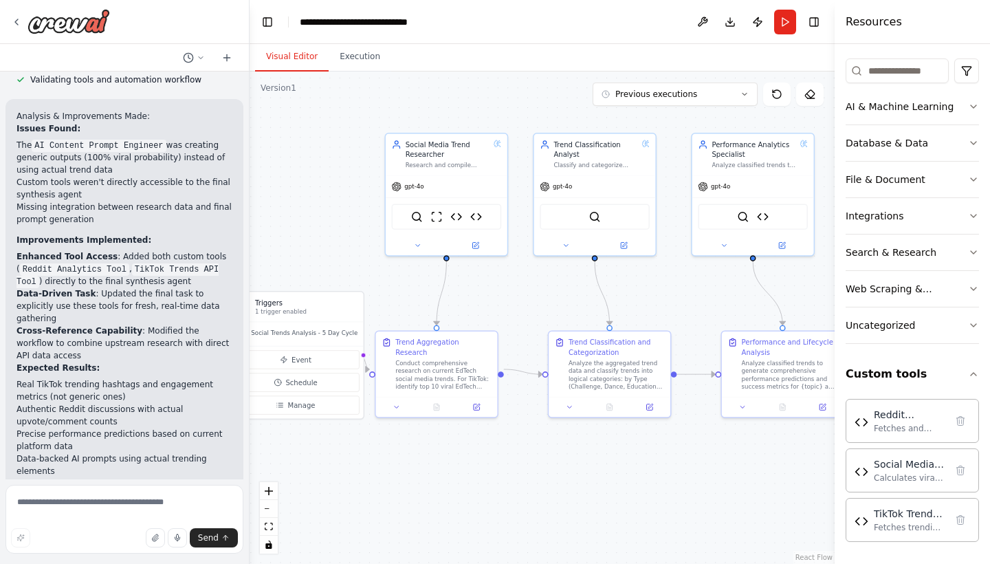
drag, startPoint x: 760, startPoint y: 378, endPoint x: 544, endPoint y: 303, distance: 228.3
click at [544, 303] on div ".deletable-edge-delete-btn { width: 20px; height: 20px; border: 0px solid #ffff…" at bounding box center [542, 318] width 585 height 492
click at [880, 521] on div "TikTok Trends API Tool Fetches trending hashtags, popular sounds, and creator m…" at bounding box center [910, 519] width 72 height 26
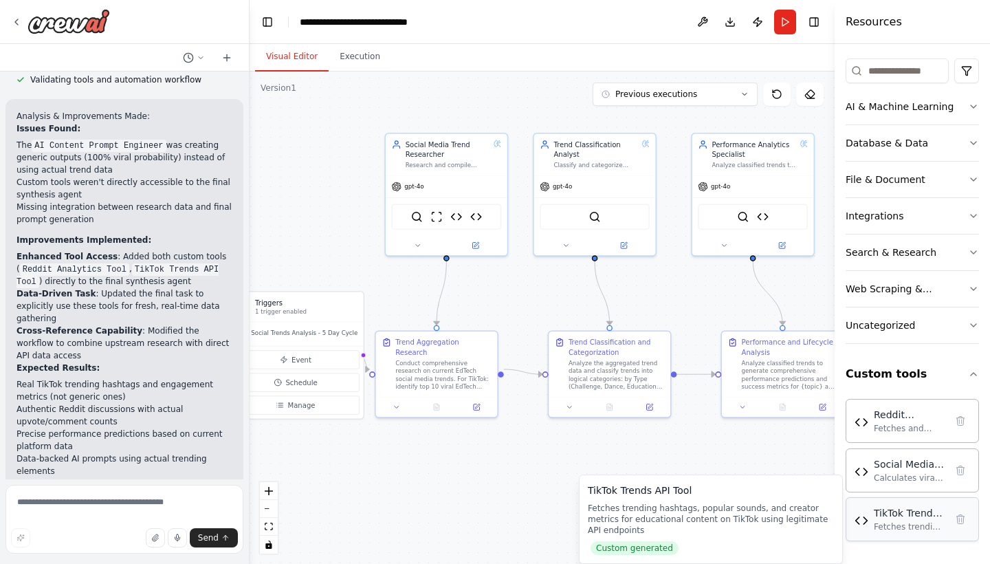
click at [886, 517] on div "TikTok Trends API Tool" at bounding box center [910, 513] width 72 height 14
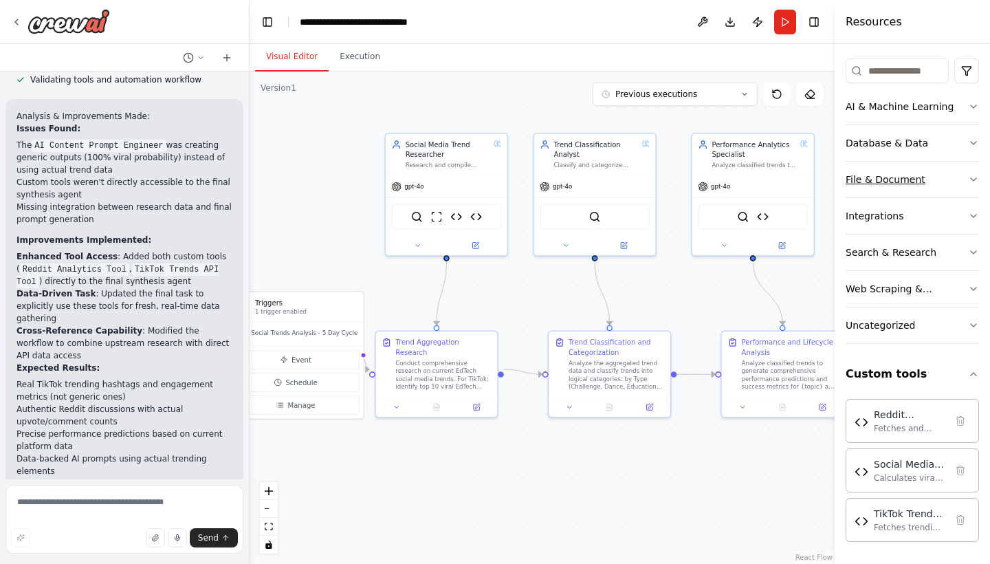
click at [969, 174] on icon "button" at bounding box center [973, 179] width 11 height 11
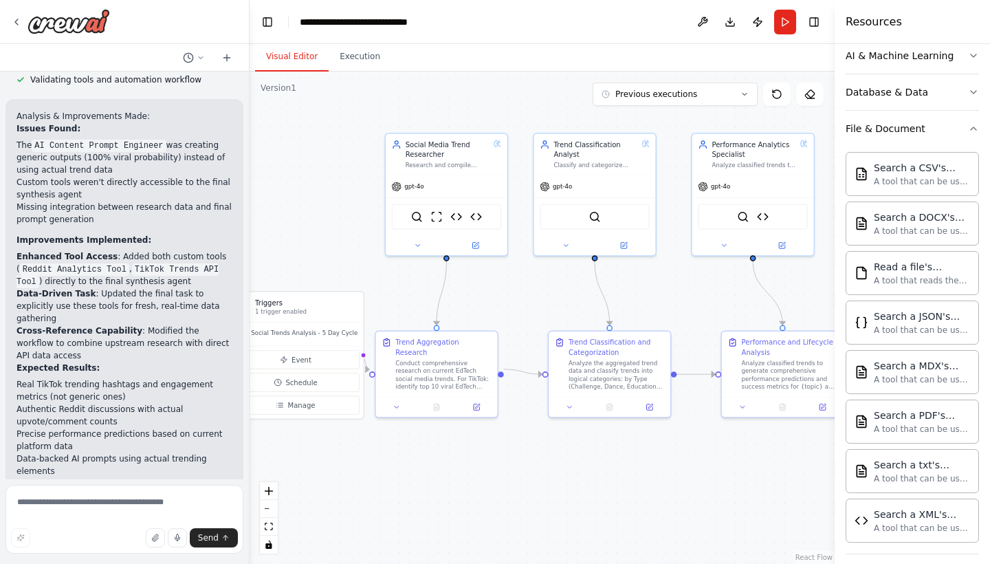
scroll to position [206, 0]
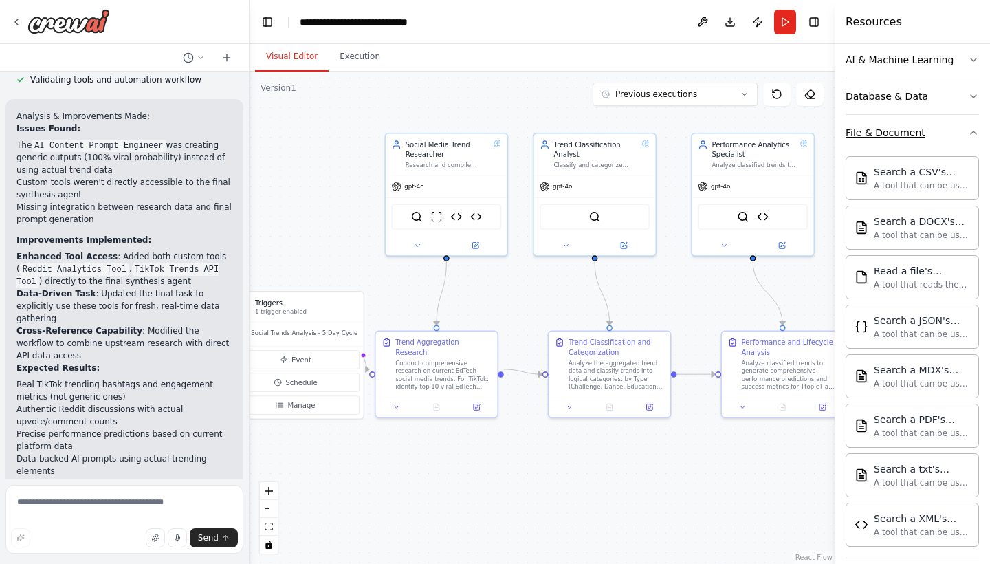
click at [965, 137] on button "File & Document" at bounding box center [912, 133] width 133 height 36
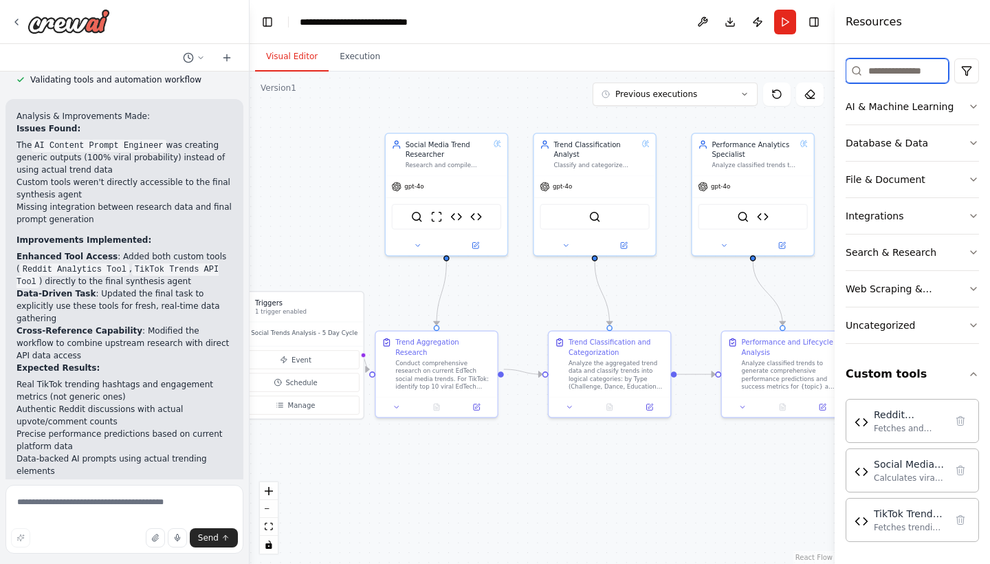
click at [918, 74] on input at bounding box center [897, 70] width 103 height 25
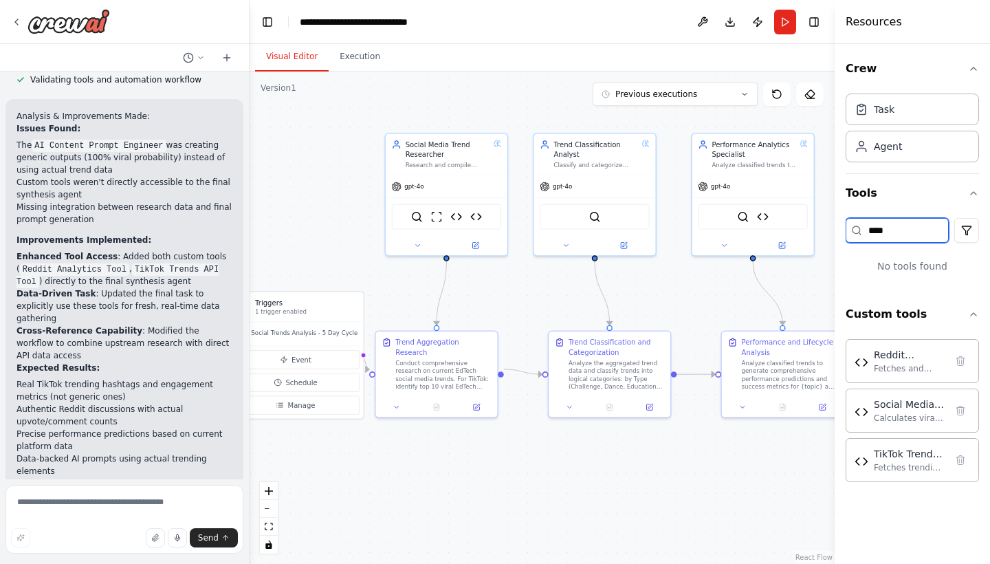
scroll to position [0, 0]
type input "******"
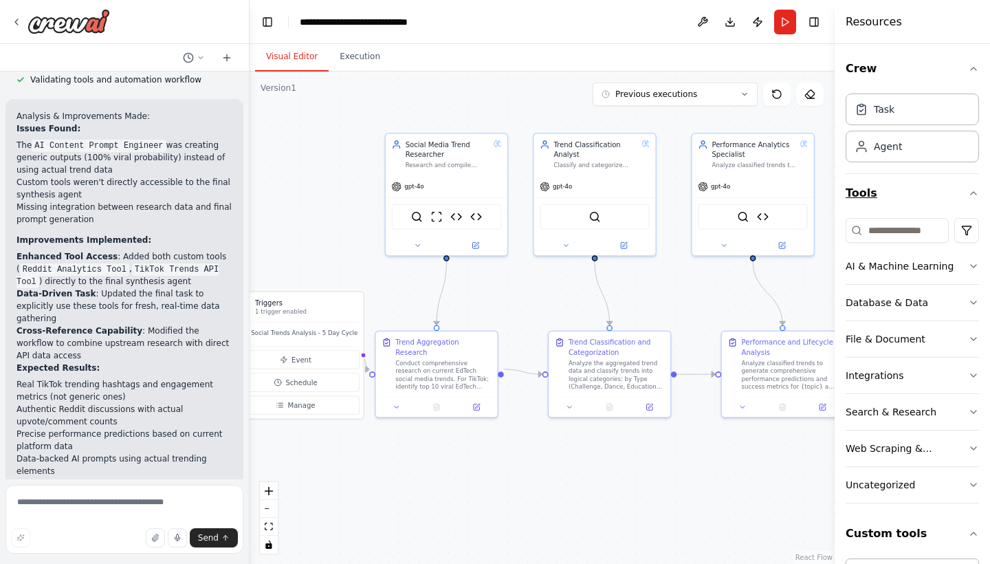
click at [968, 194] on button "Tools" at bounding box center [912, 193] width 133 height 39
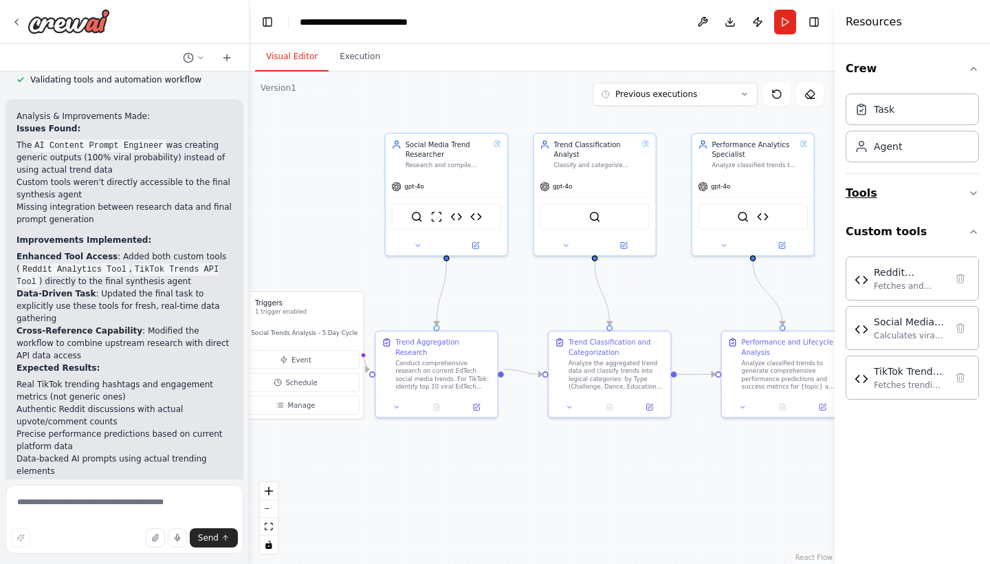
click at [974, 195] on icon "button" at bounding box center [973, 193] width 11 height 11
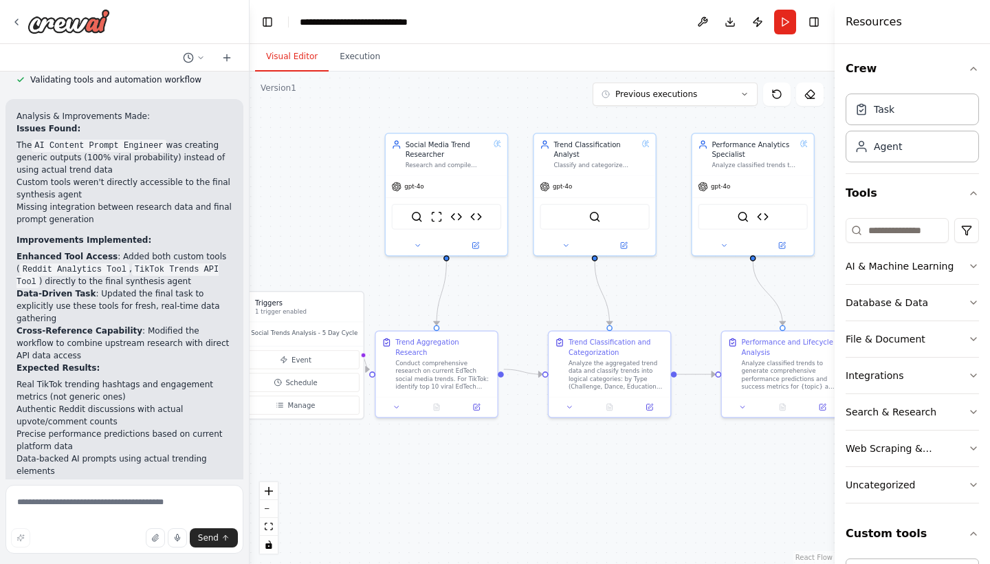
drag, startPoint x: 17, startPoint y: 214, endPoint x: 202, endPoint y: 263, distance: 192.2
click at [76, 505] on textarea at bounding box center [125, 519] width 238 height 69
click at [28, 504] on textarea "**********" at bounding box center [125, 519] width 238 height 69
type textarea "**********"
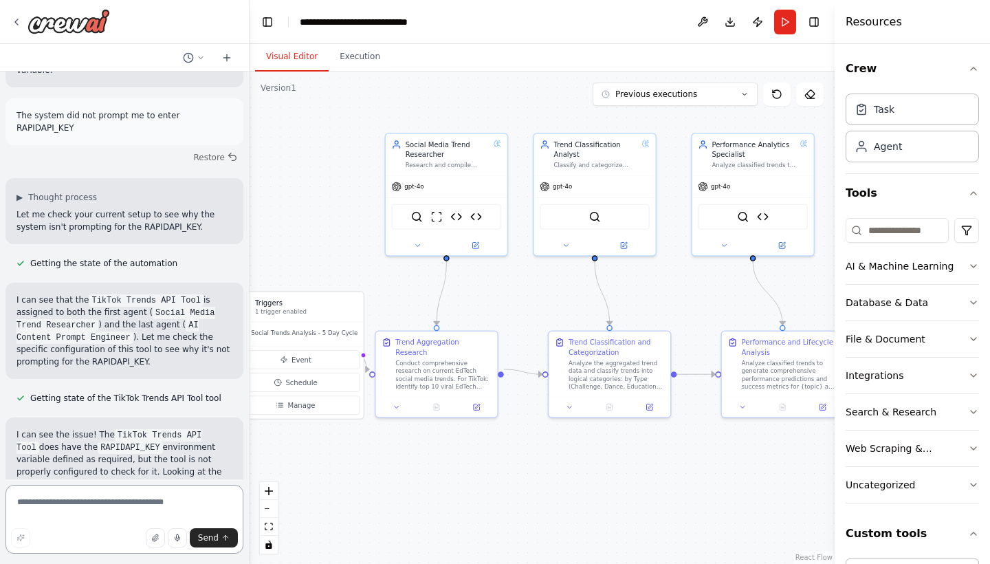
scroll to position [26404, 0]
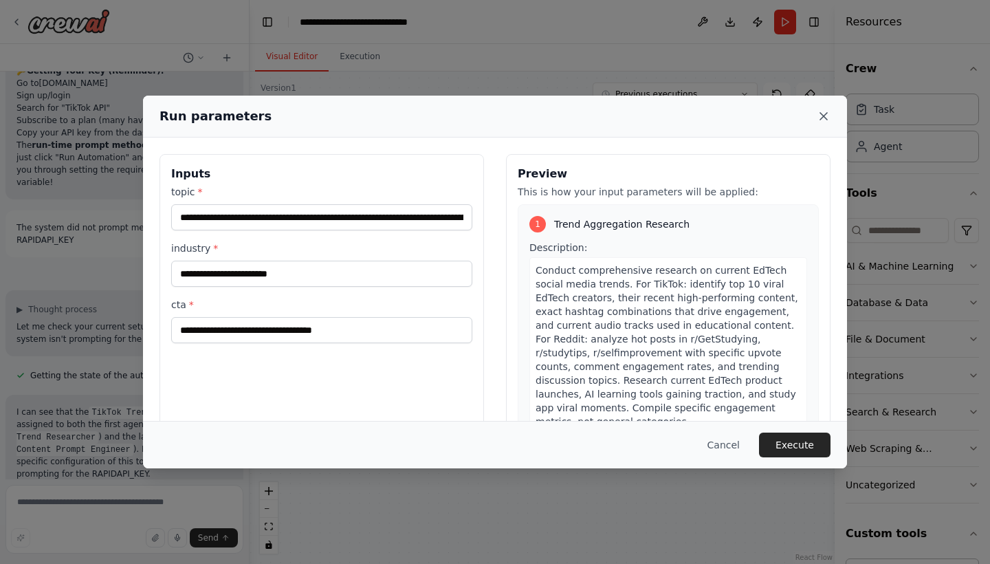
click at [820, 114] on icon at bounding box center [824, 116] width 14 height 14
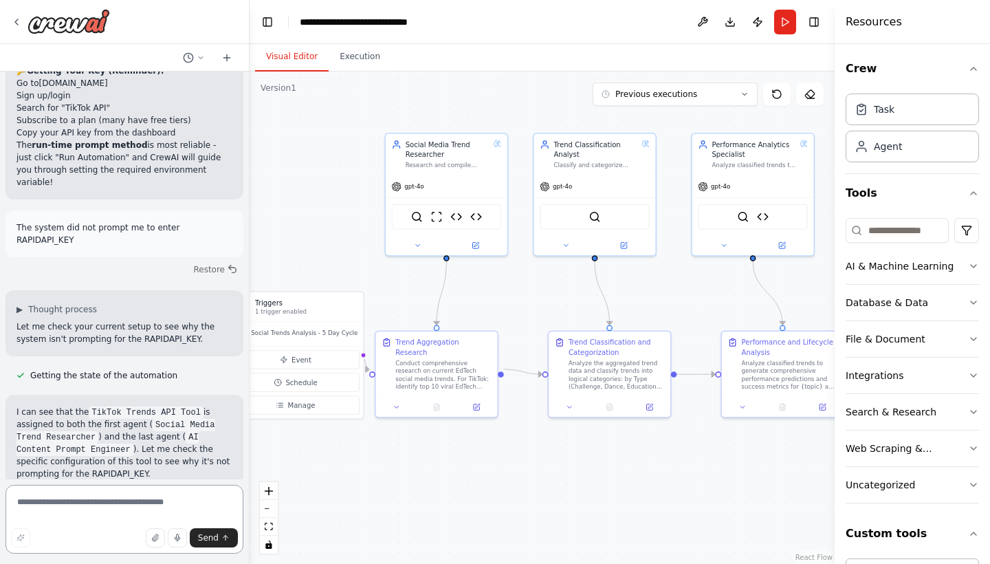
click at [118, 499] on textarea at bounding box center [125, 519] width 238 height 69
type textarea "**********"
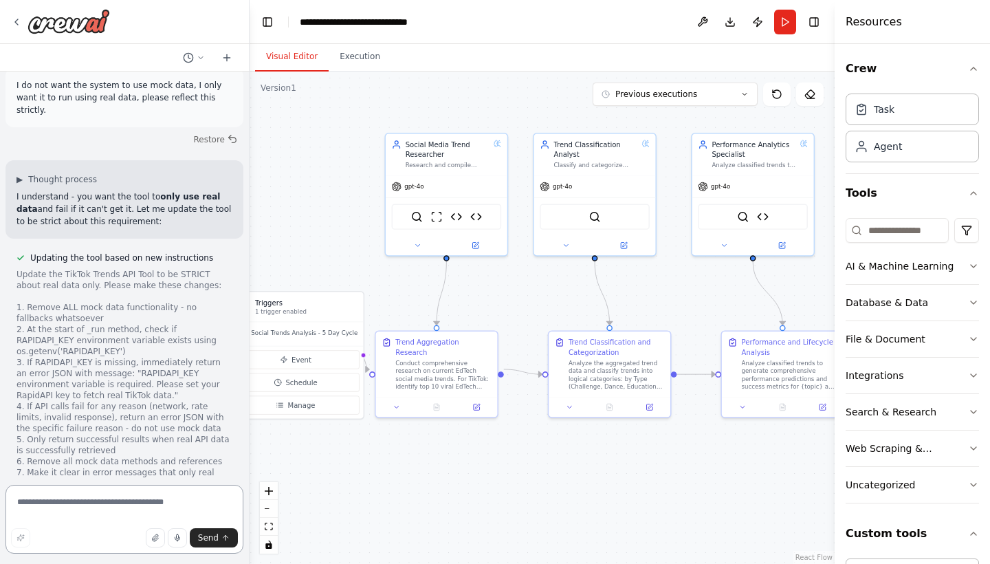
scroll to position [27846, 0]
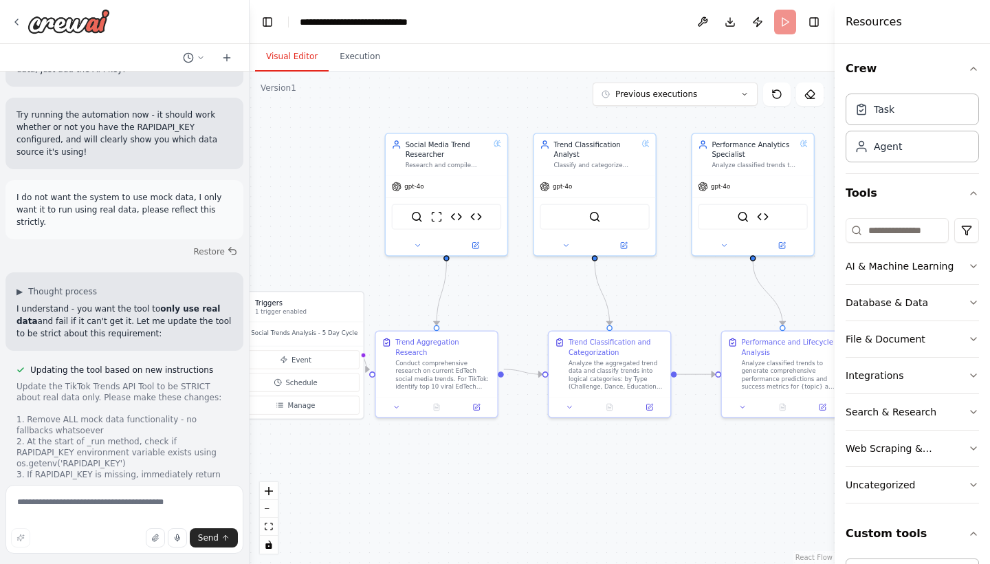
scroll to position [0, 0]
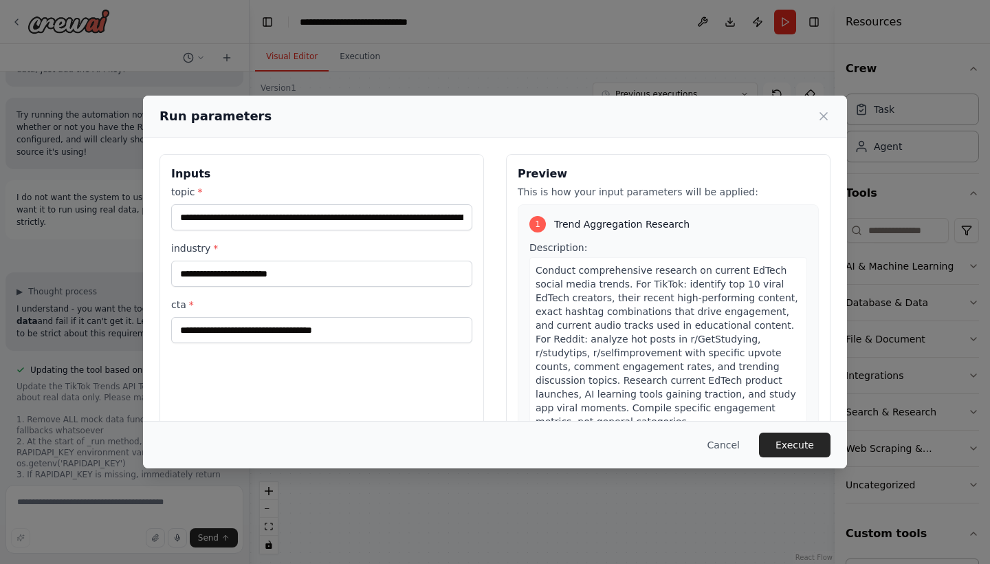
click at [358, 65] on div "**********" at bounding box center [495, 282] width 990 height 564
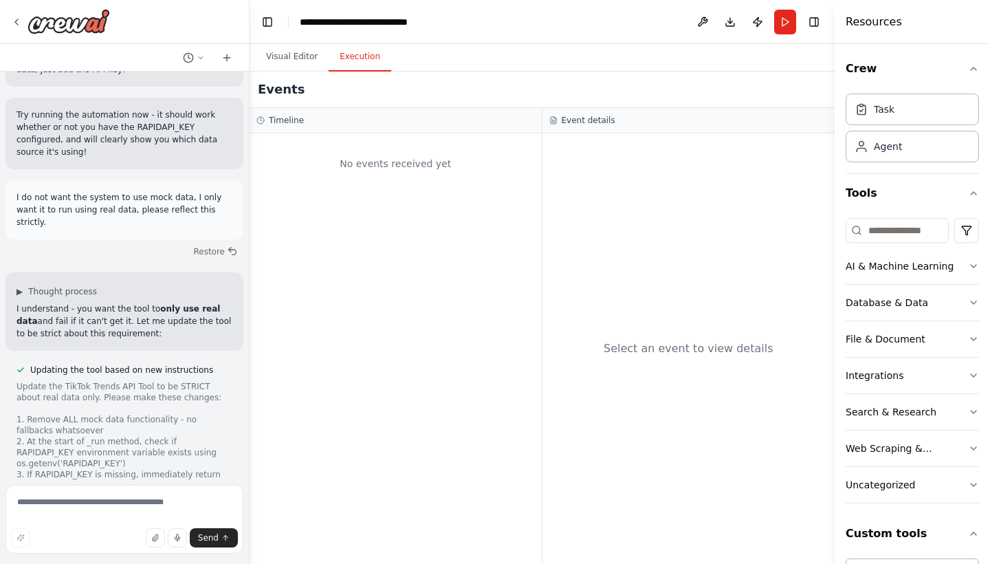
click at [358, 56] on button "Execution" at bounding box center [360, 57] width 63 height 29
click at [296, 50] on button "Visual Editor" at bounding box center [292, 57] width 74 height 29
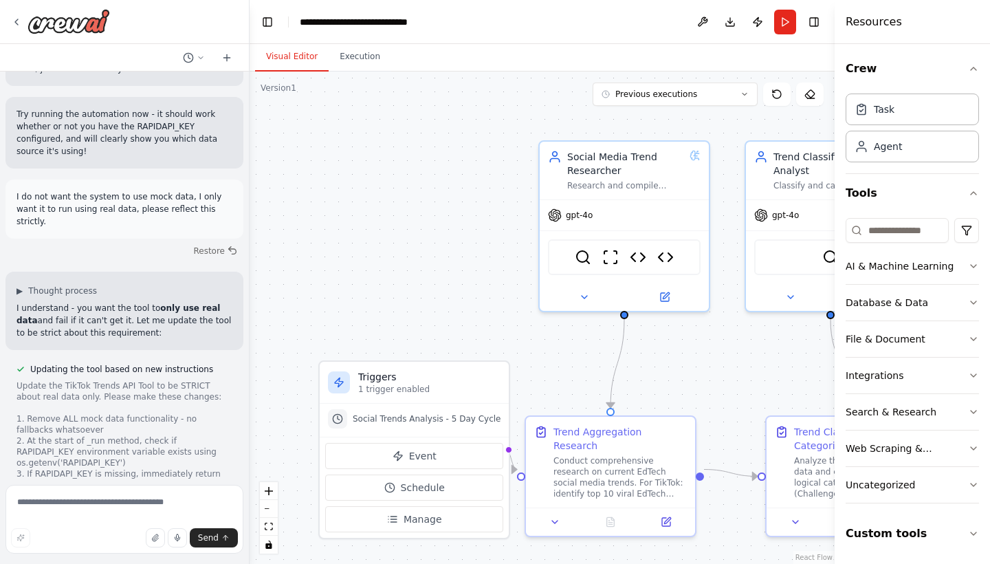
scroll to position [27734, 0]
click at [110, 514] on textarea at bounding box center [125, 519] width 238 height 69
click at [785, 30] on button "Run" at bounding box center [785, 22] width 22 height 25
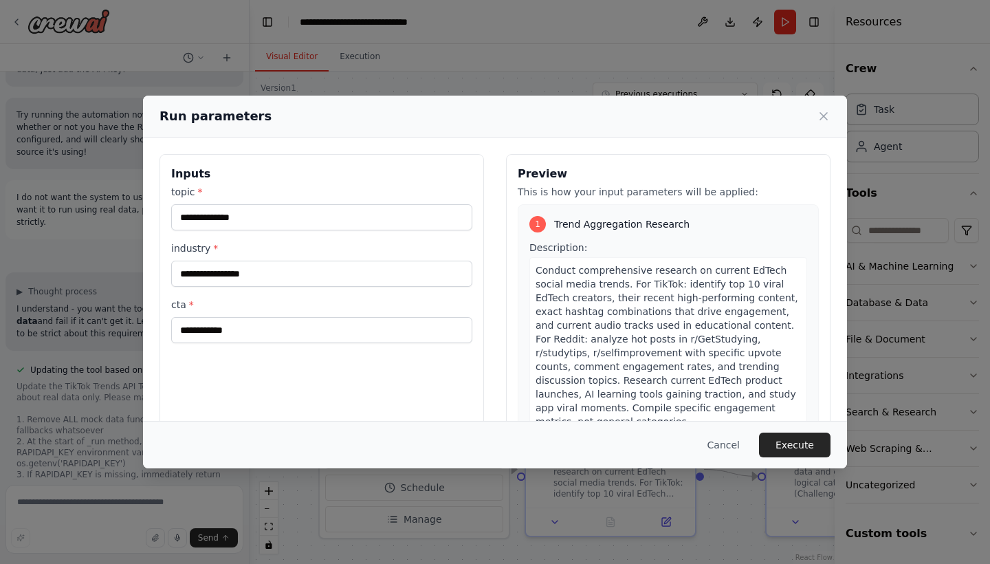
type input "**********"
click at [825, 118] on icon at bounding box center [823, 116] width 7 height 7
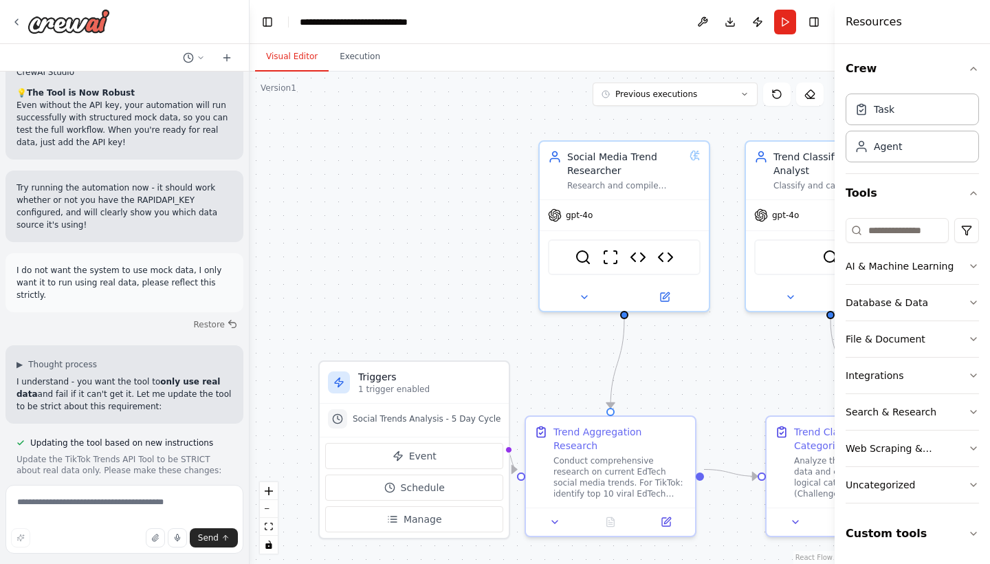
scroll to position [27657, 0]
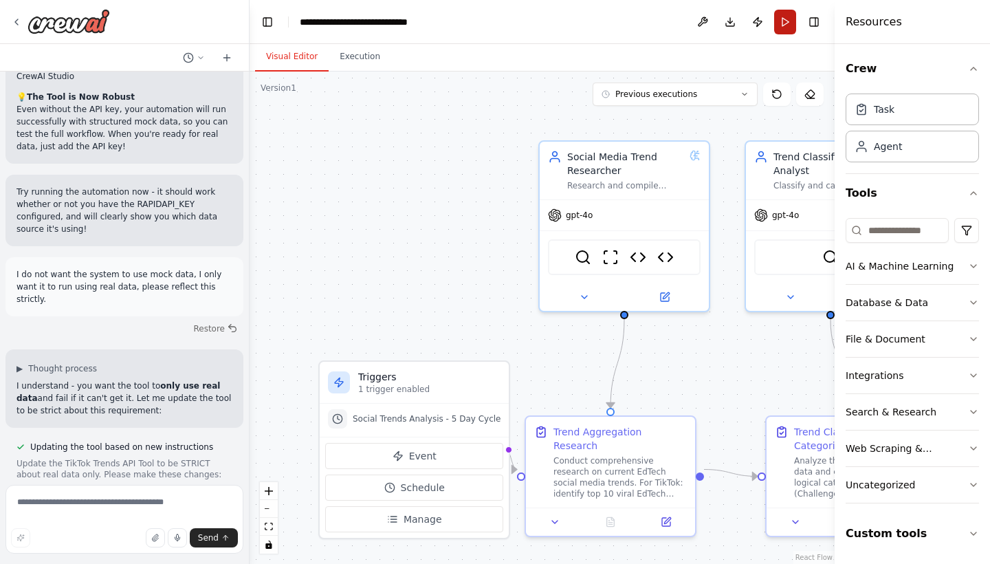
click at [785, 26] on button "Run" at bounding box center [785, 22] width 22 height 25
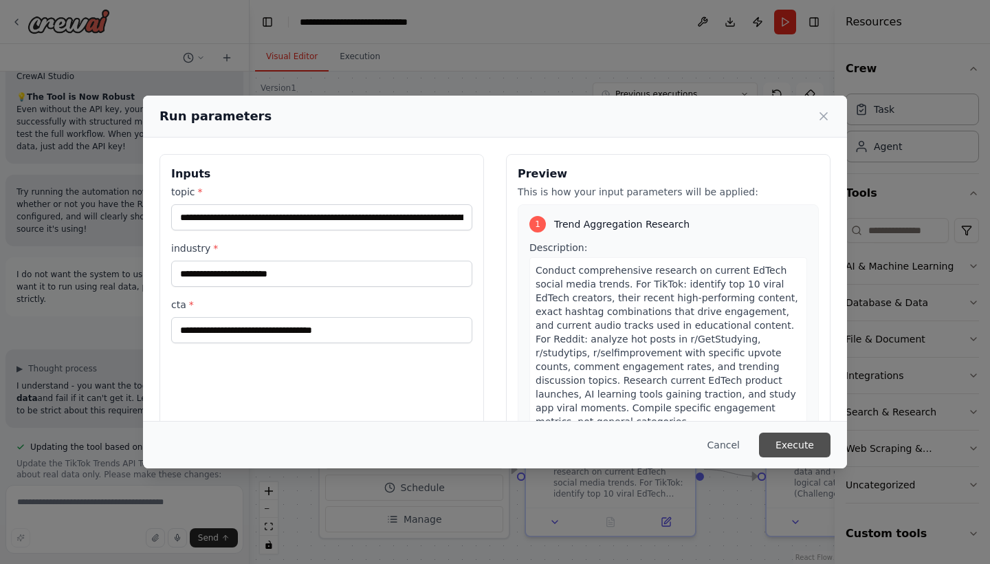
click at [785, 444] on button "Execute" at bounding box center [795, 445] width 72 height 25
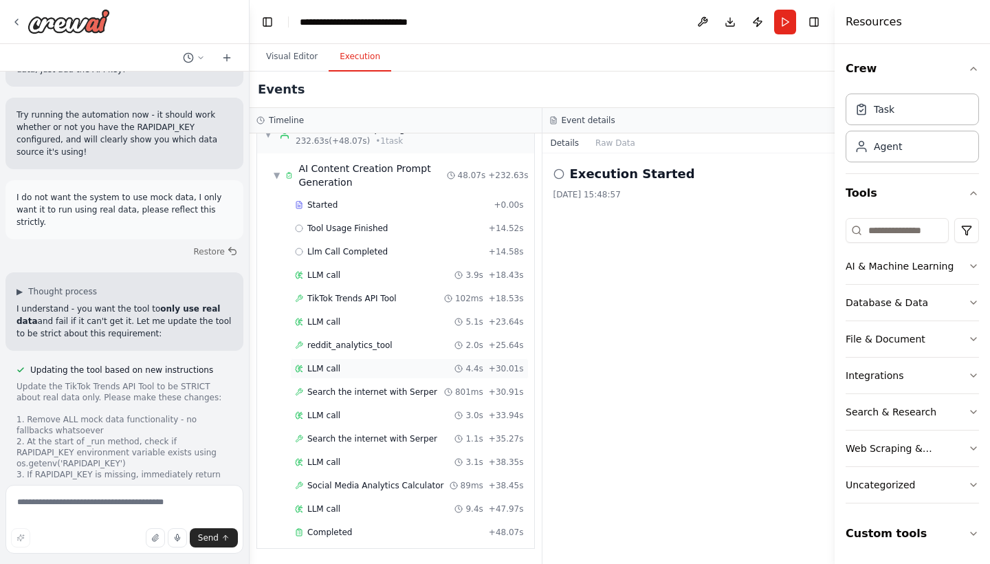
scroll to position [0, 0]
click at [358, 85] on div "Events" at bounding box center [542, 90] width 585 height 36
click at [354, 85] on div "Events" at bounding box center [542, 90] width 585 height 36
click at [334, 535] on span "Completed" at bounding box center [329, 532] width 45 height 11
